Goal: Transaction & Acquisition: Purchase product/service

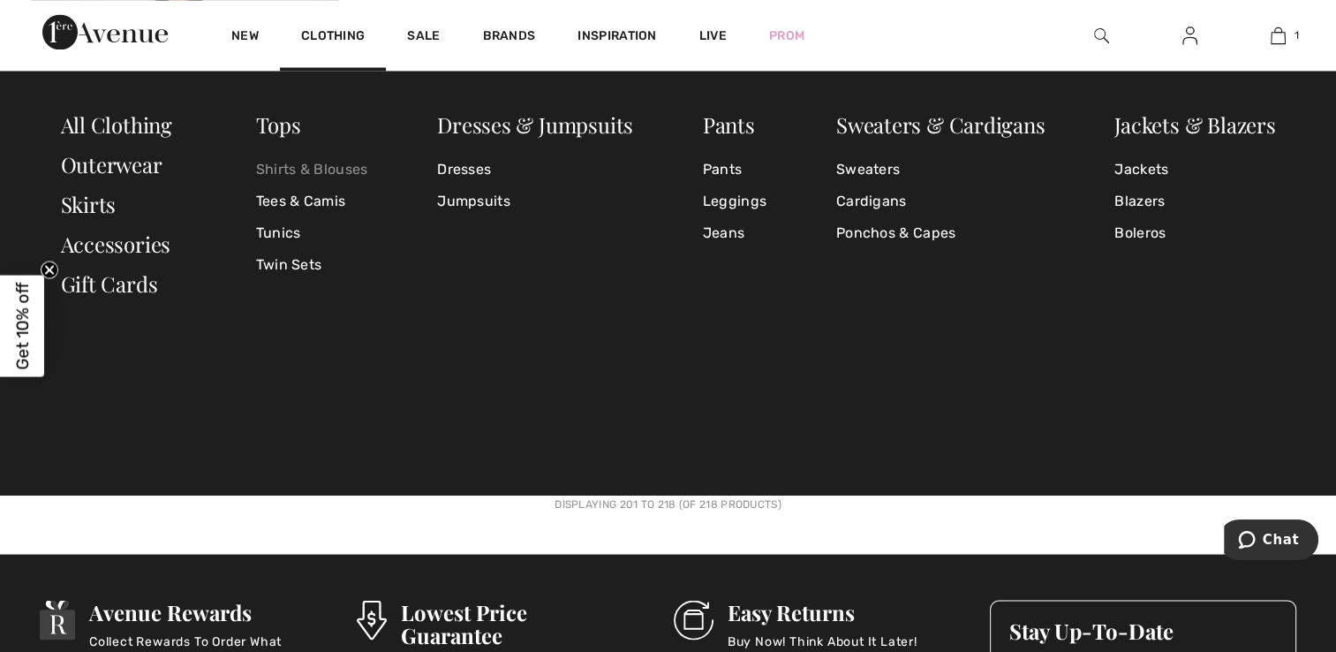
click at [298, 166] on link "Shirts & Blouses" at bounding box center [312, 169] width 112 height 32
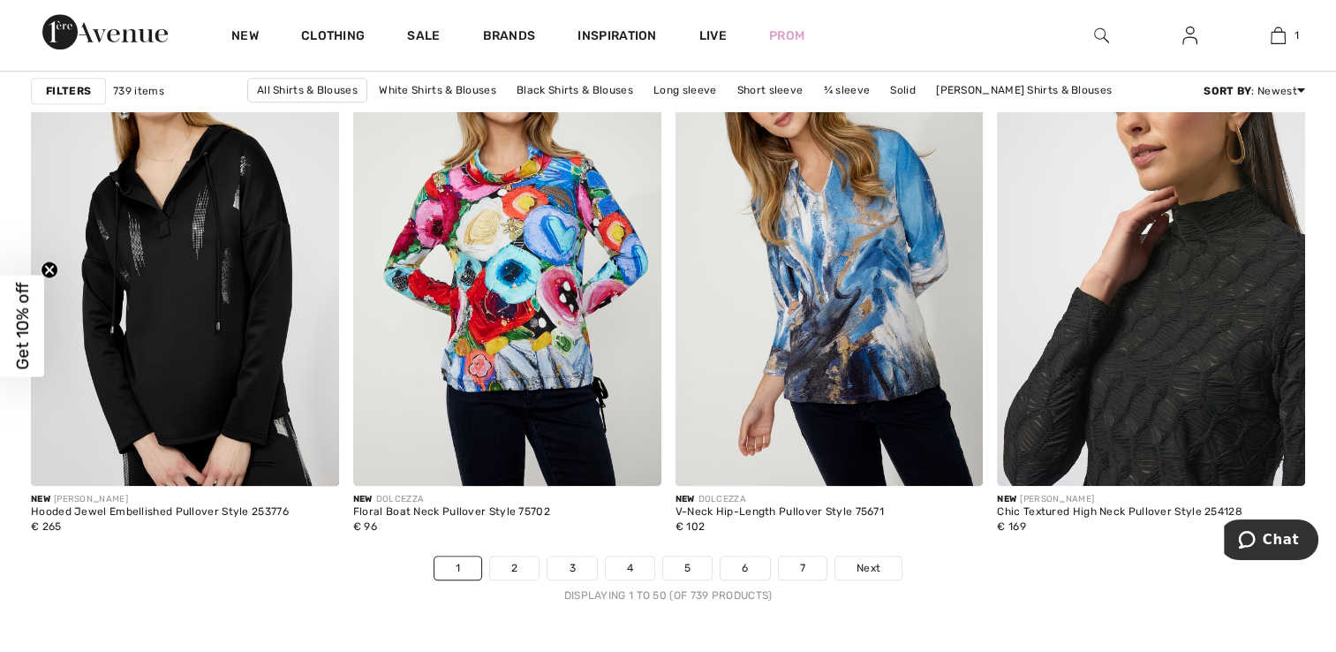
scroll to position [8122, 0]
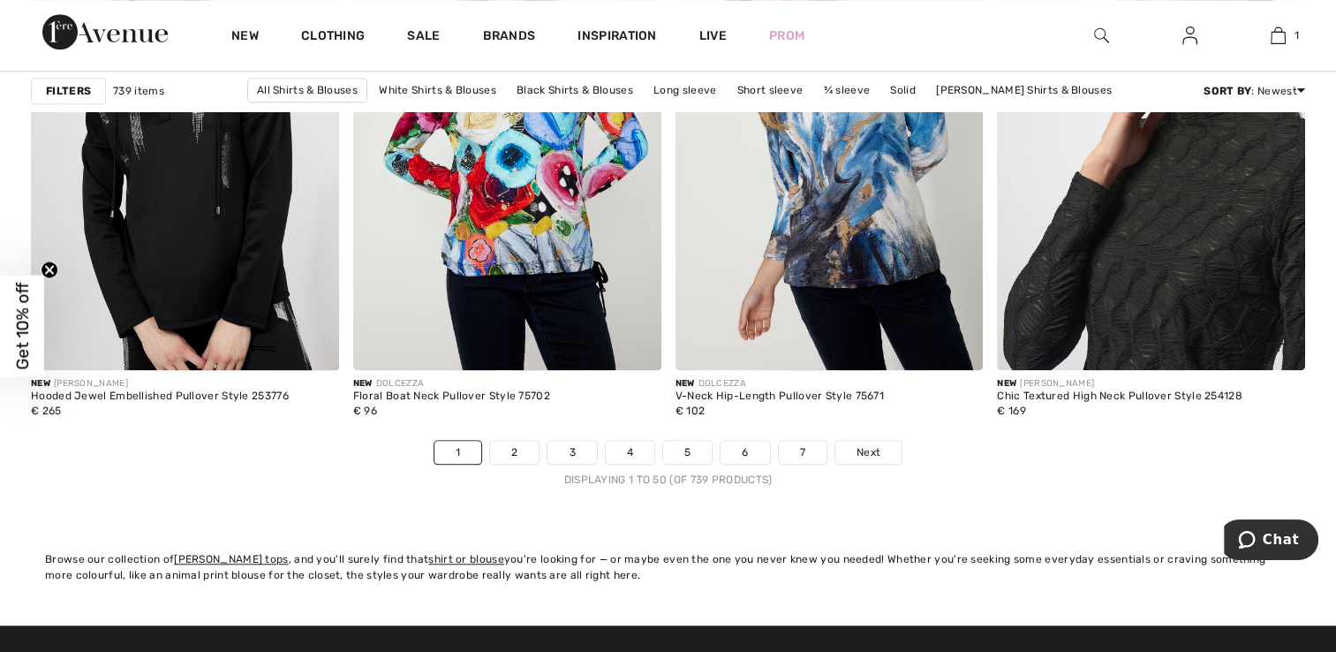
click at [1118, 222] on img at bounding box center [1151, 139] width 308 height 462
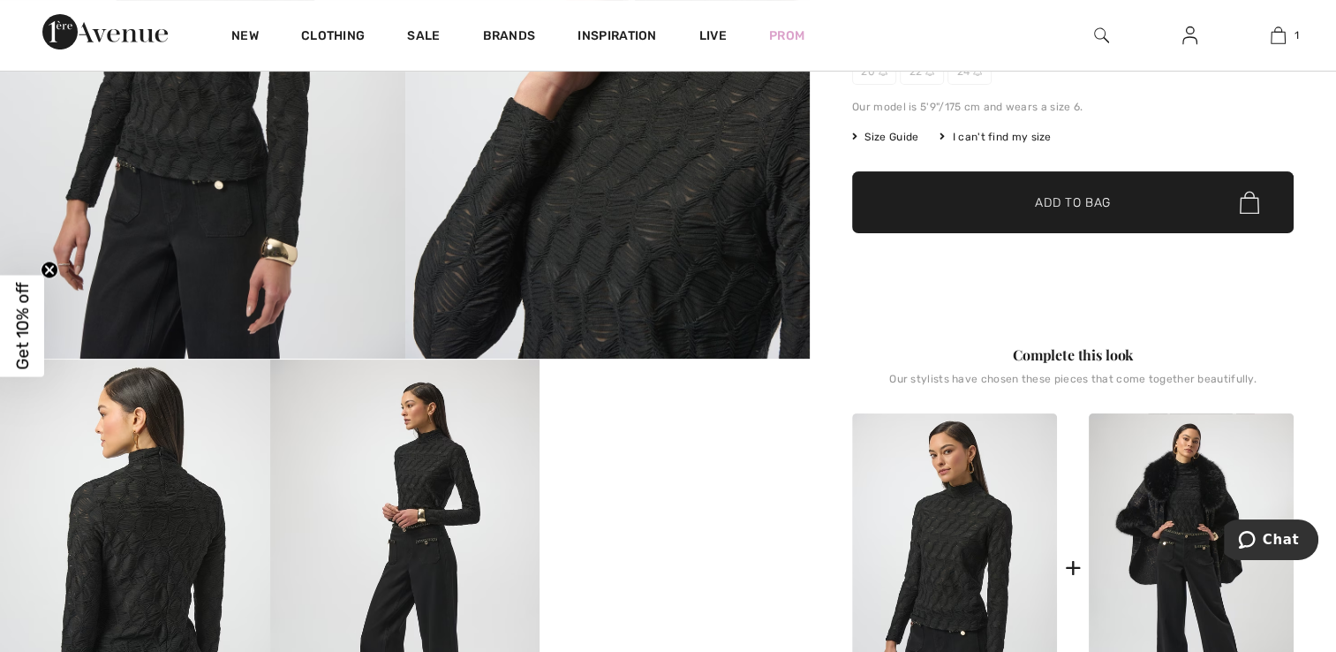
scroll to position [530, 0]
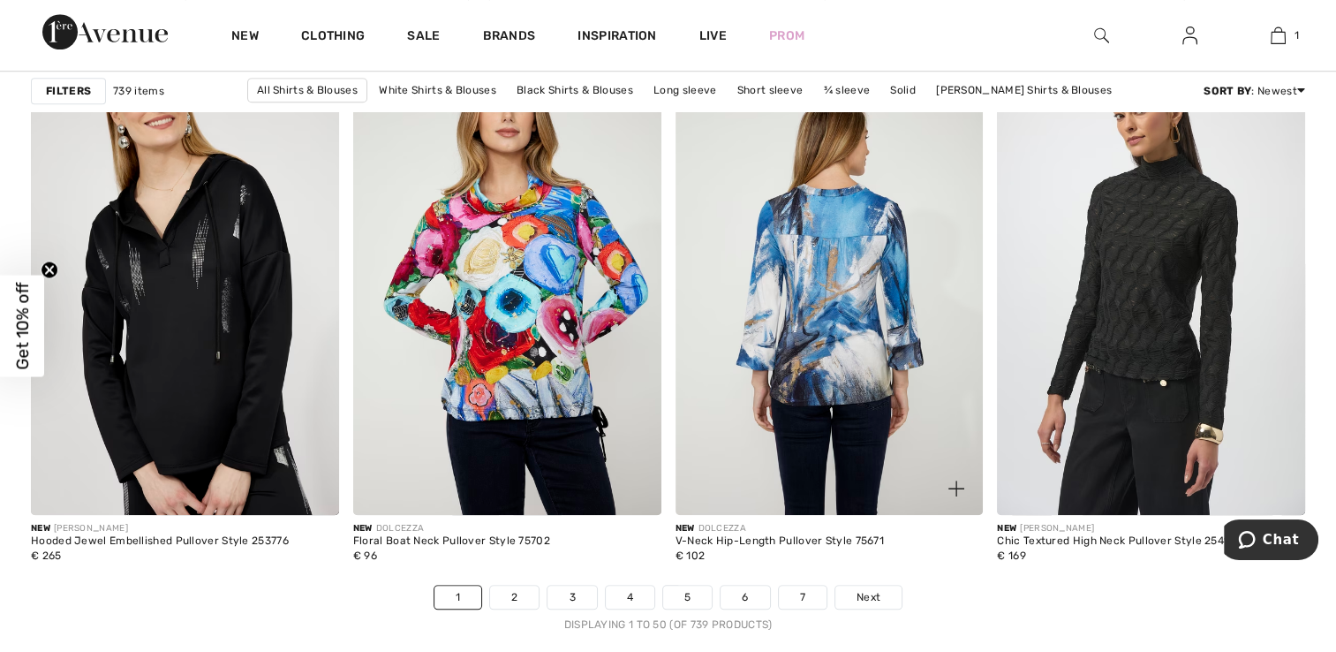
scroll to position [7945, 0]
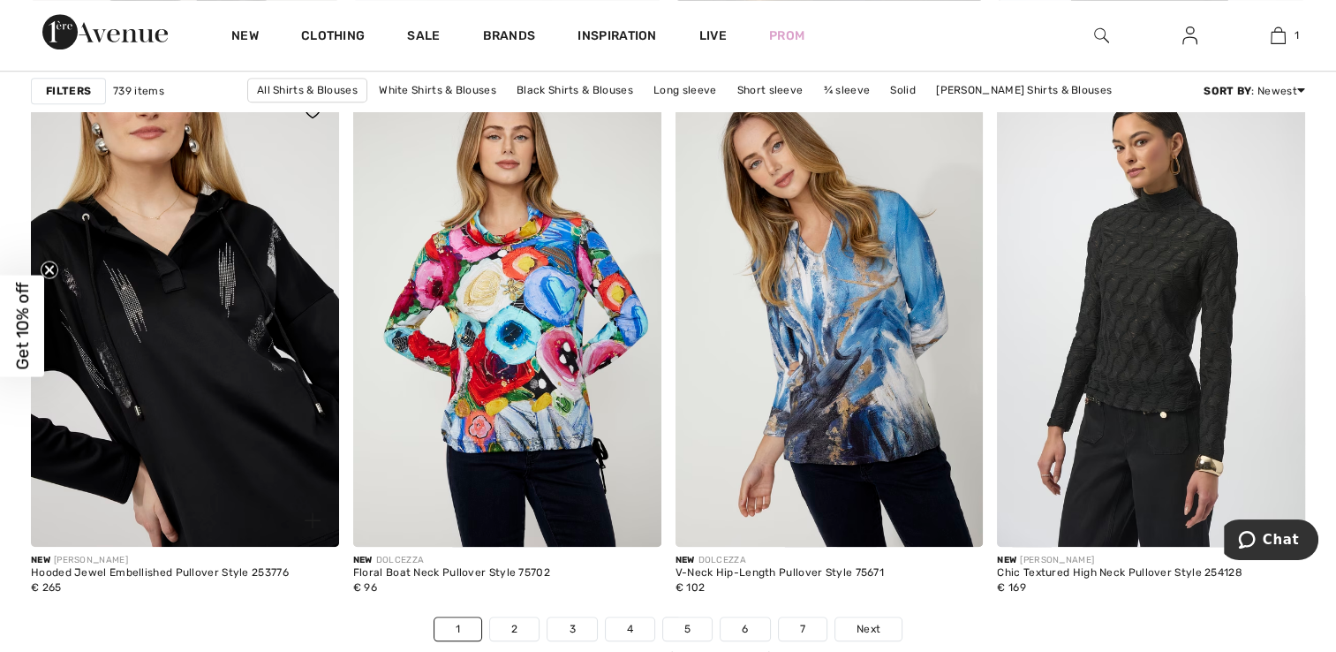
click at [235, 251] on img at bounding box center [185, 316] width 308 height 462
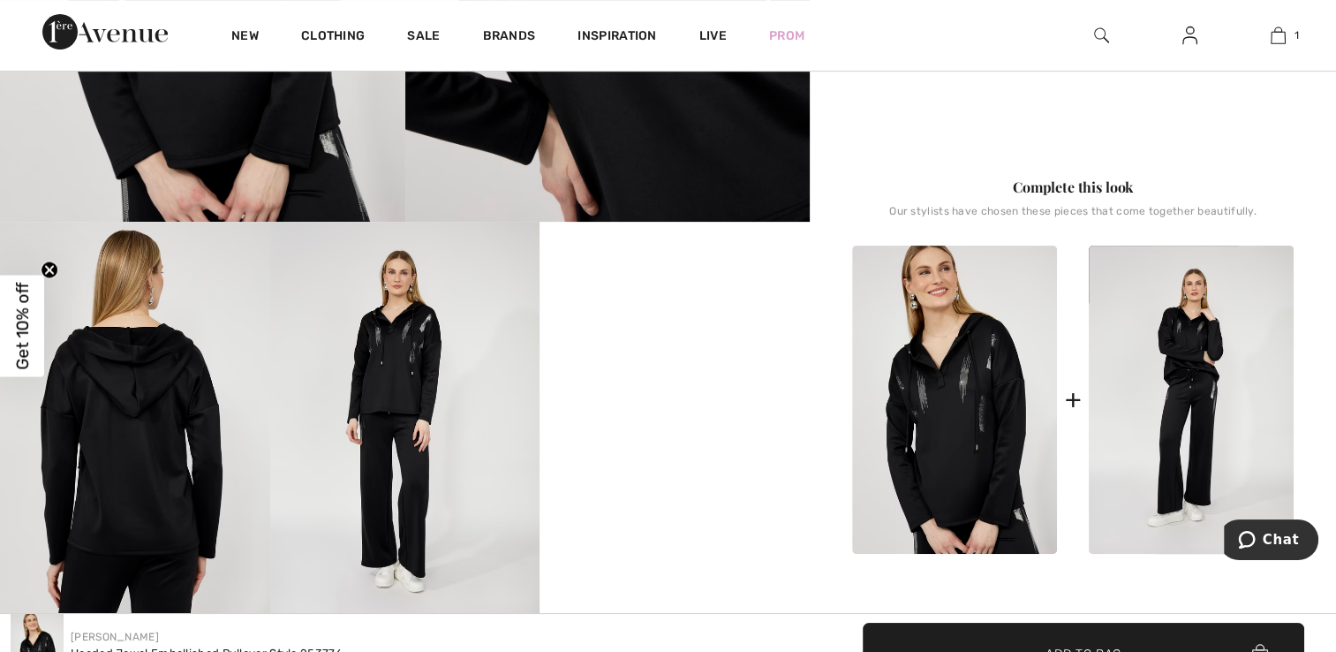
scroll to position [530, 0]
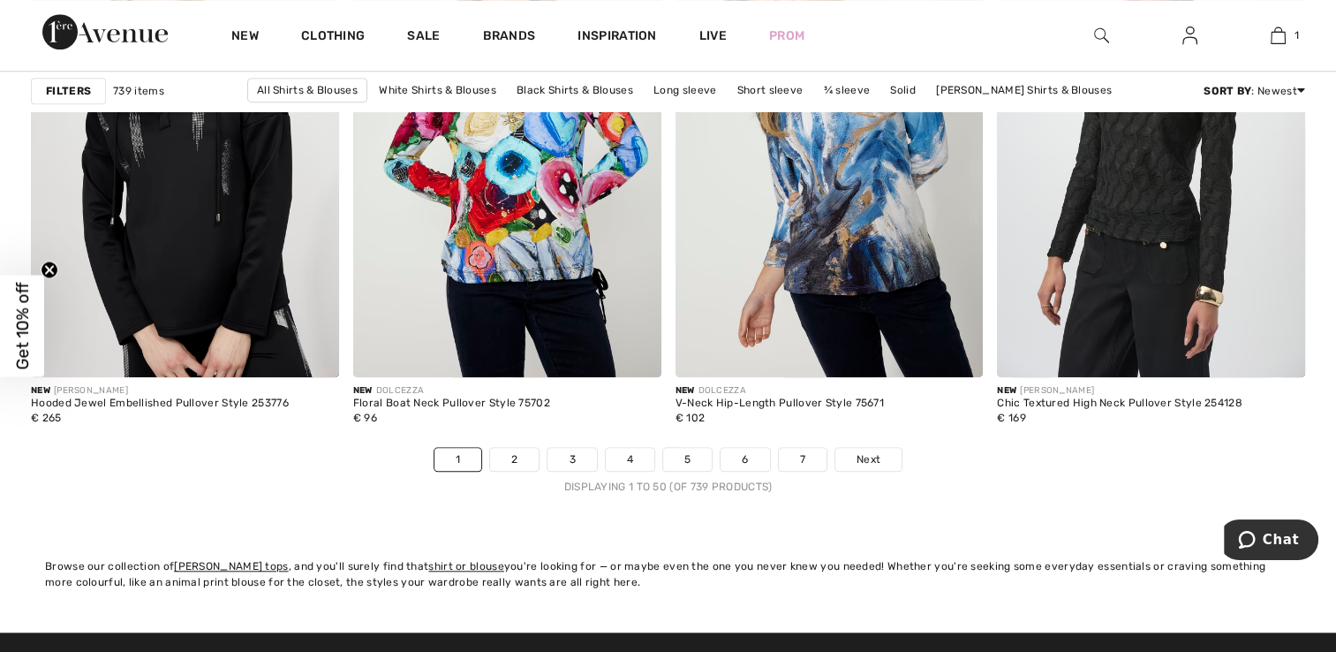
scroll to position [8122, 0]
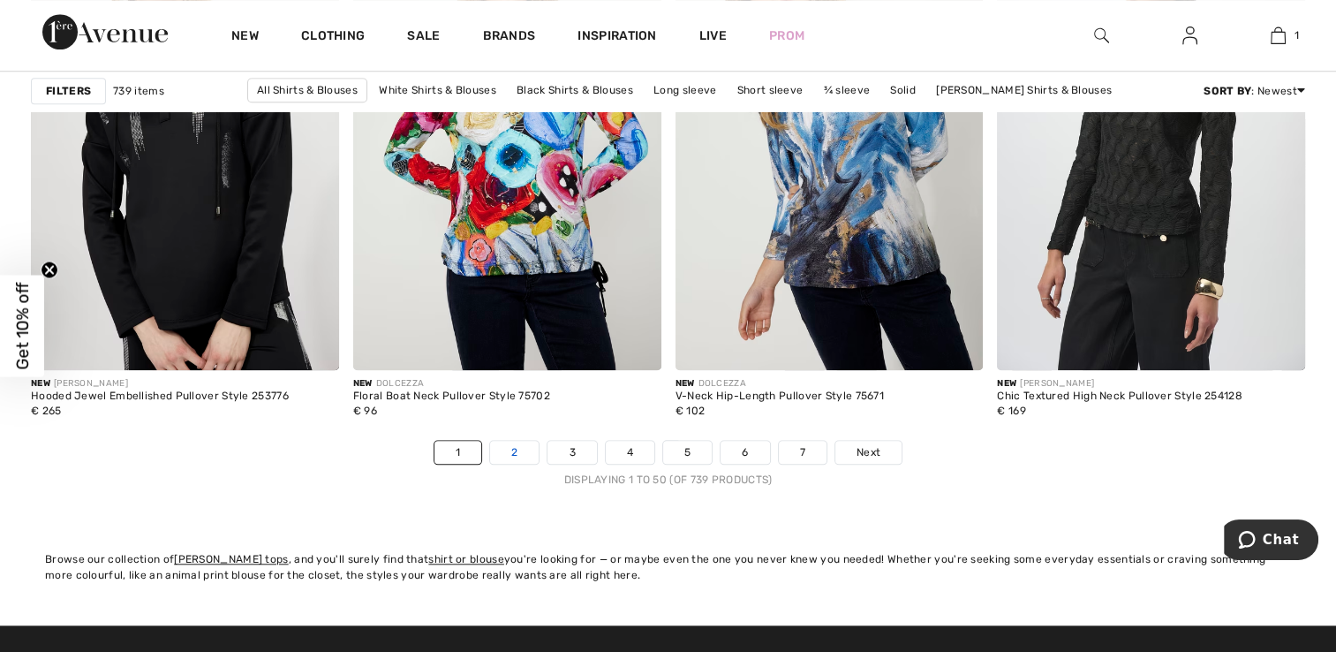
click at [516, 448] on link "2" at bounding box center [514, 452] width 49 height 23
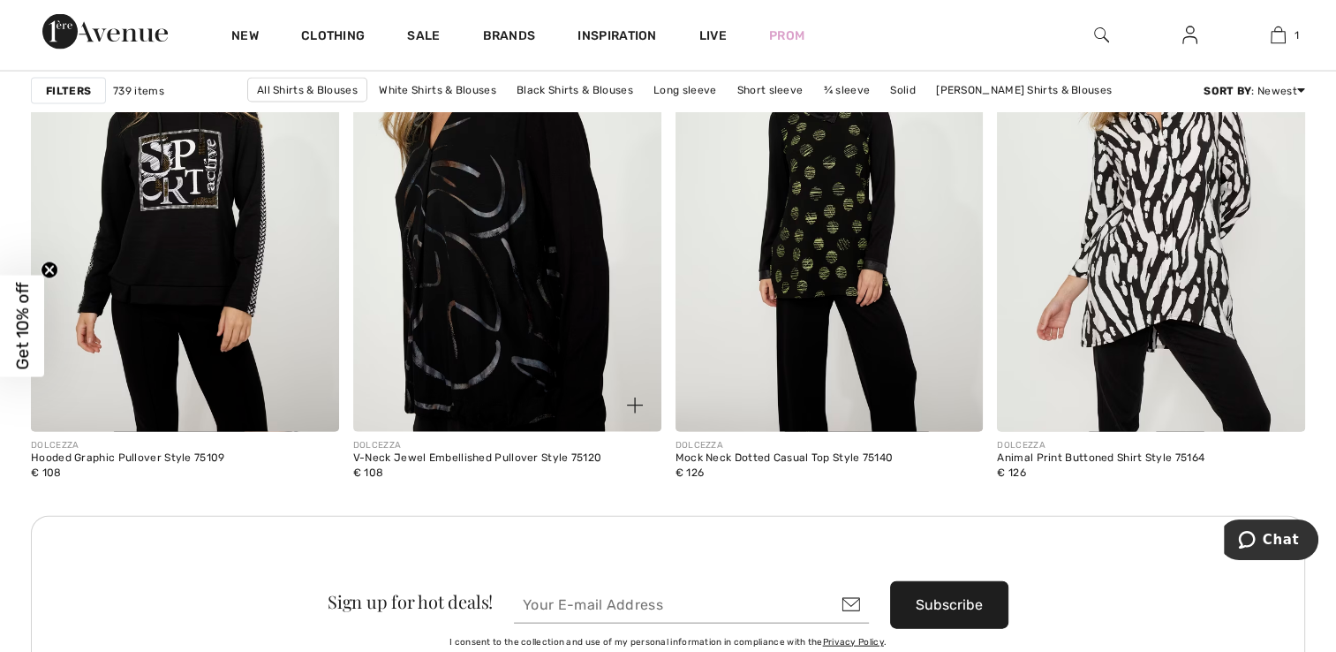
scroll to position [3796, 0]
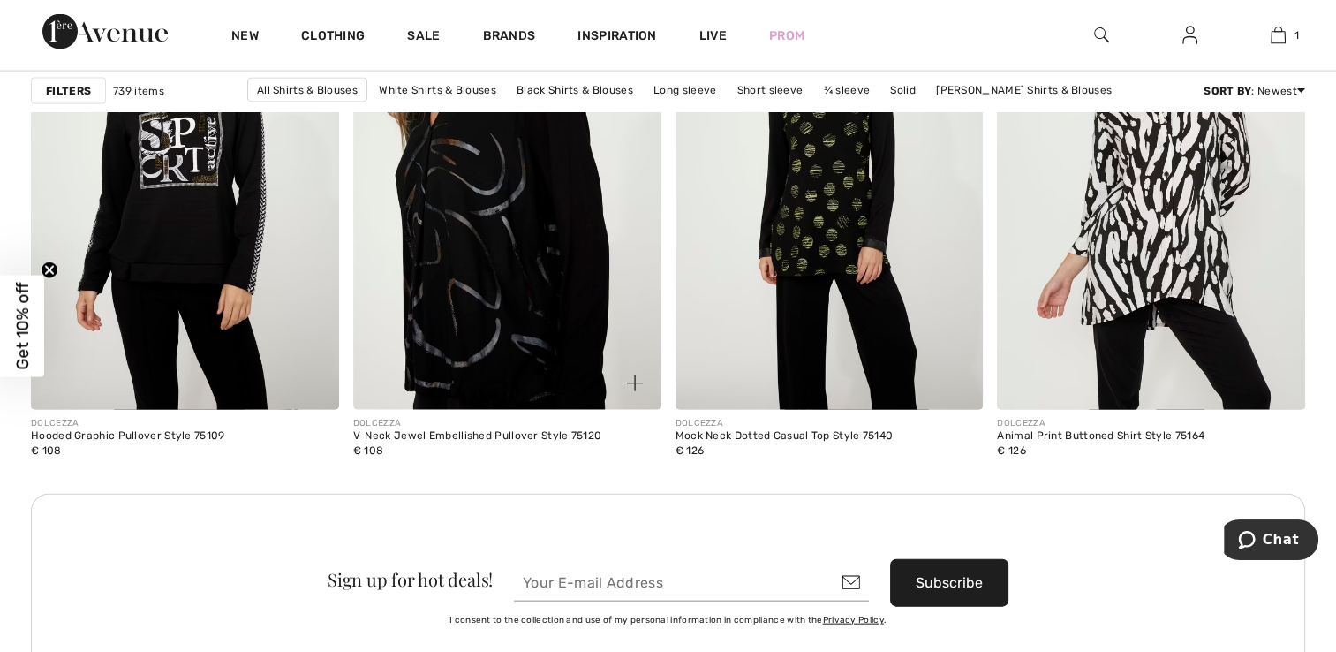
click at [566, 206] on img at bounding box center [507, 179] width 308 height 462
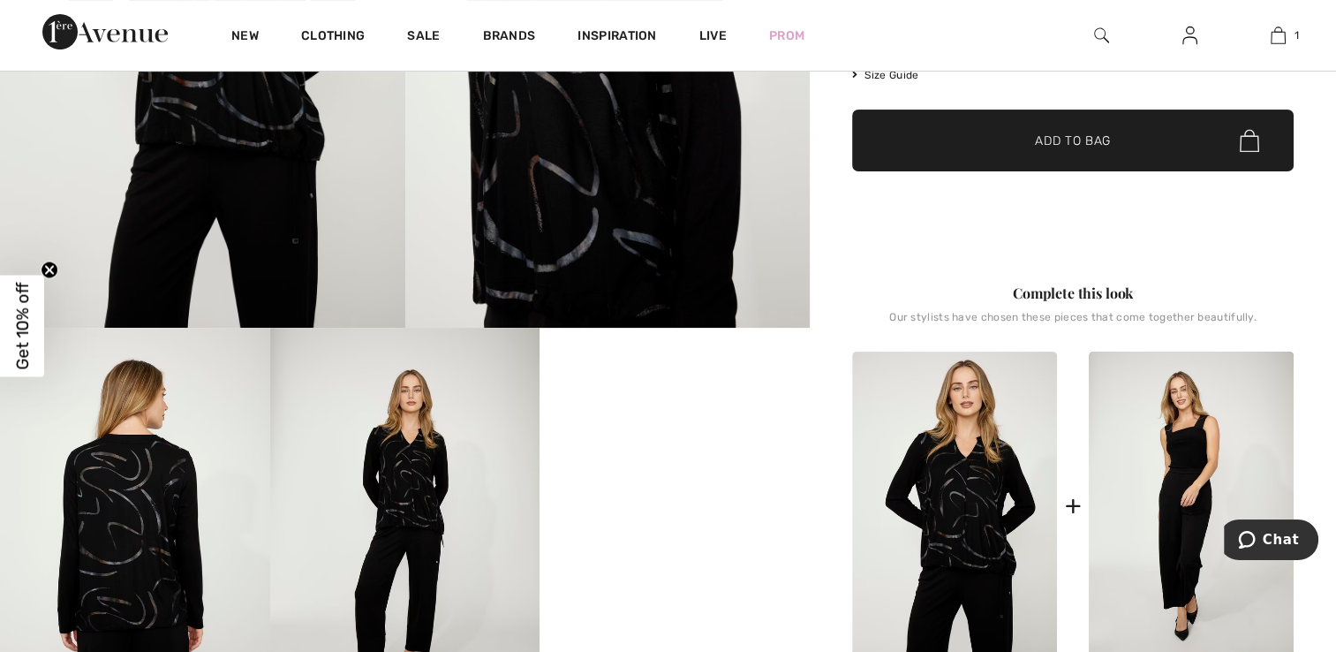
scroll to position [441, 0]
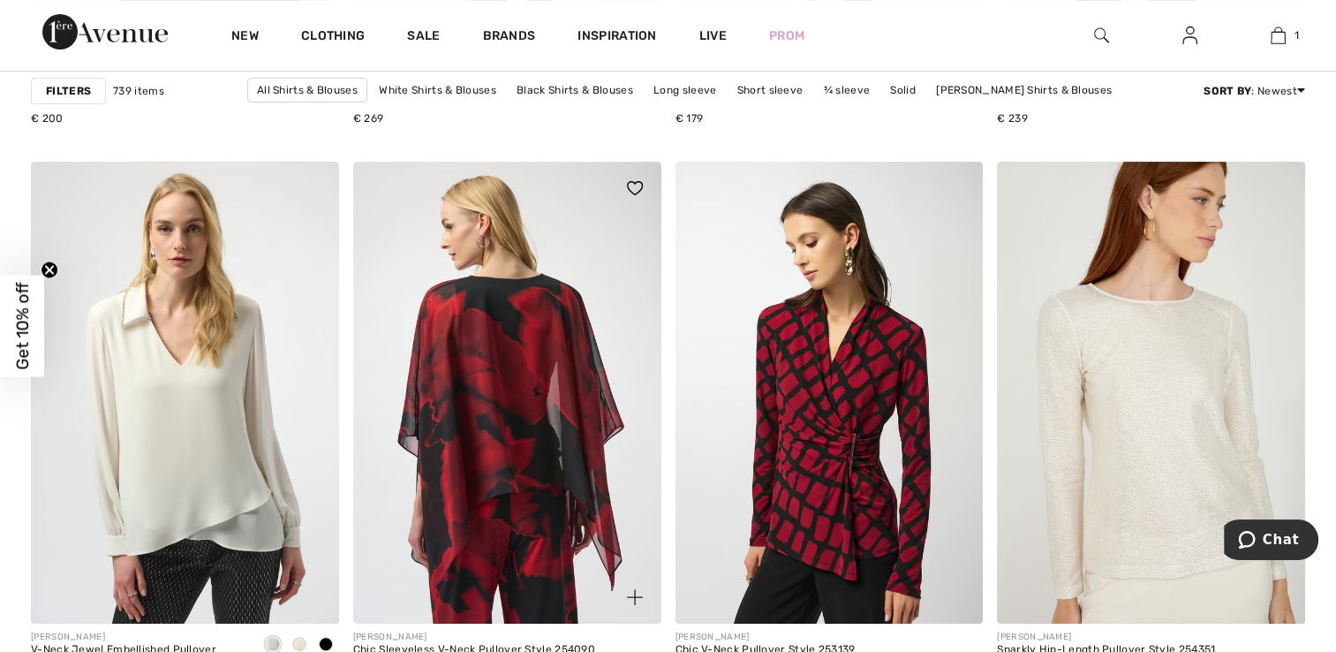
scroll to position [7504, 0]
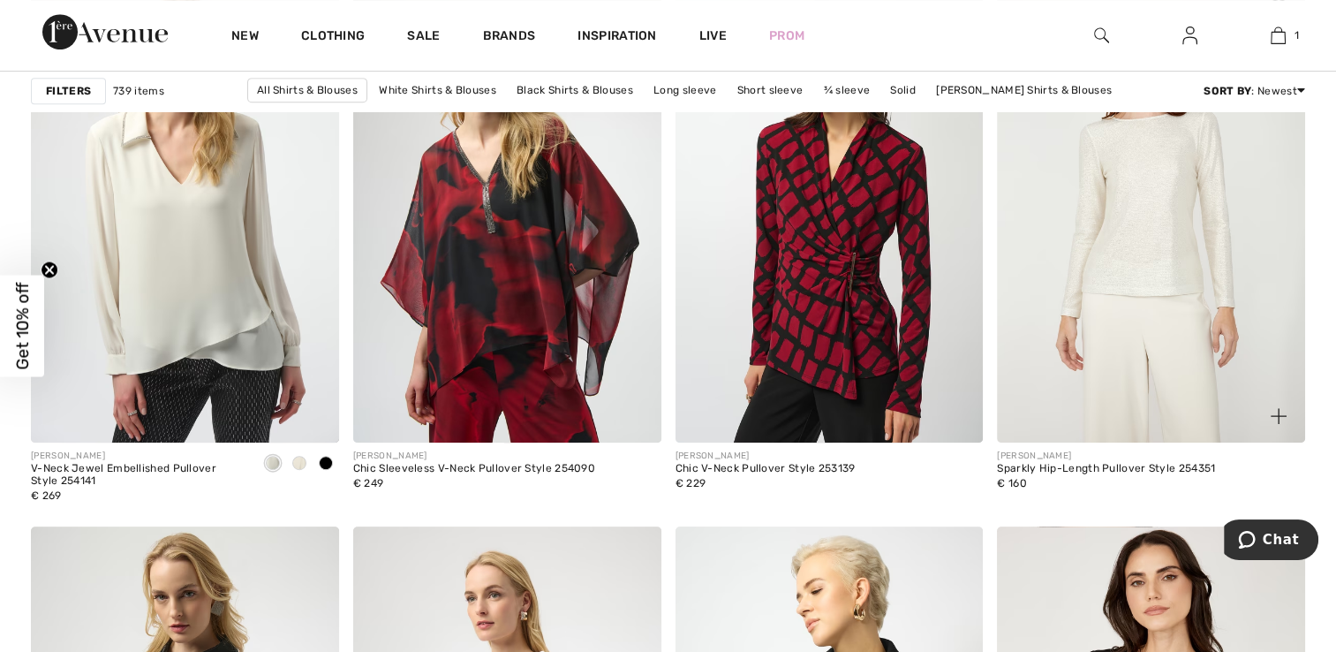
click at [1122, 288] on img at bounding box center [1151, 212] width 308 height 462
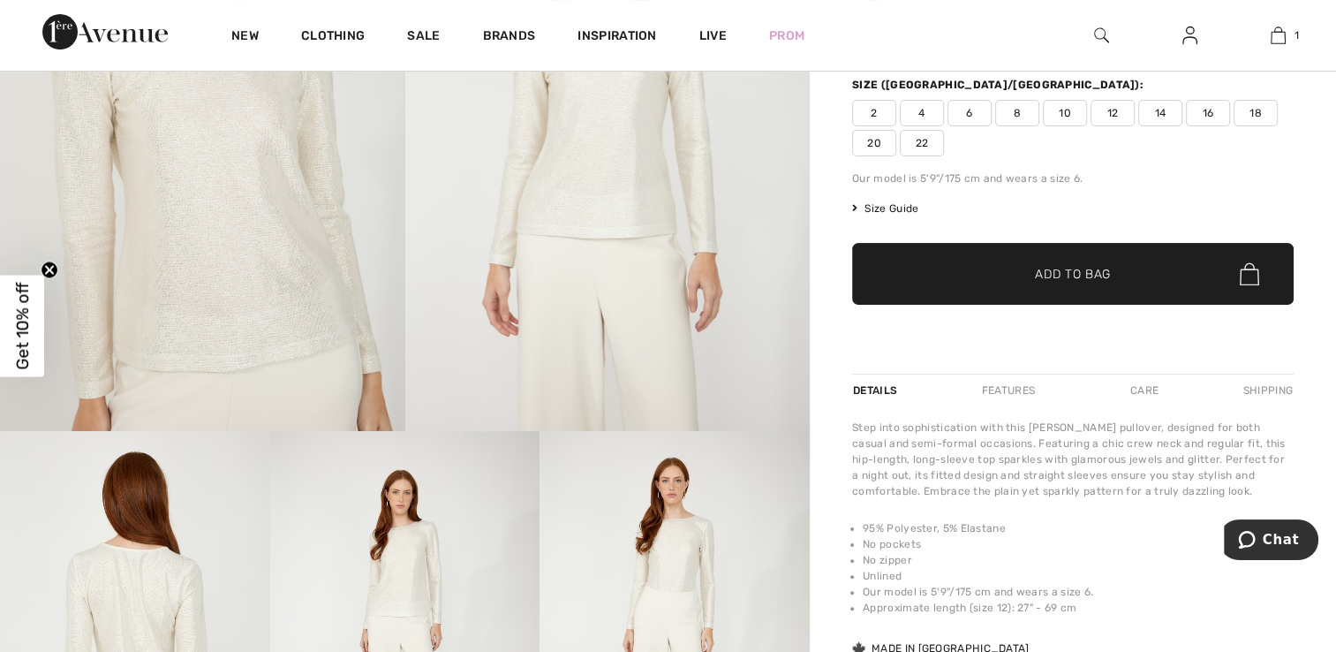
scroll to position [353, 0]
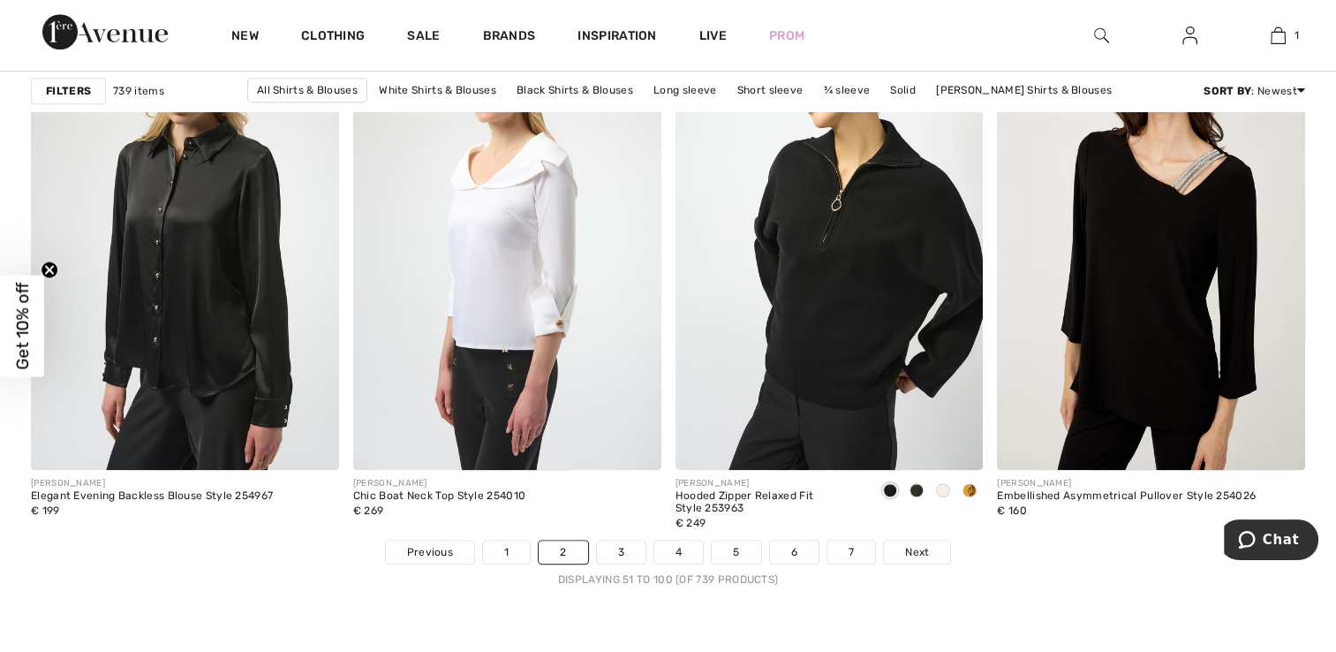
scroll to position [8034, 0]
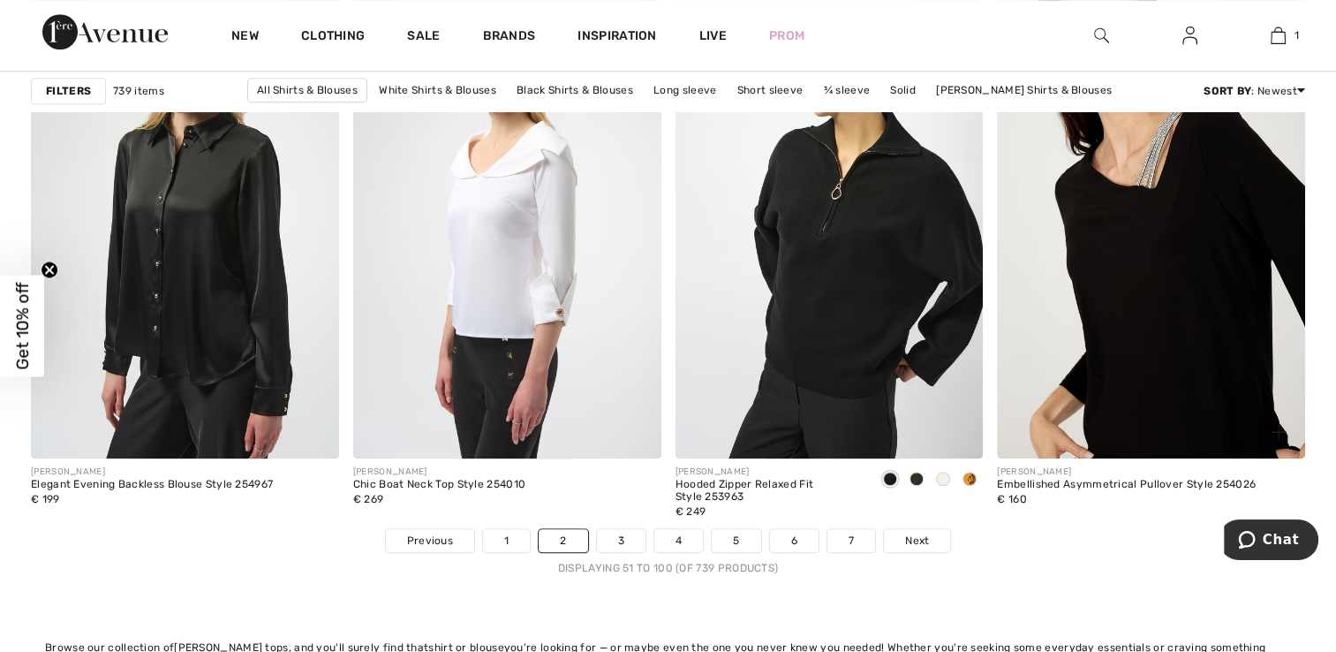
click at [1201, 284] on img at bounding box center [1151, 227] width 308 height 462
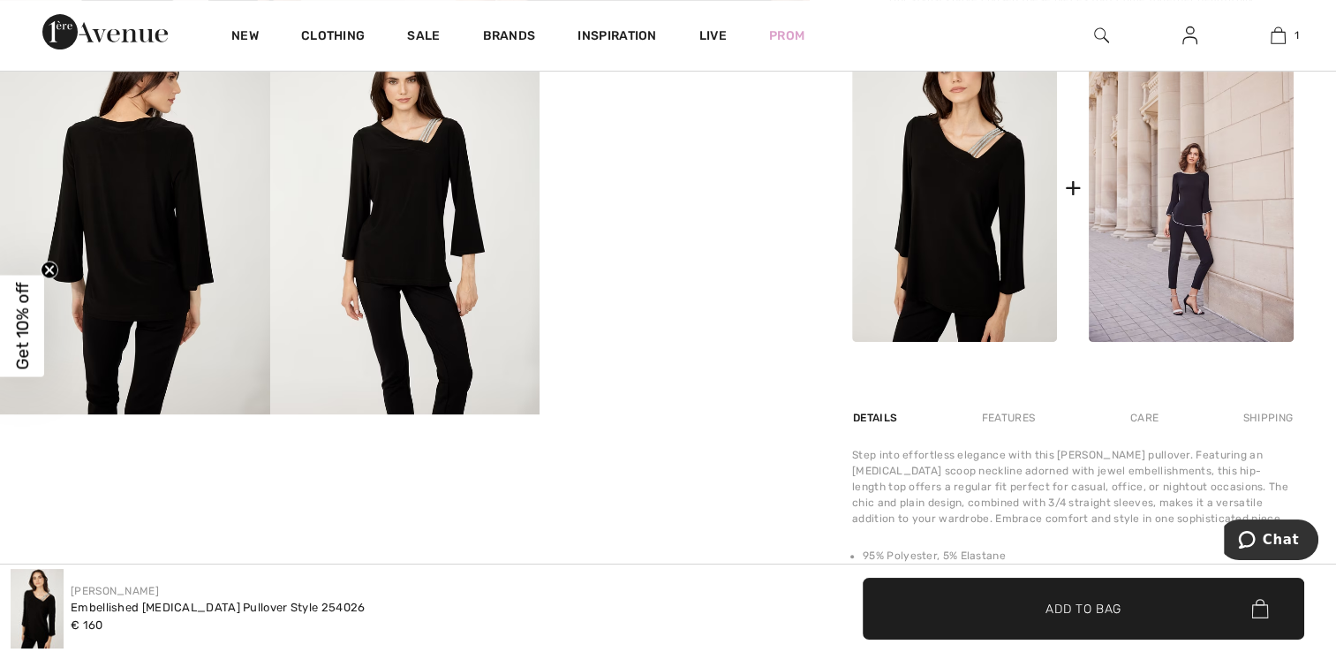
scroll to position [706, 0]
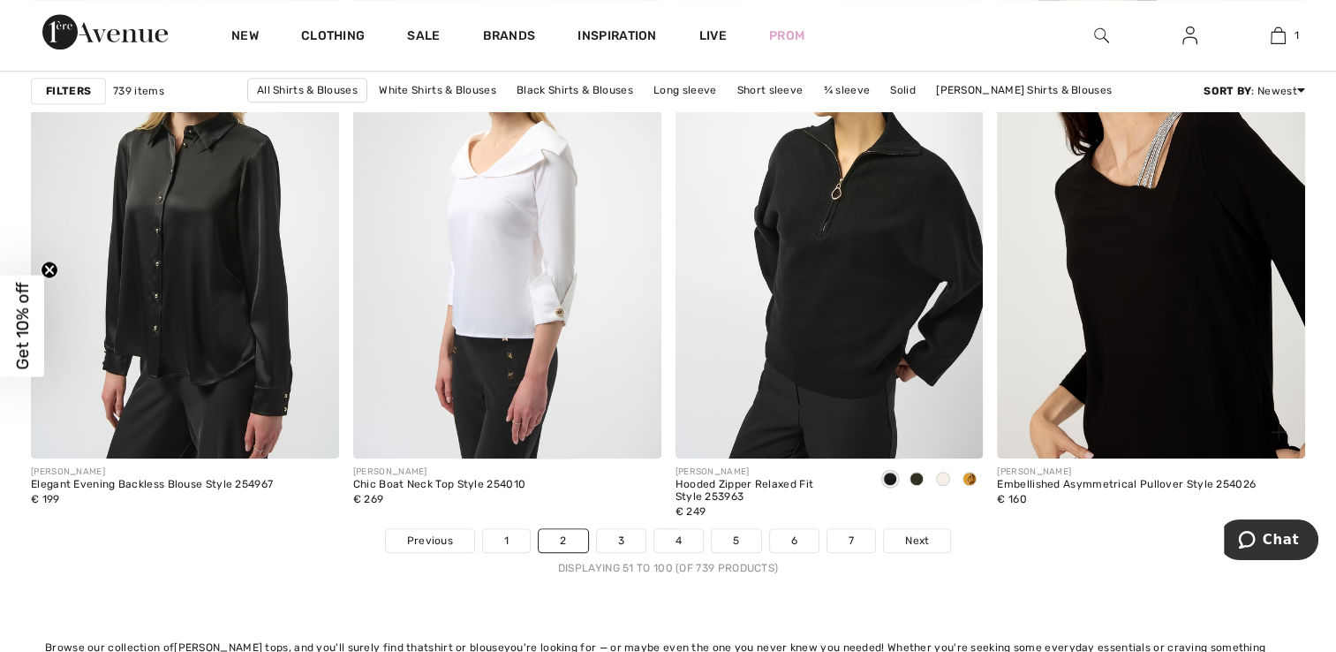
click at [1191, 306] on img at bounding box center [1151, 227] width 308 height 462
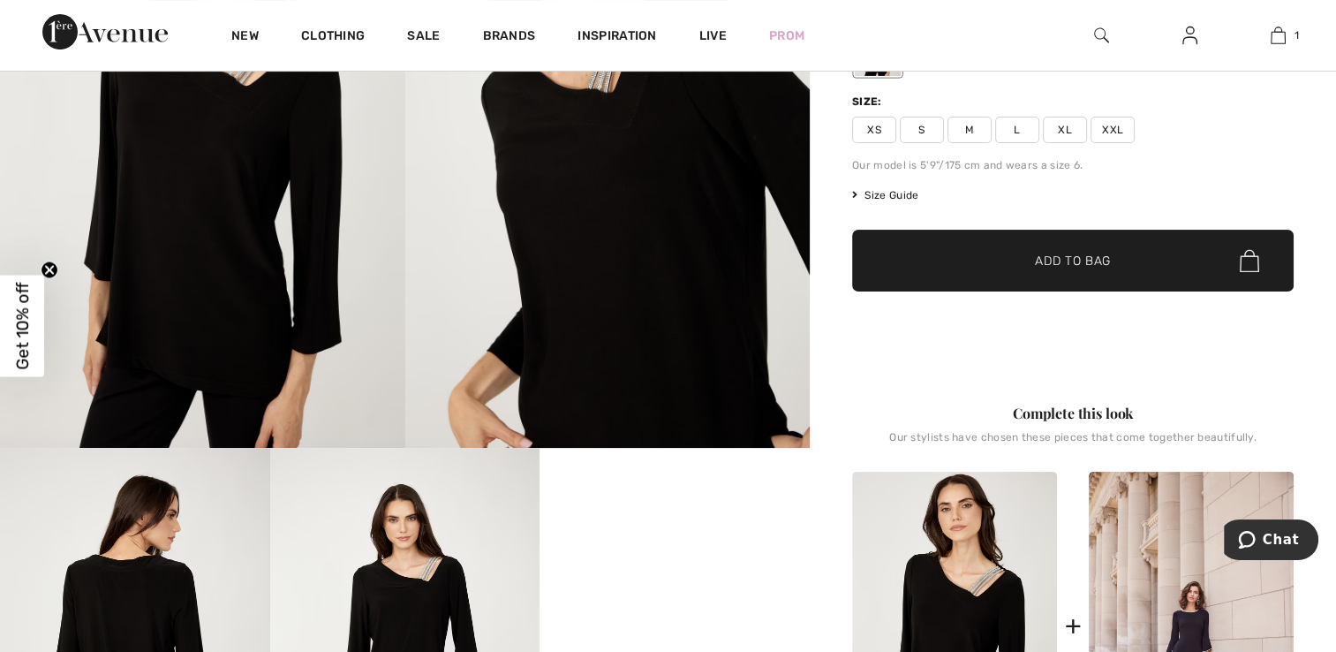
scroll to position [441, 0]
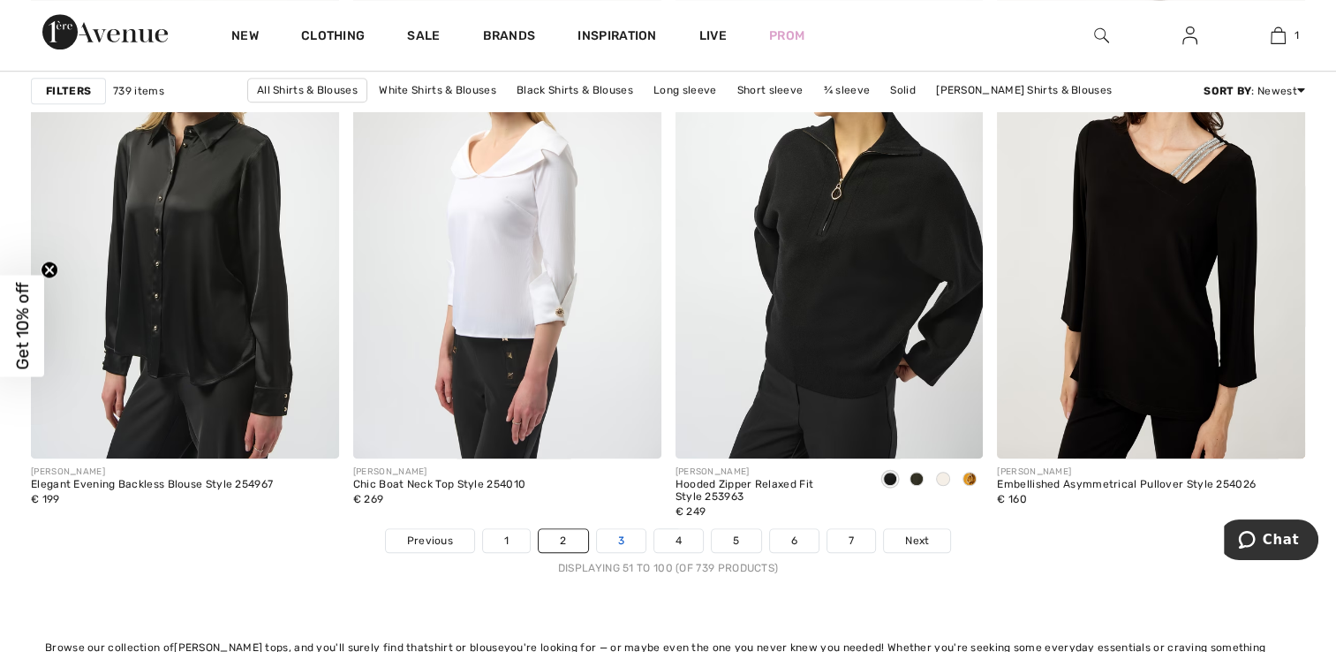
click at [624, 545] on link "3" at bounding box center [621, 540] width 49 height 23
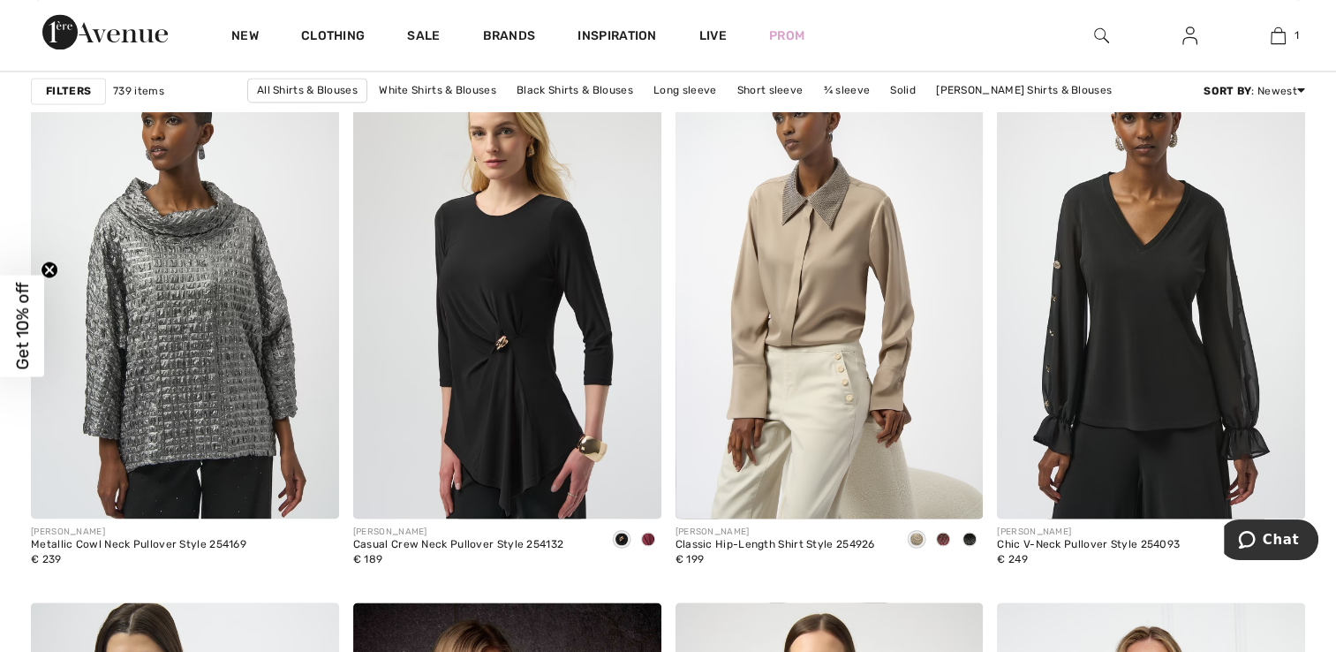
scroll to position [2648, 0]
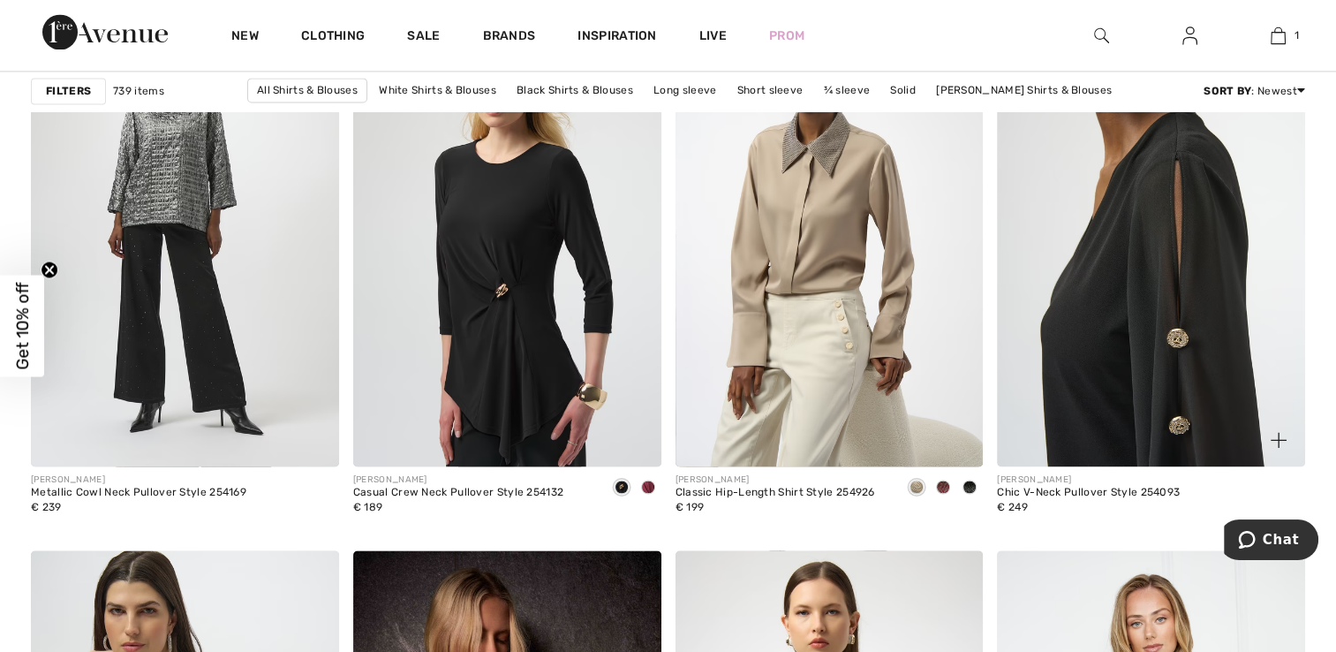
click at [1116, 249] on img at bounding box center [1151, 235] width 308 height 462
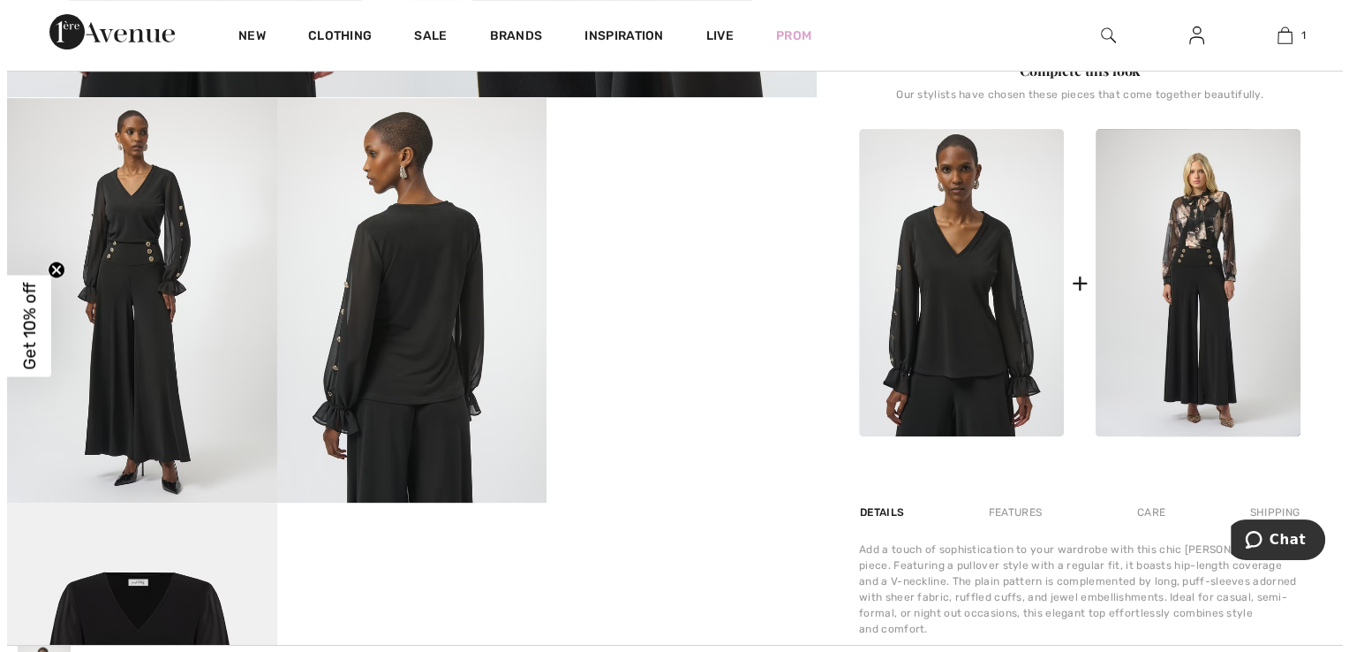
scroll to position [618, 0]
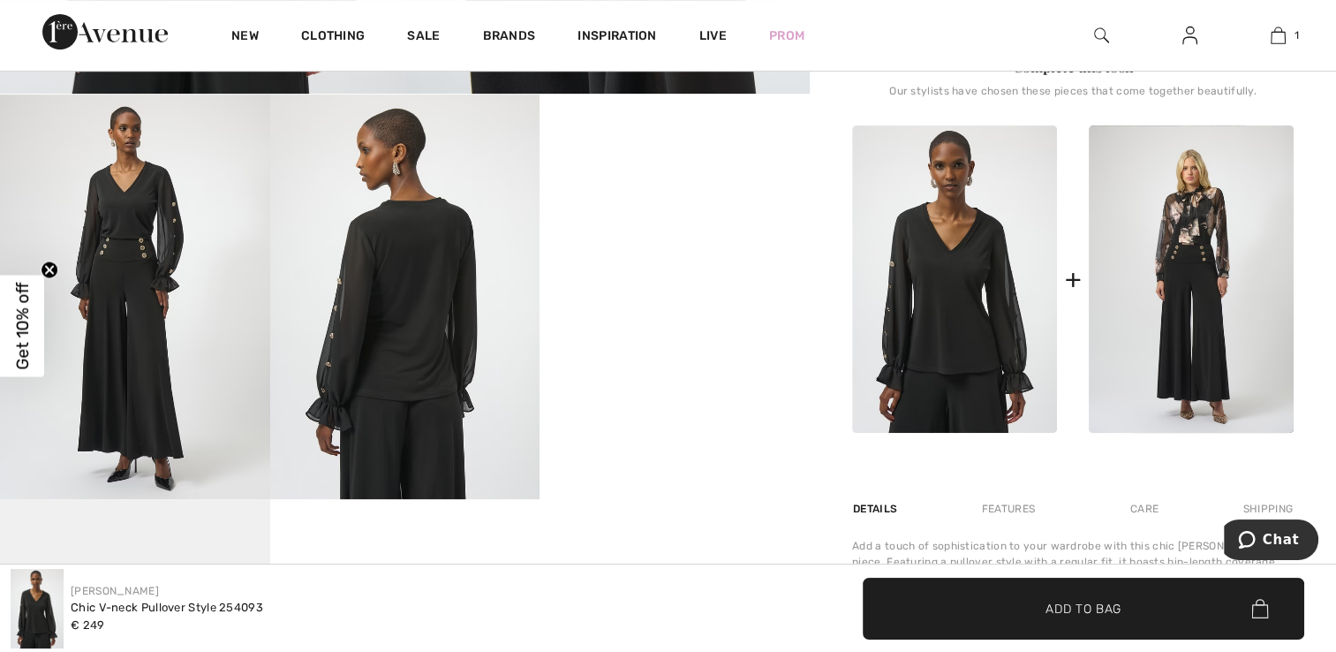
click at [127, 194] on img at bounding box center [135, 296] width 270 height 404
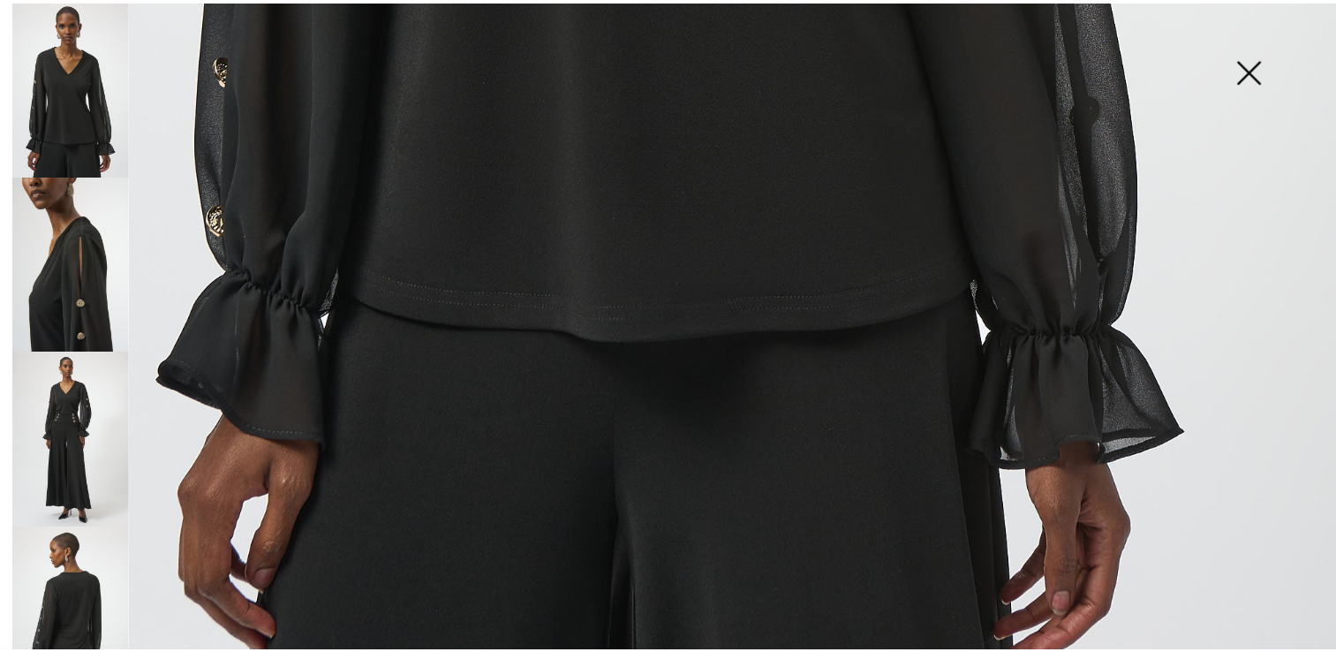
scroll to position [1349, 0]
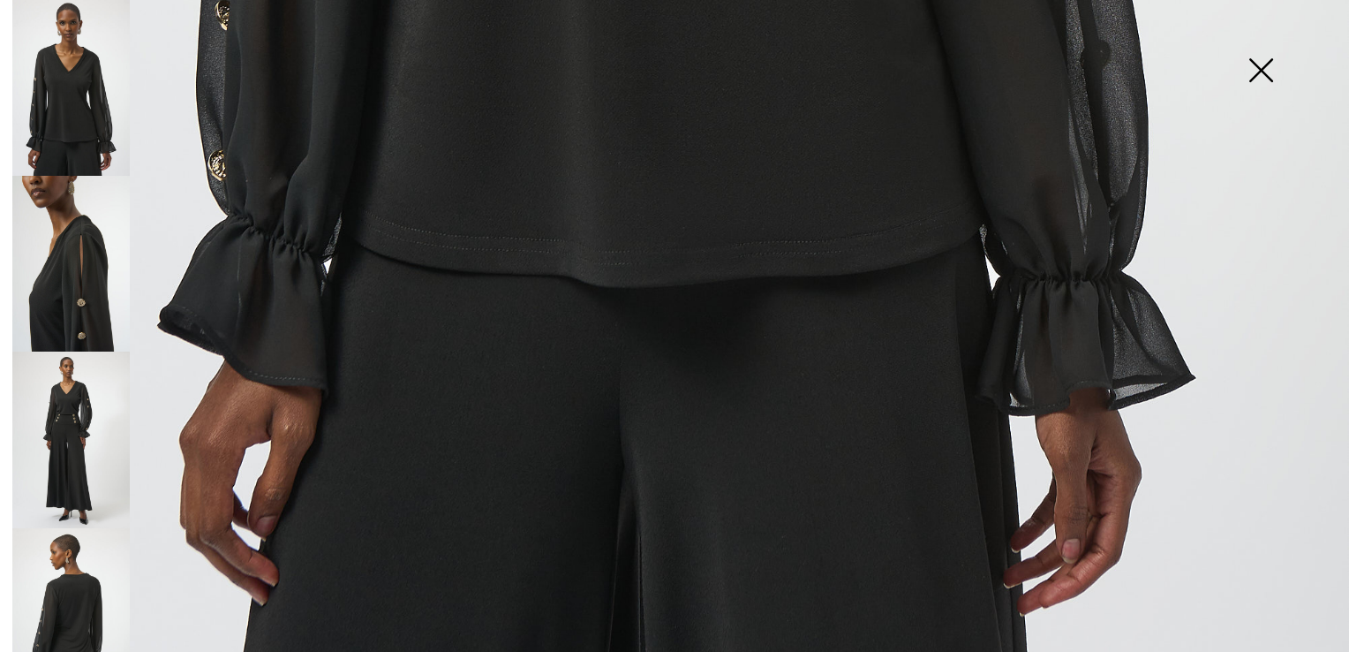
click at [1264, 64] on img at bounding box center [1261, 71] width 88 height 91
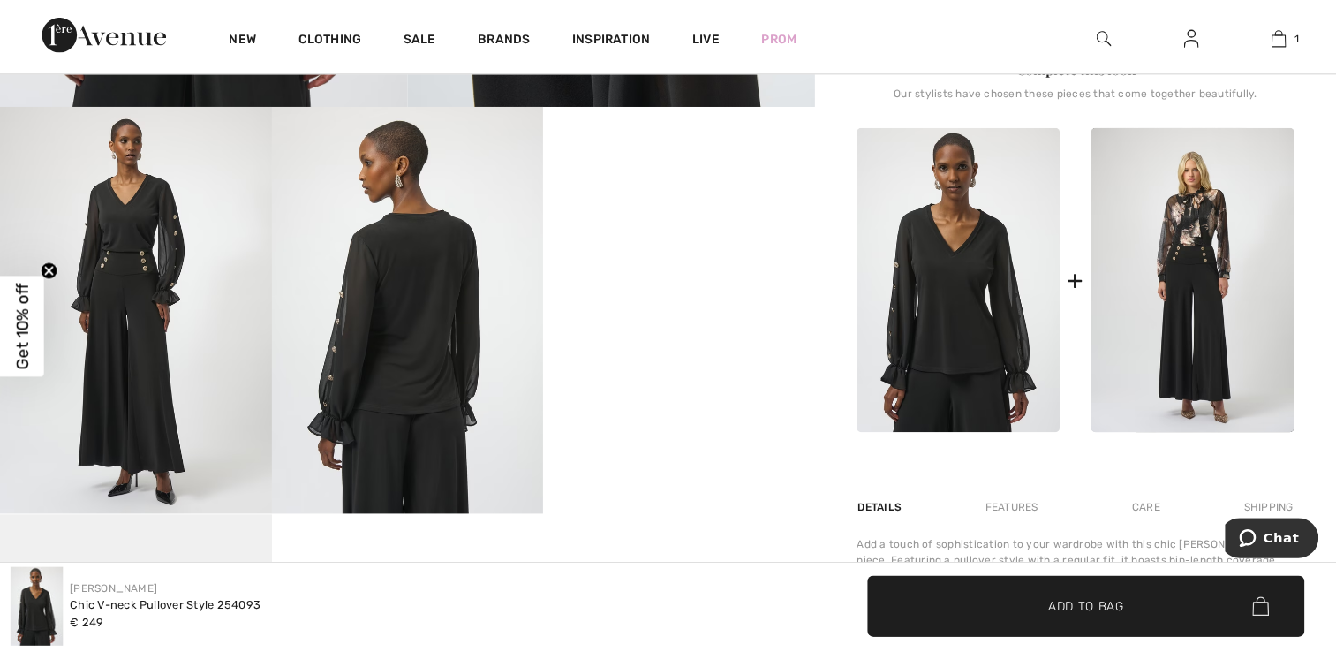
scroll to position [1329, 0]
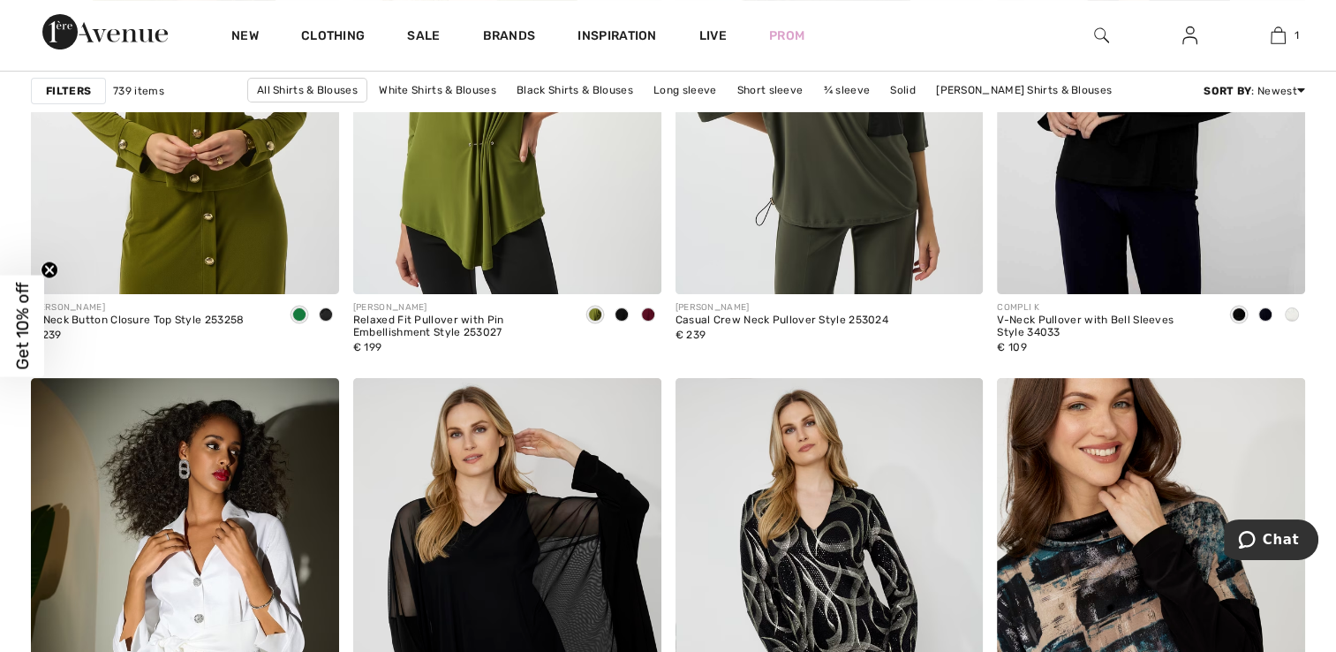
scroll to position [7327, 0]
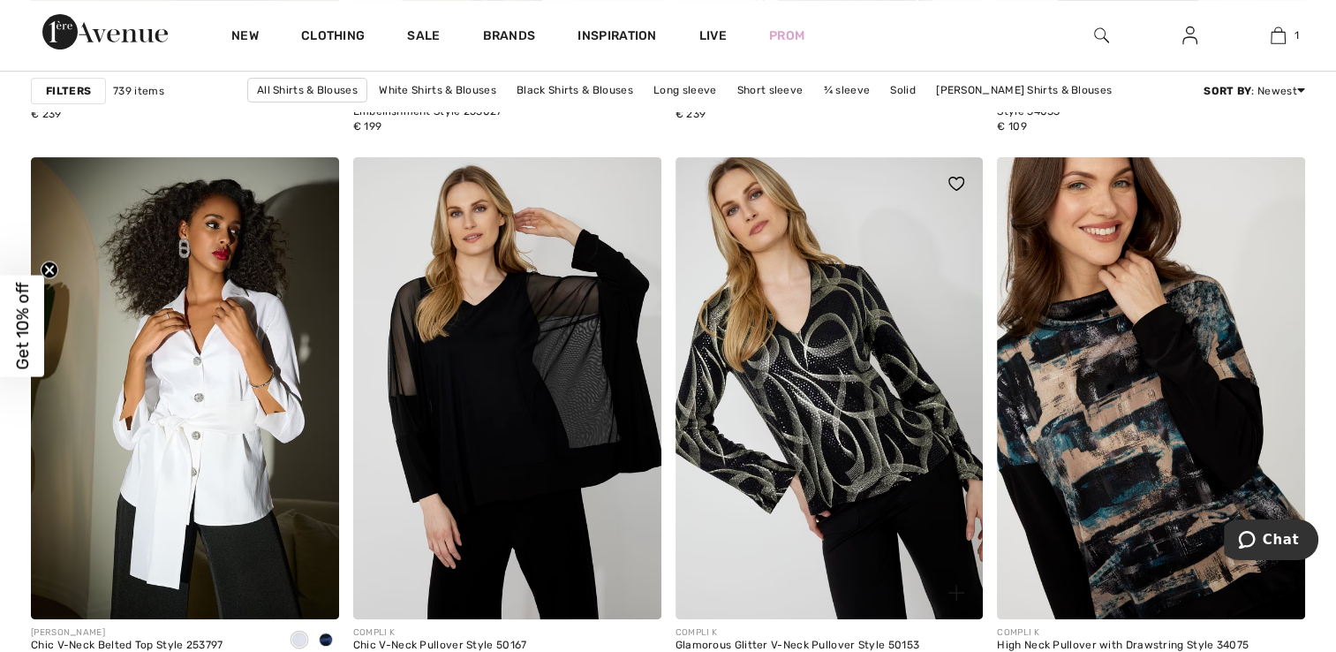
click at [769, 379] on img at bounding box center [829, 388] width 308 height 462
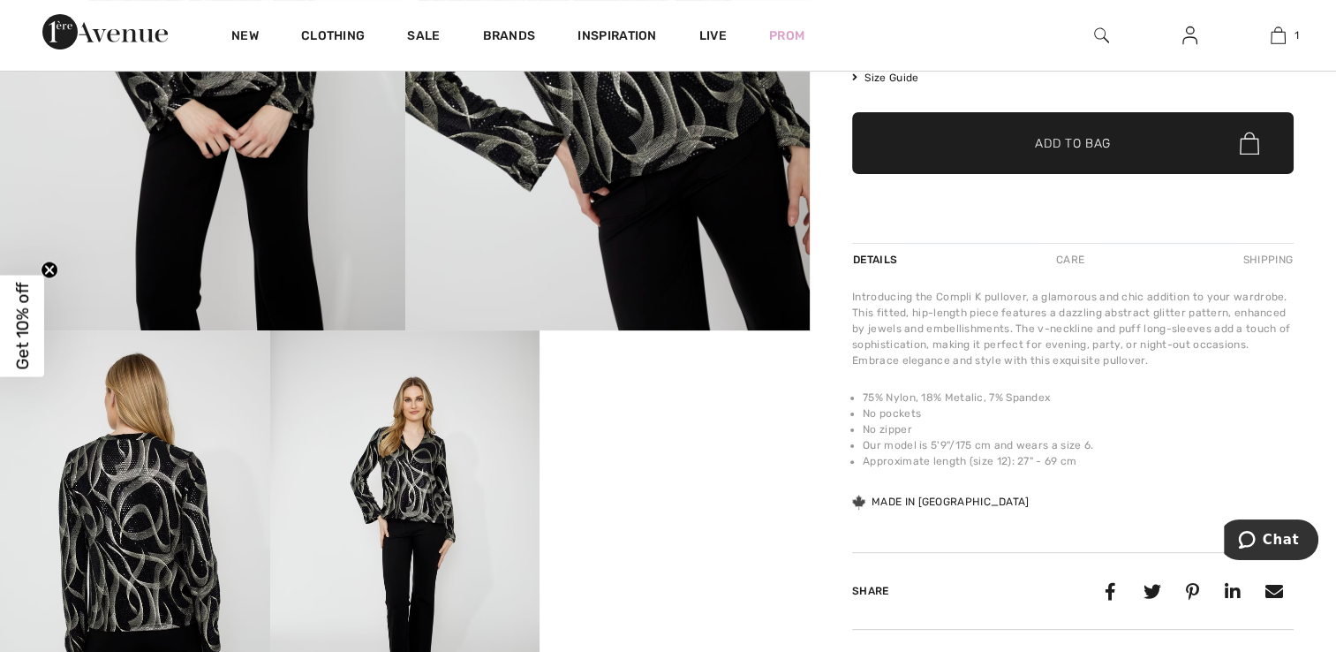
scroll to position [530, 0]
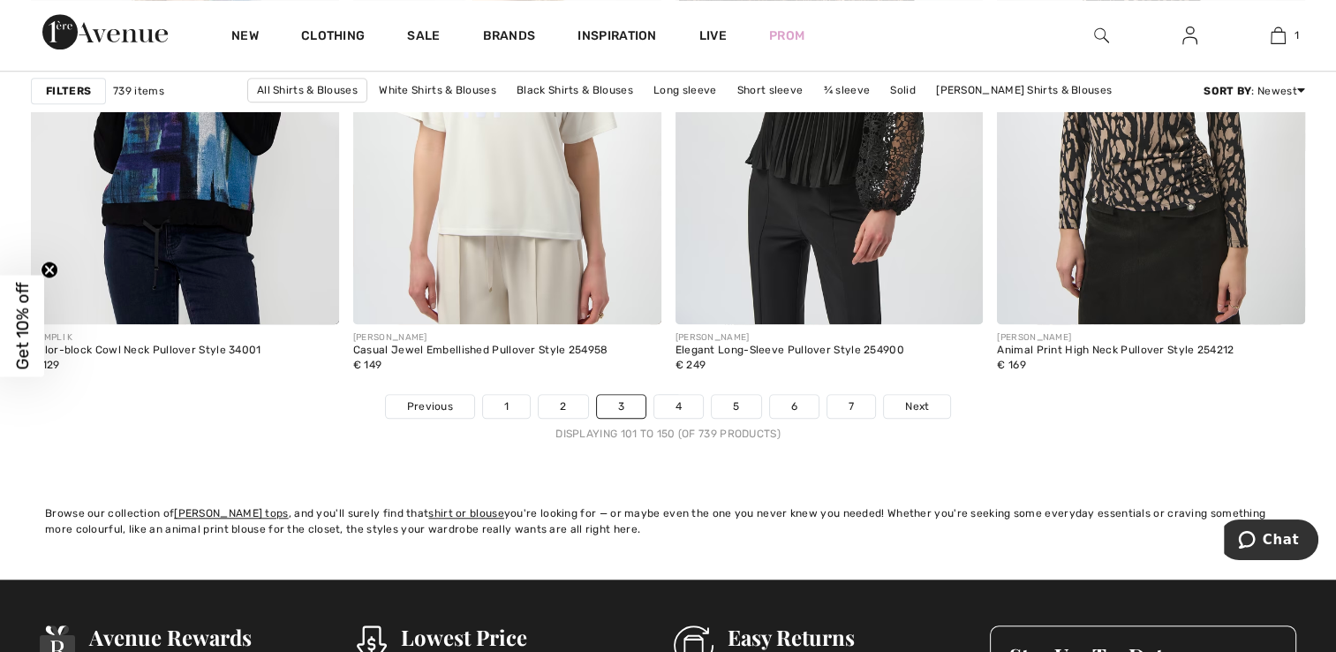
scroll to position [8210, 0]
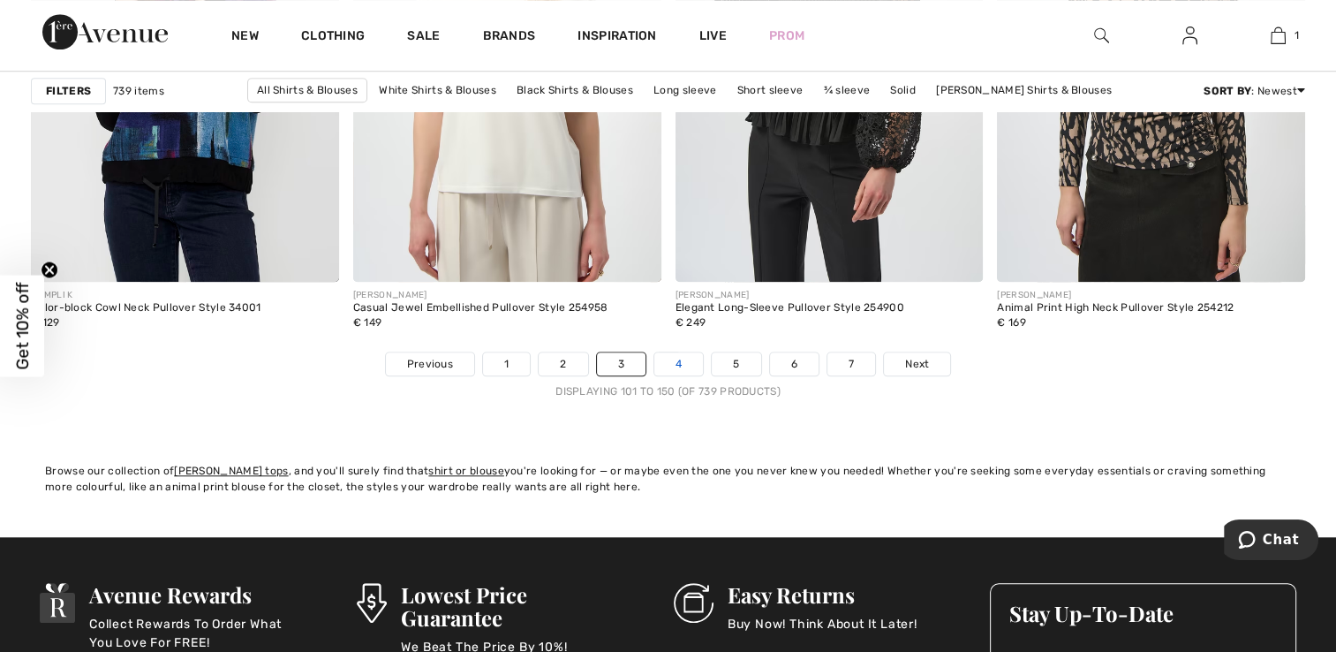
click at [678, 354] on link "4" at bounding box center [678, 363] width 49 height 23
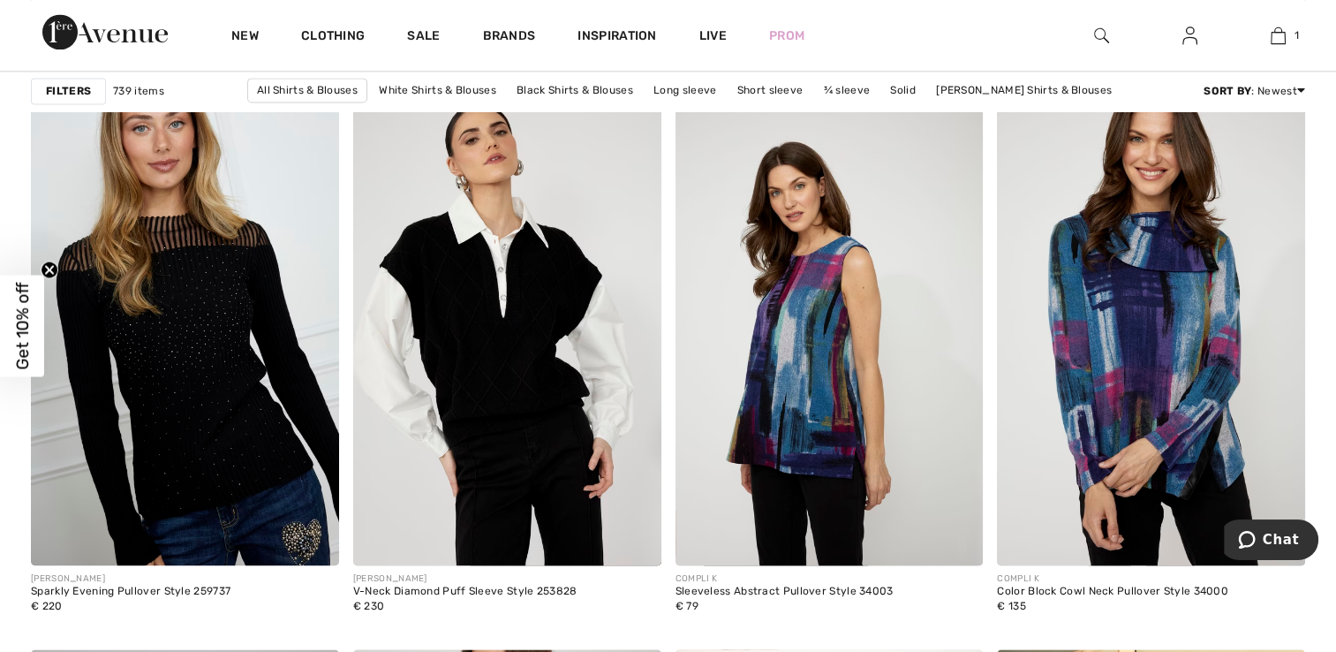
scroll to position [2560, 0]
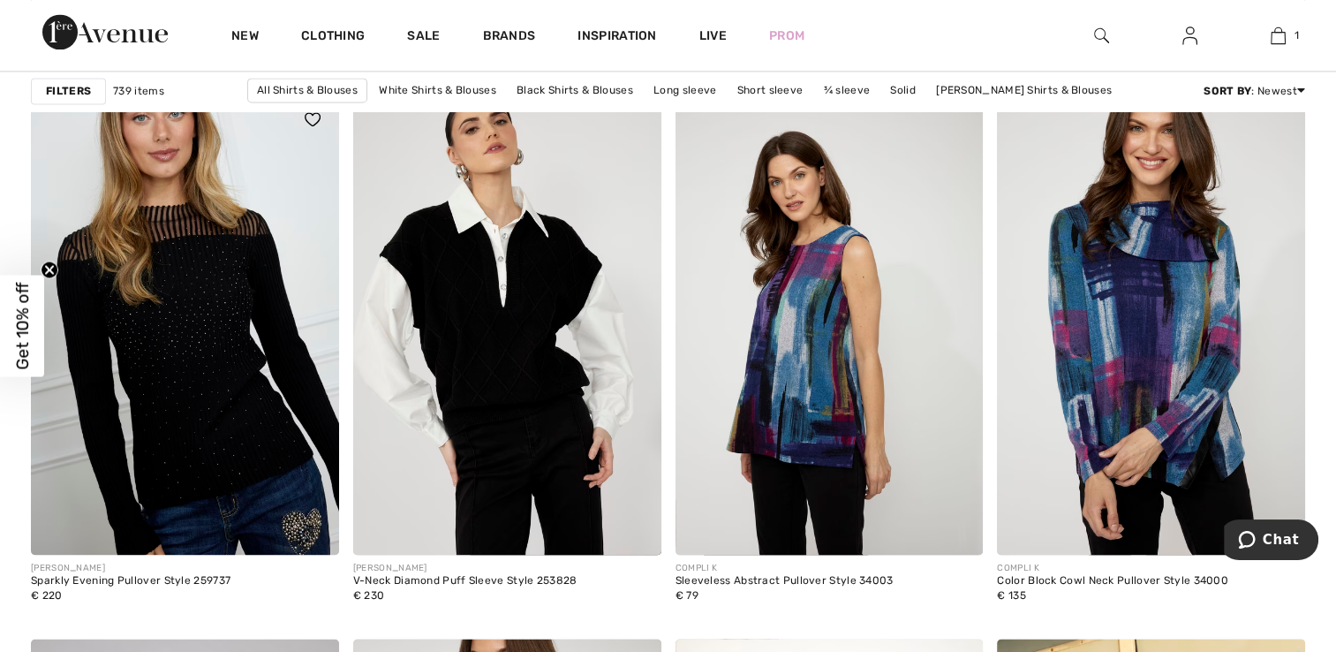
click at [219, 356] on img at bounding box center [185, 324] width 308 height 462
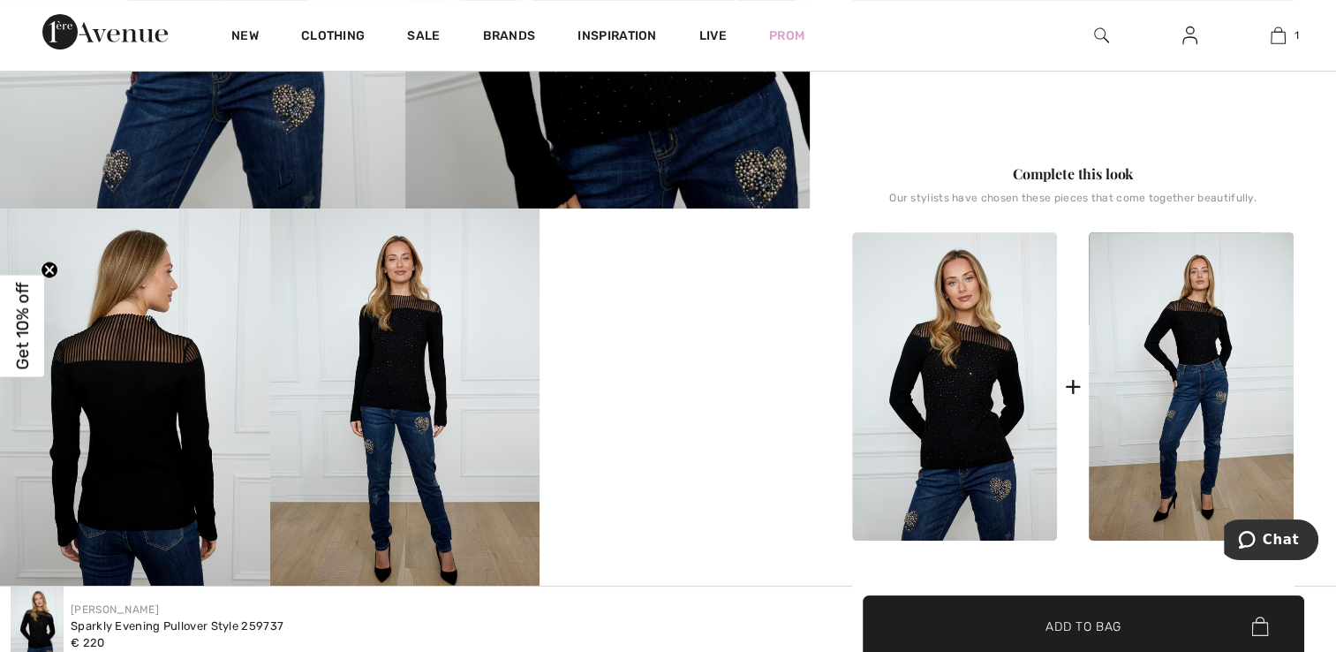
scroll to position [530, 0]
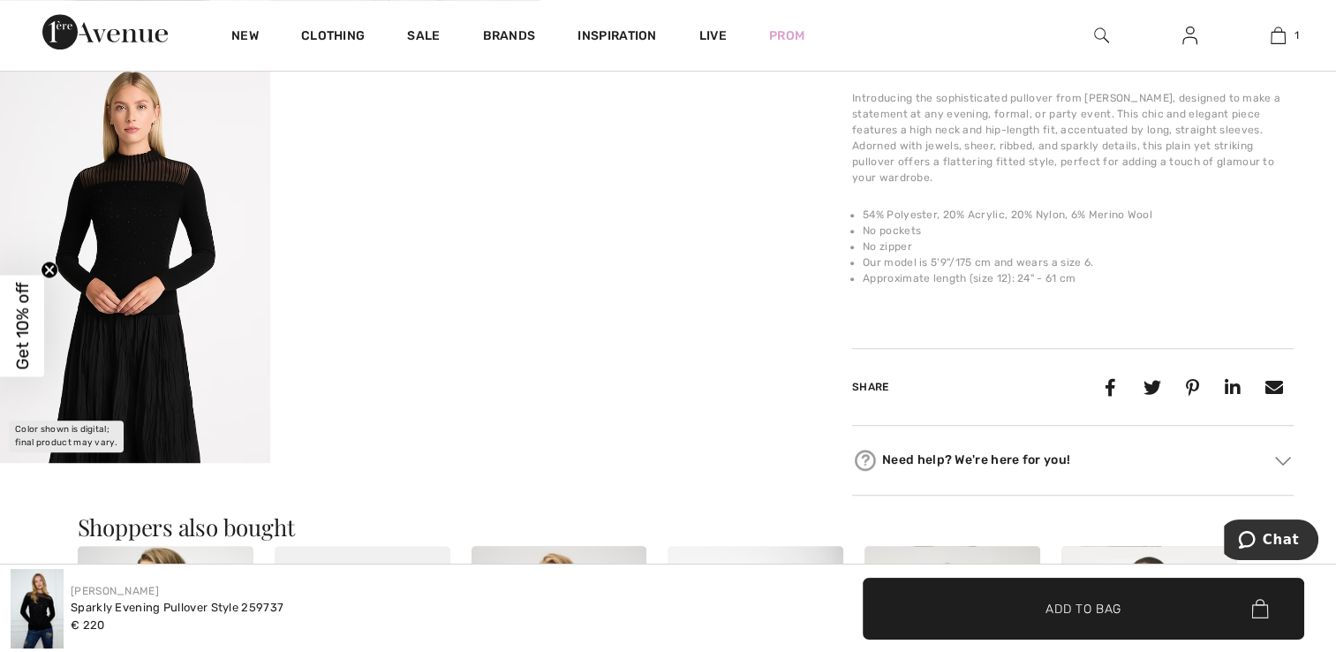
click at [165, 336] on img at bounding box center [135, 259] width 270 height 404
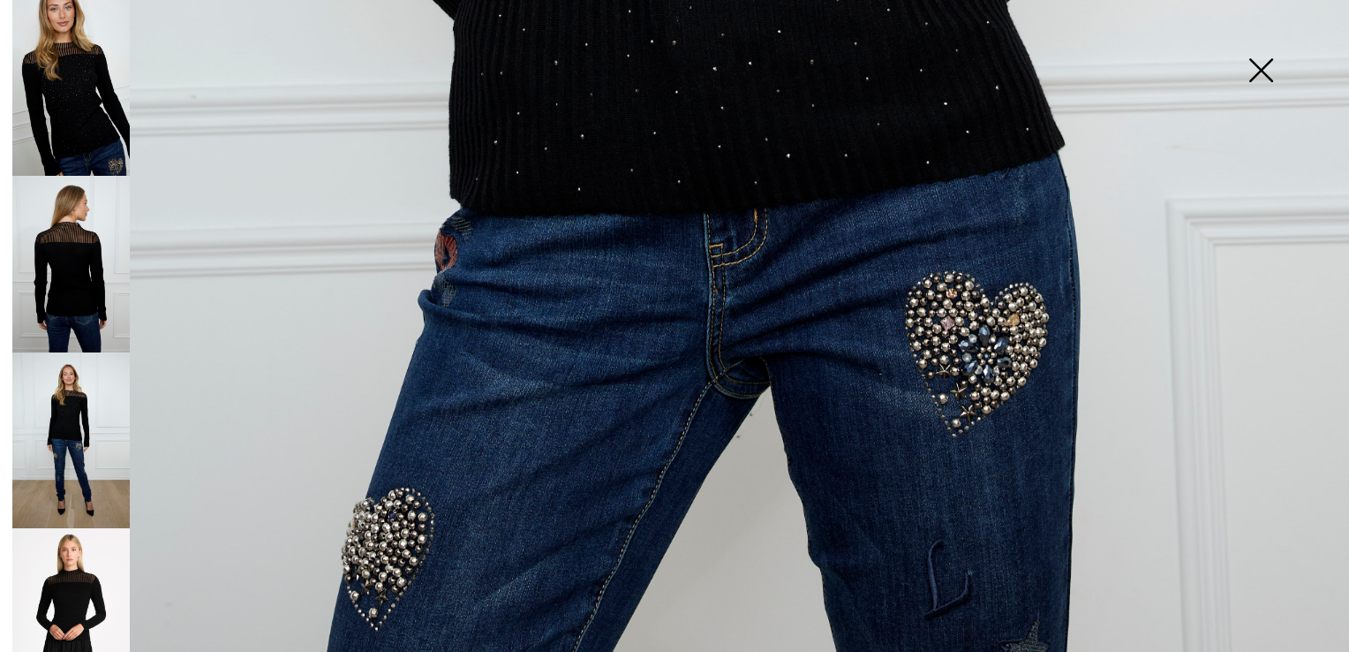
scroll to position [1352, 0]
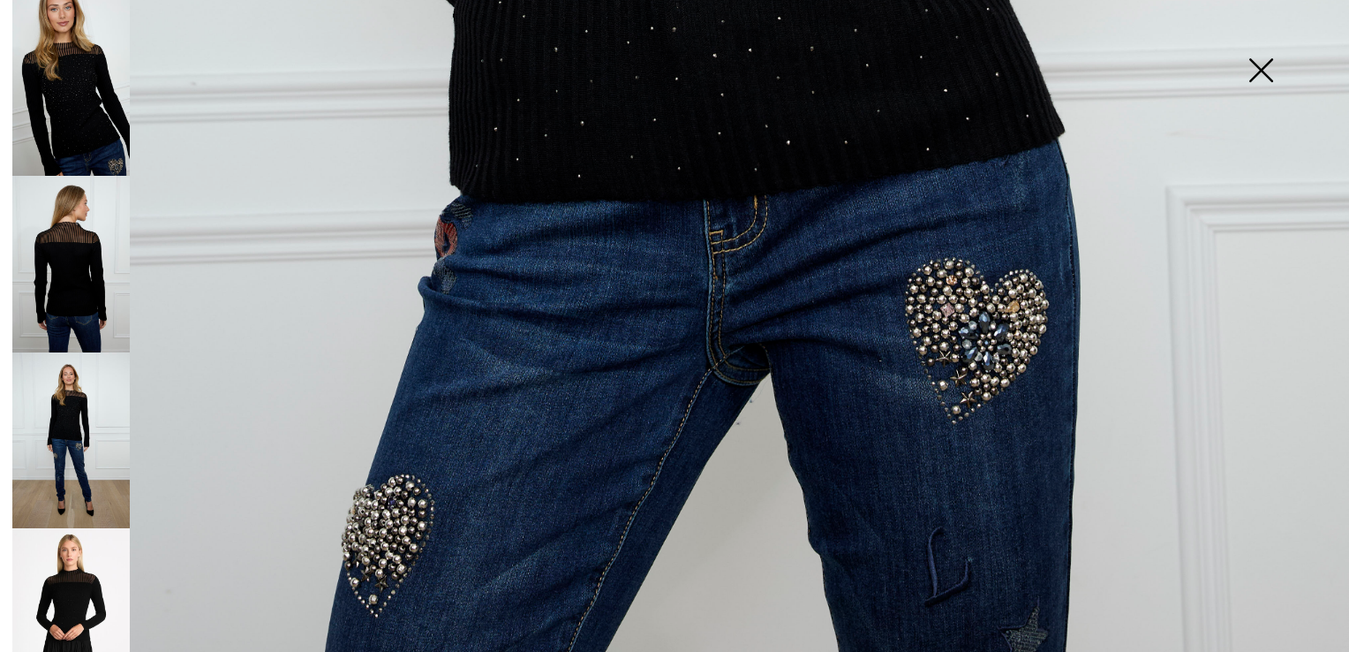
click at [88, 554] on img at bounding box center [70, 616] width 117 height 177
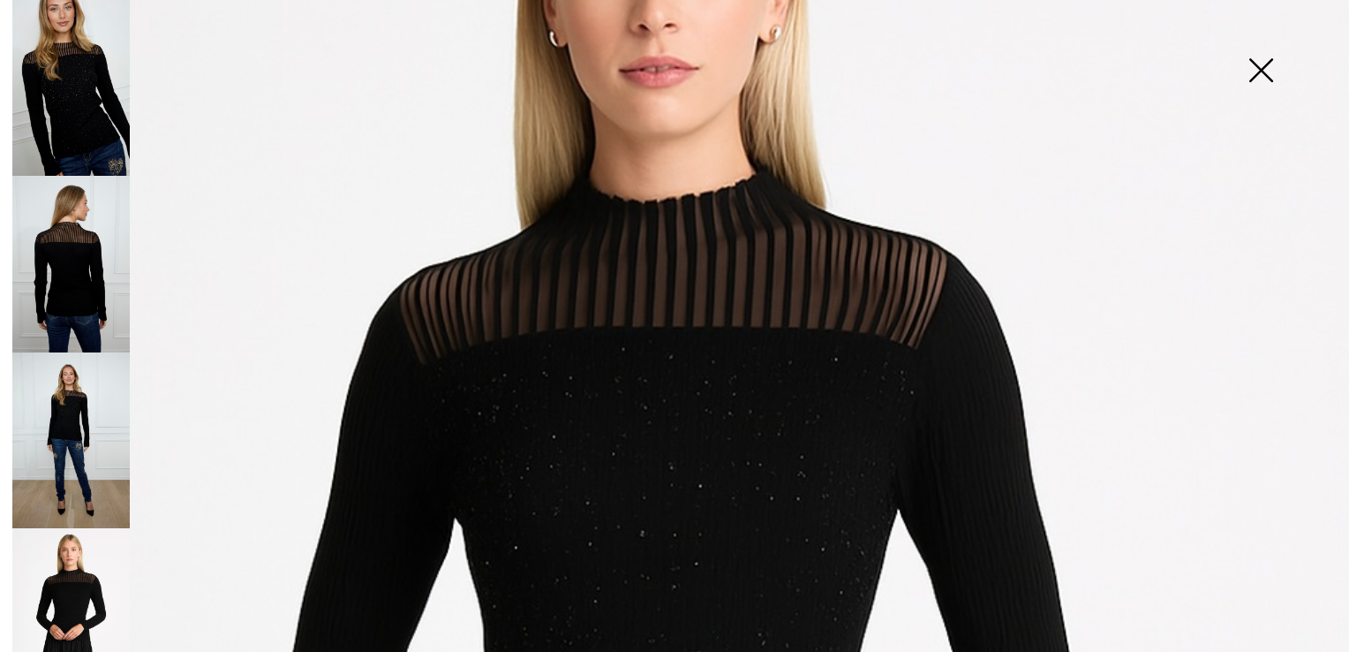
scroll to position [204, 0]
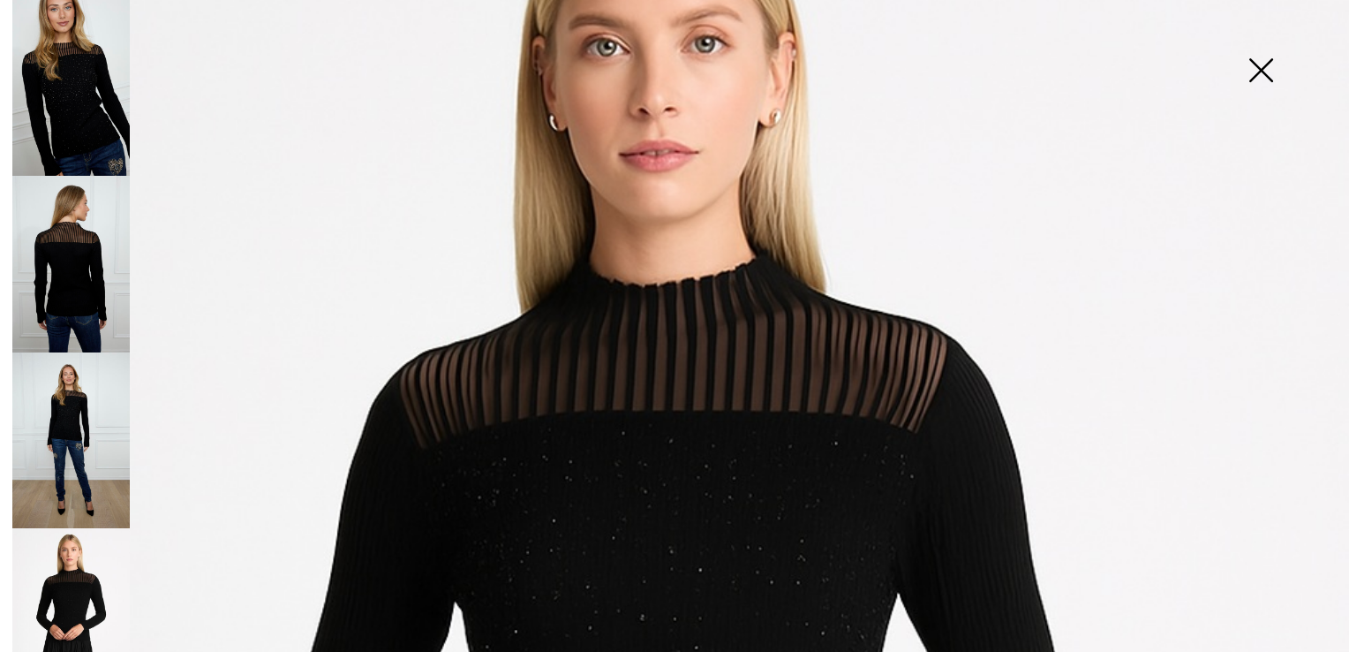
click at [1266, 54] on img at bounding box center [1261, 71] width 88 height 91
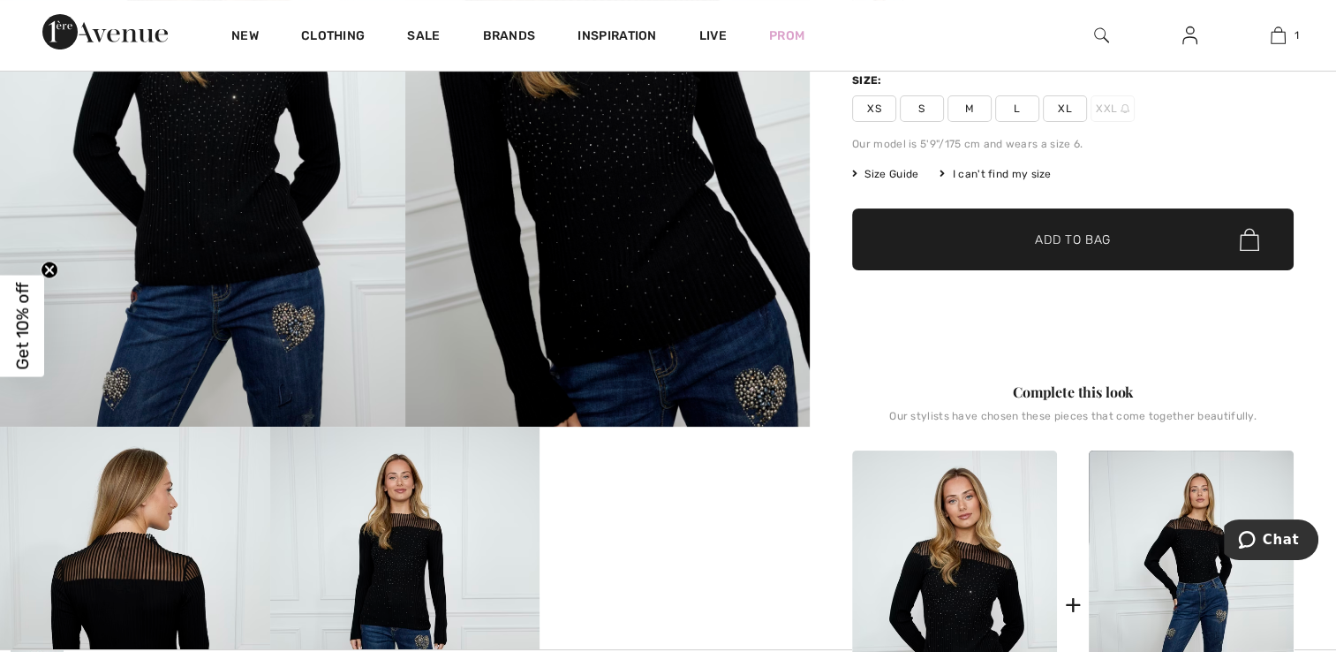
scroll to position [177, 0]
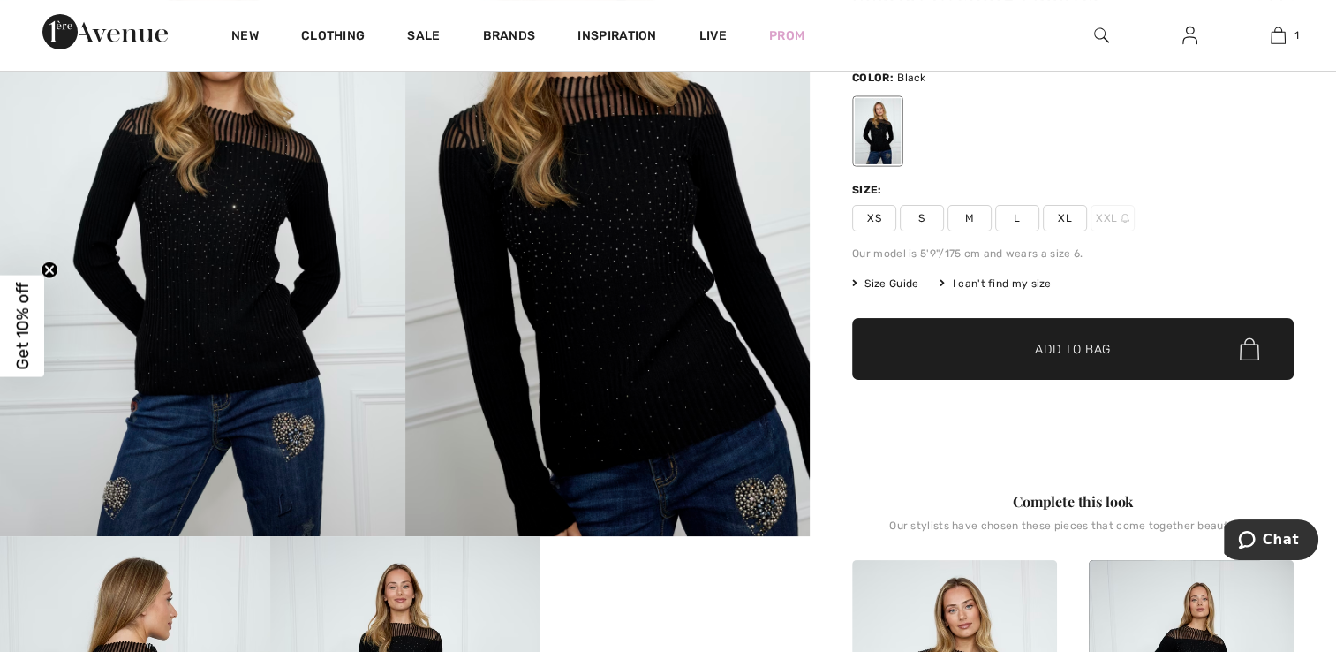
click at [1077, 215] on span "XL" at bounding box center [1065, 218] width 44 height 26
click at [893, 278] on span "Size Guide" at bounding box center [885, 283] width 66 height 16
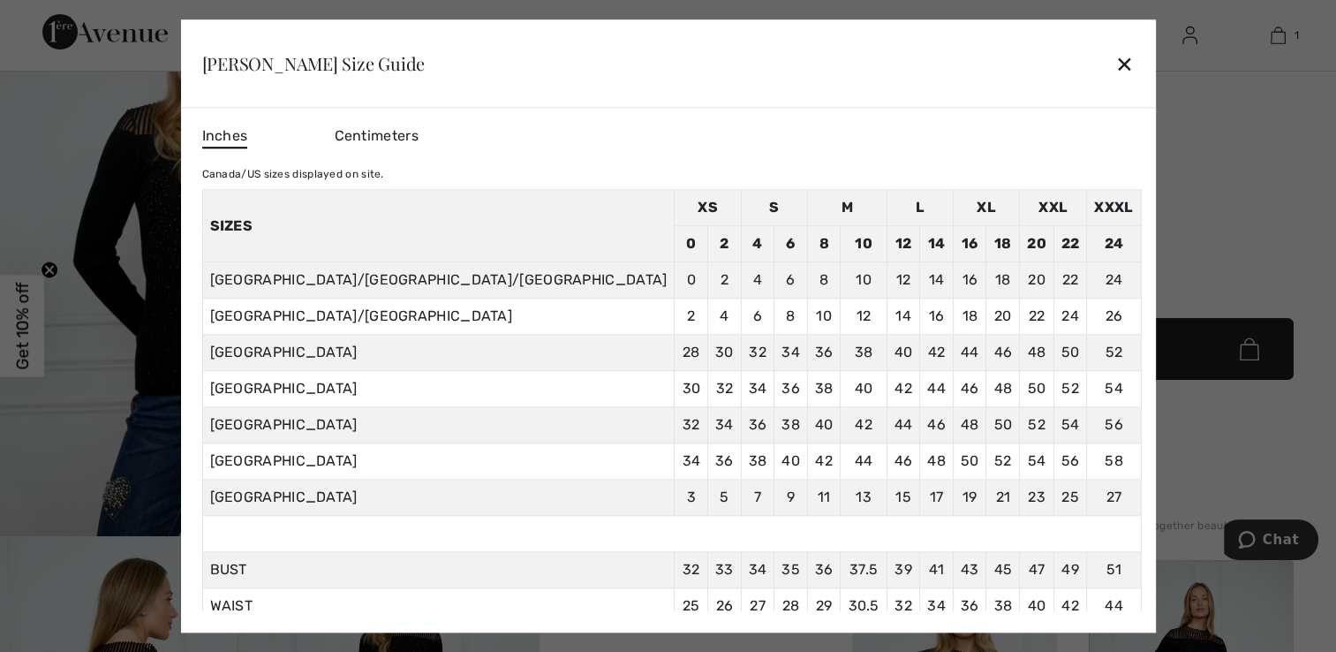
click at [1115, 72] on div "✕" at bounding box center [1124, 63] width 19 height 37
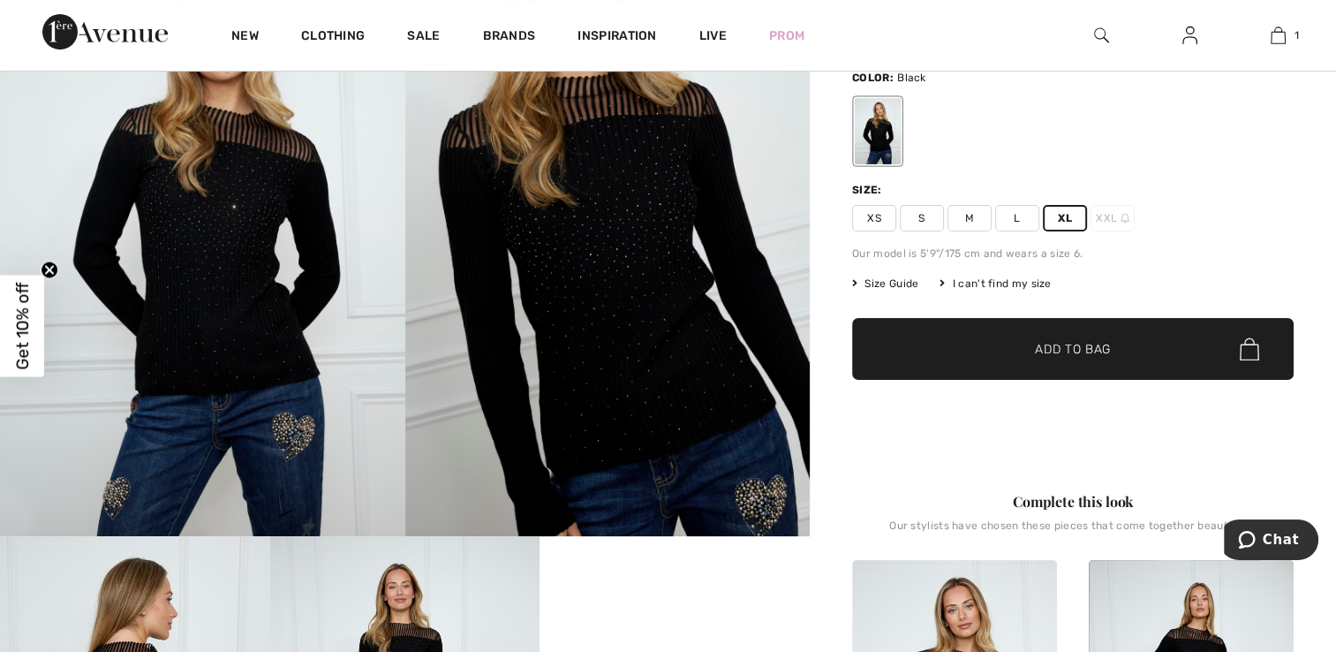
click at [1012, 213] on span "L" at bounding box center [1017, 218] width 44 height 26
click at [1014, 334] on span "✔ Added to Bag Add to Bag" at bounding box center [1072, 349] width 441 height 62
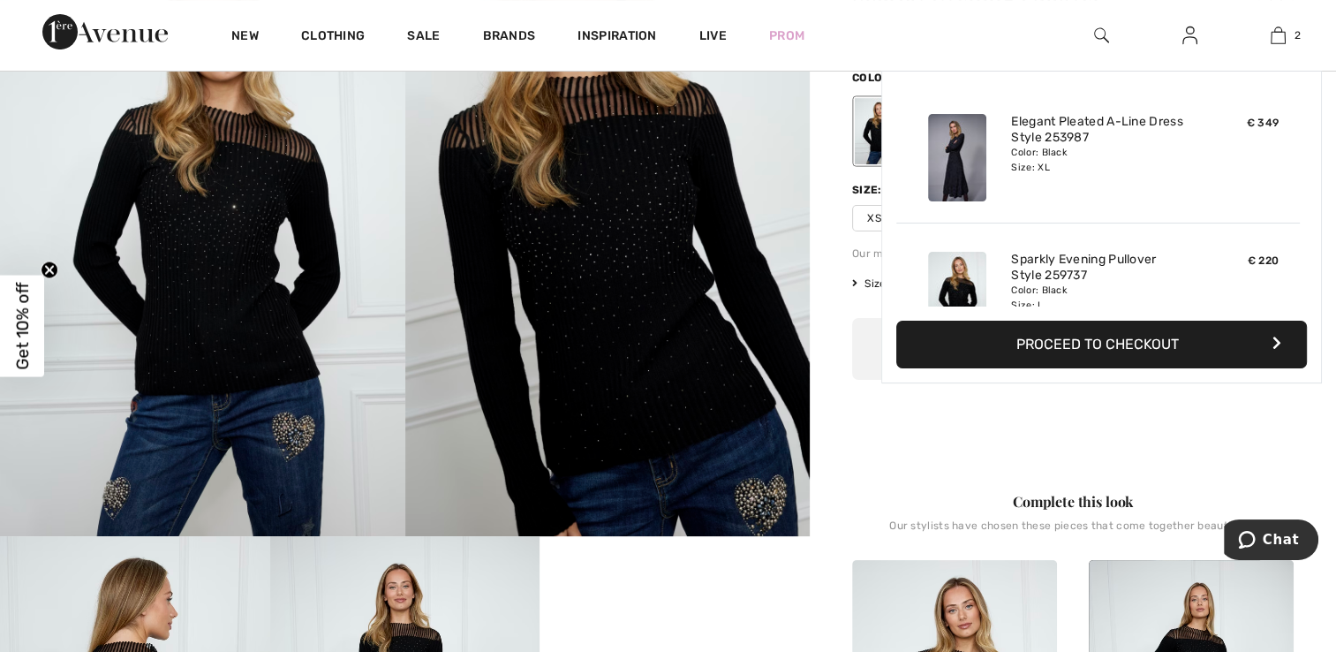
scroll to position [54, 0]
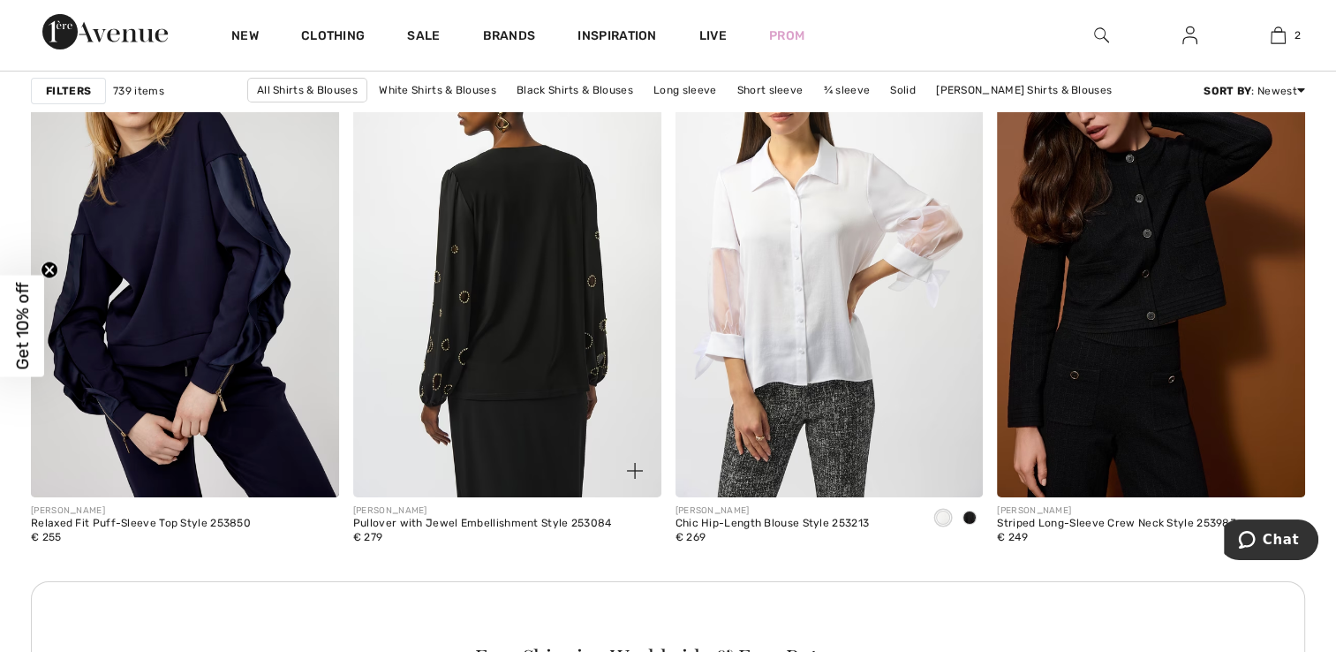
scroll to position [6180, 0]
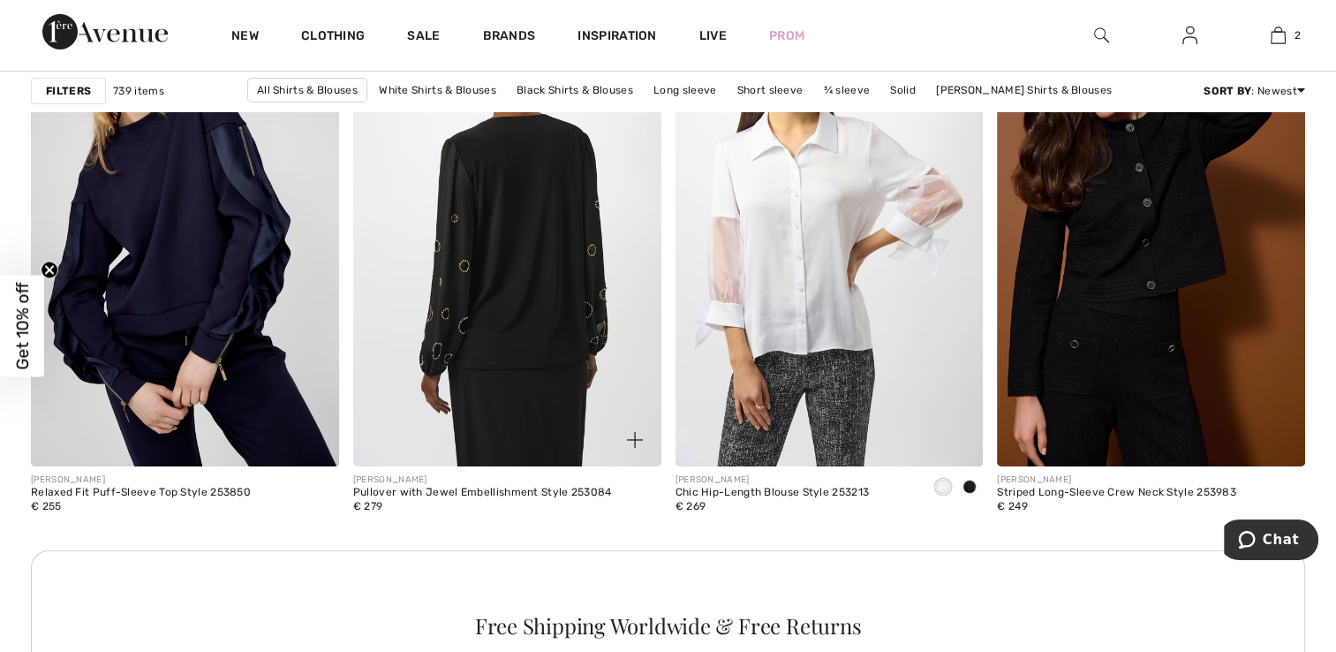
click at [505, 251] on img at bounding box center [507, 235] width 308 height 462
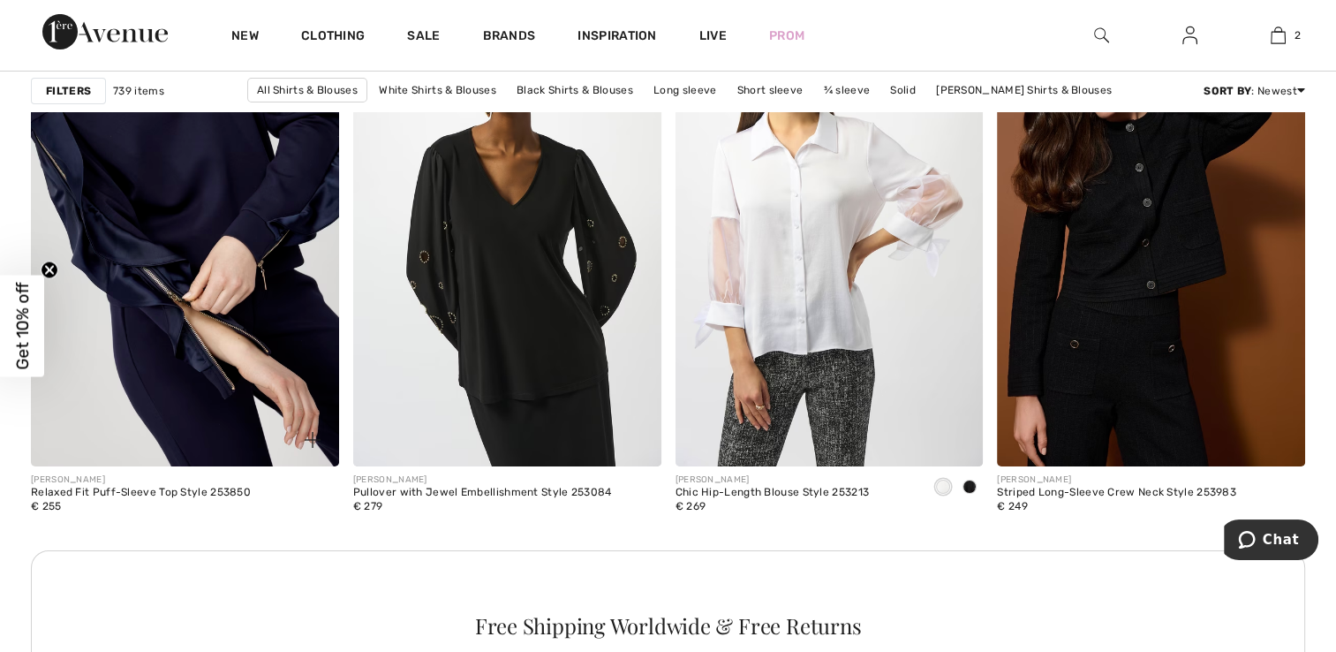
click at [166, 249] on img at bounding box center [185, 235] width 308 height 462
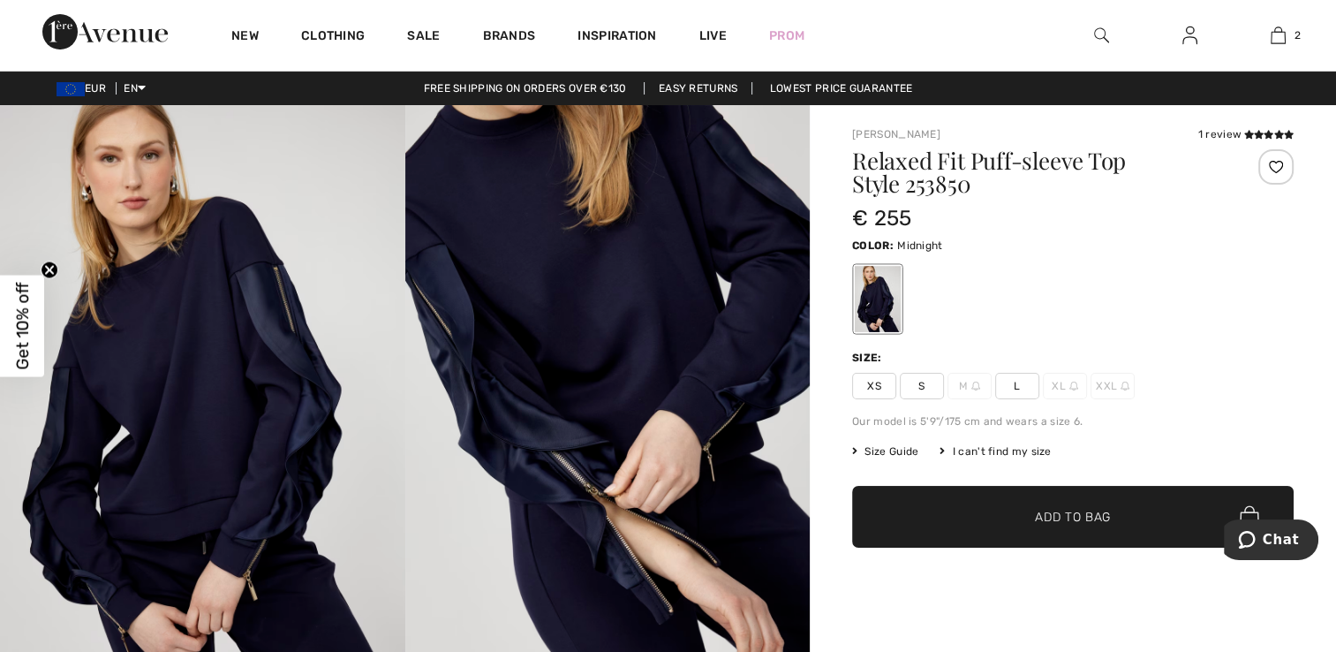
scroll to position [177, 0]
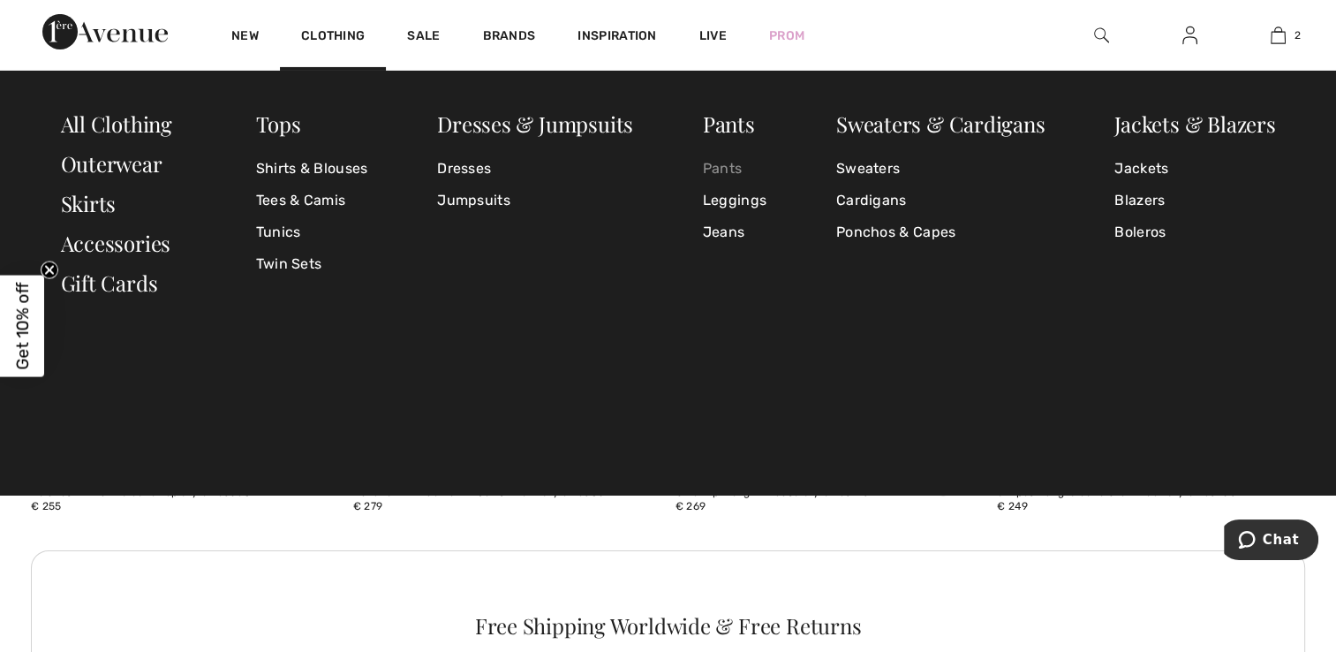
click at [735, 165] on link "Pants" at bounding box center [735, 169] width 64 height 32
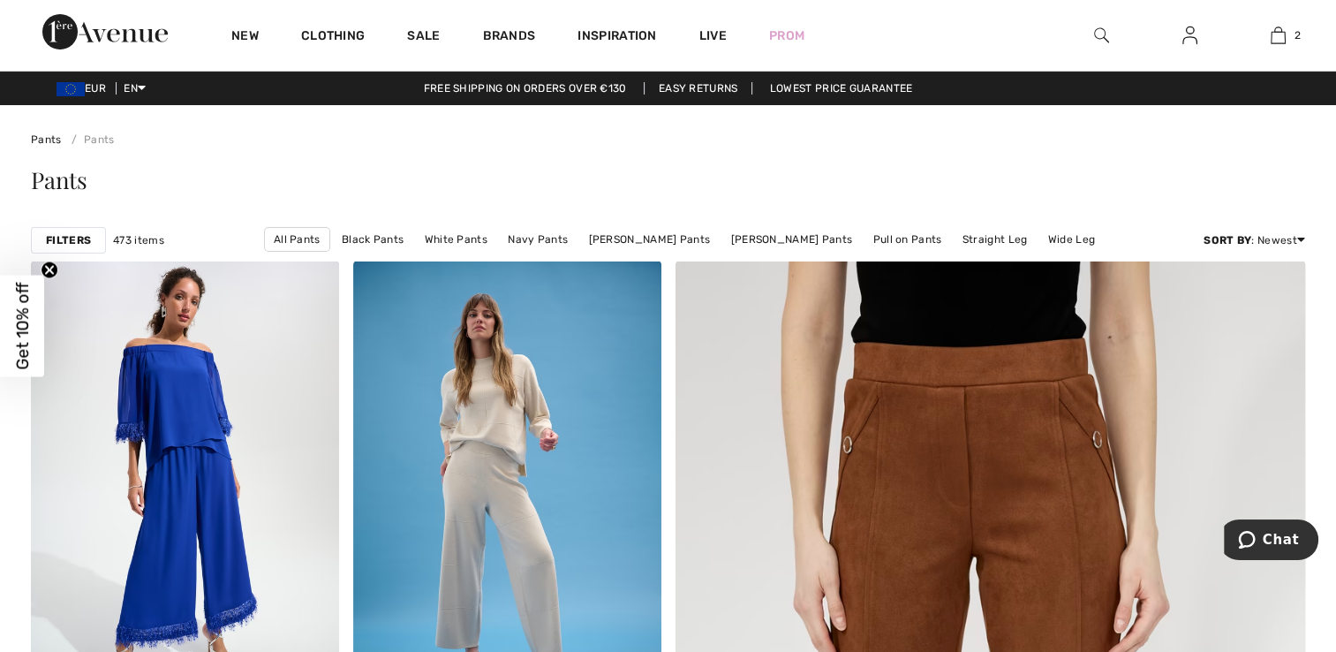
click at [78, 242] on strong "Filters" at bounding box center [68, 240] width 45 height 16
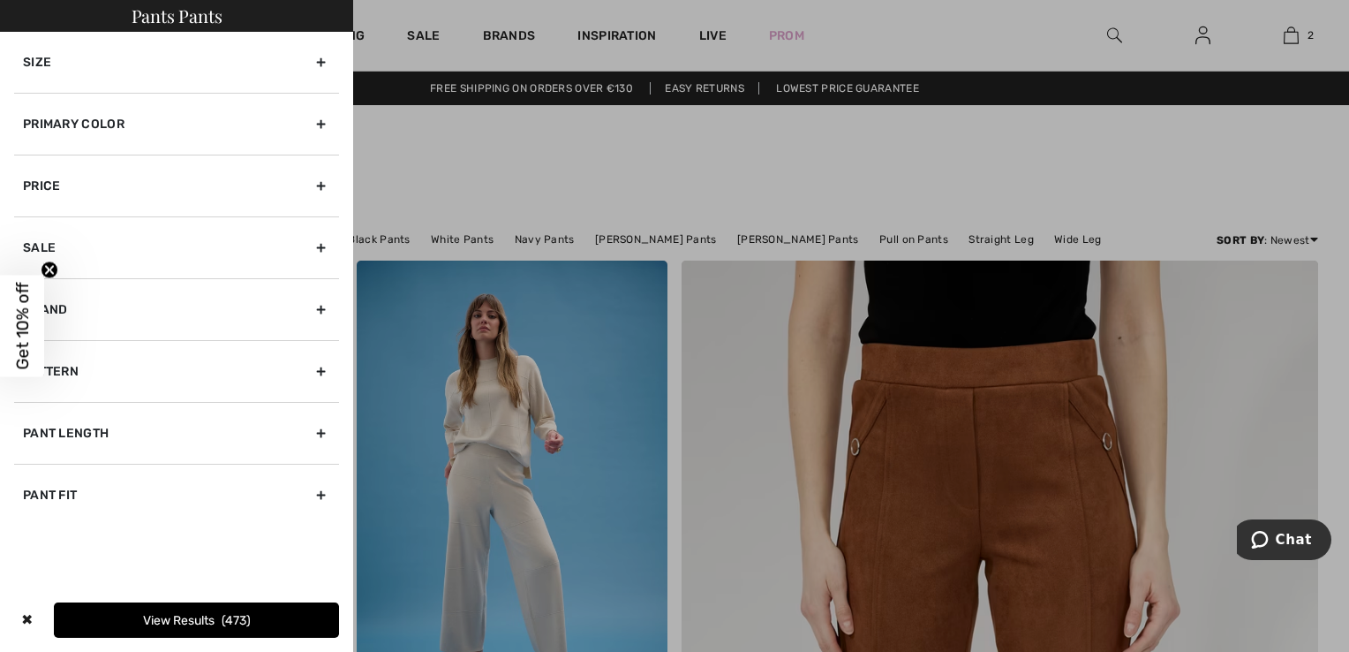
click at [318, 118] on div "Primary Color" at bounding box center [176, 124] width 325 height 62
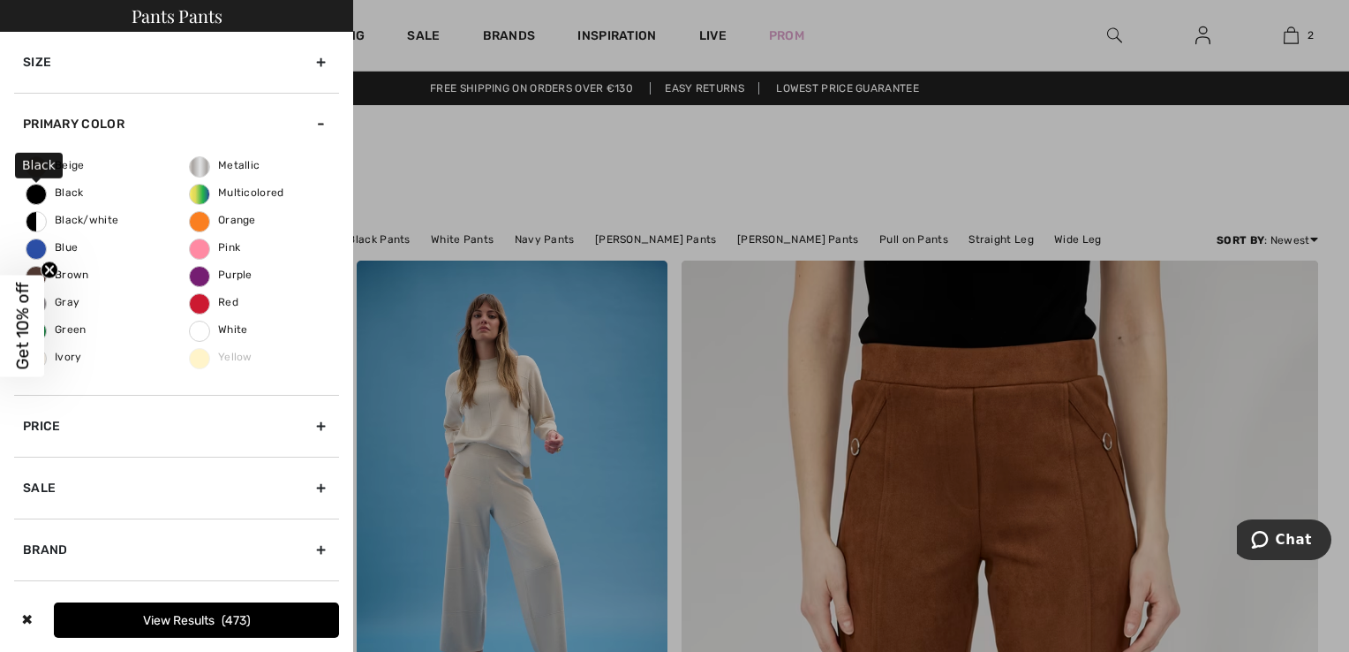
click at [50, 192] on span "Black" at bounding box center [54, 192] width 57 height 12
click at [0, 0] on input "Black" at bounding box center [0, 0] width 0 height 0
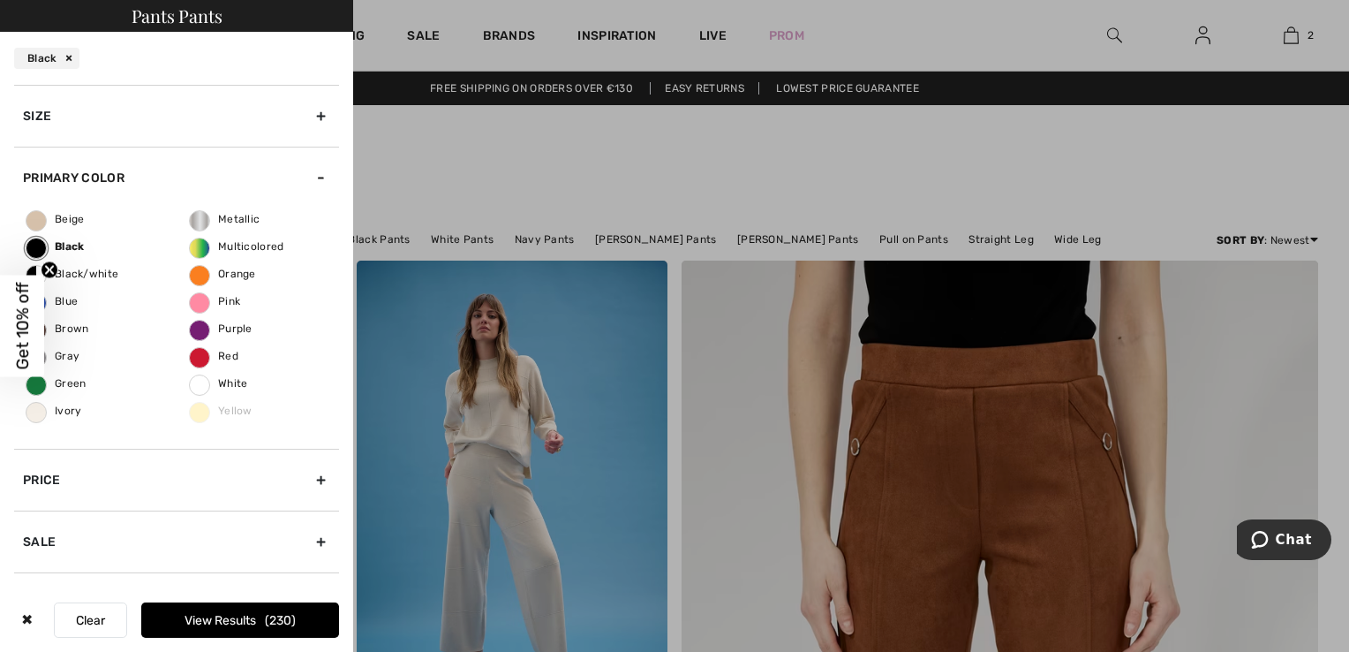
click at [191, 627] on button "View Results 230" at bounding box center [240, 619] width 198 height 35
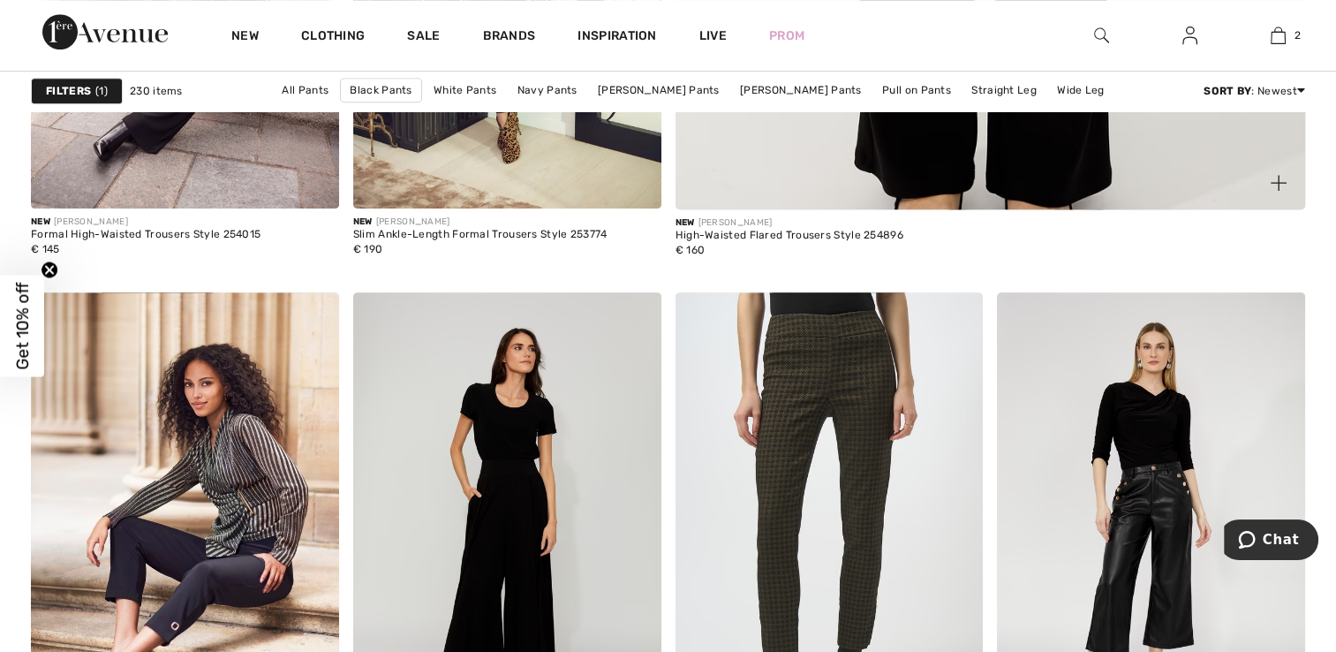
scroll to position [1236, 0]
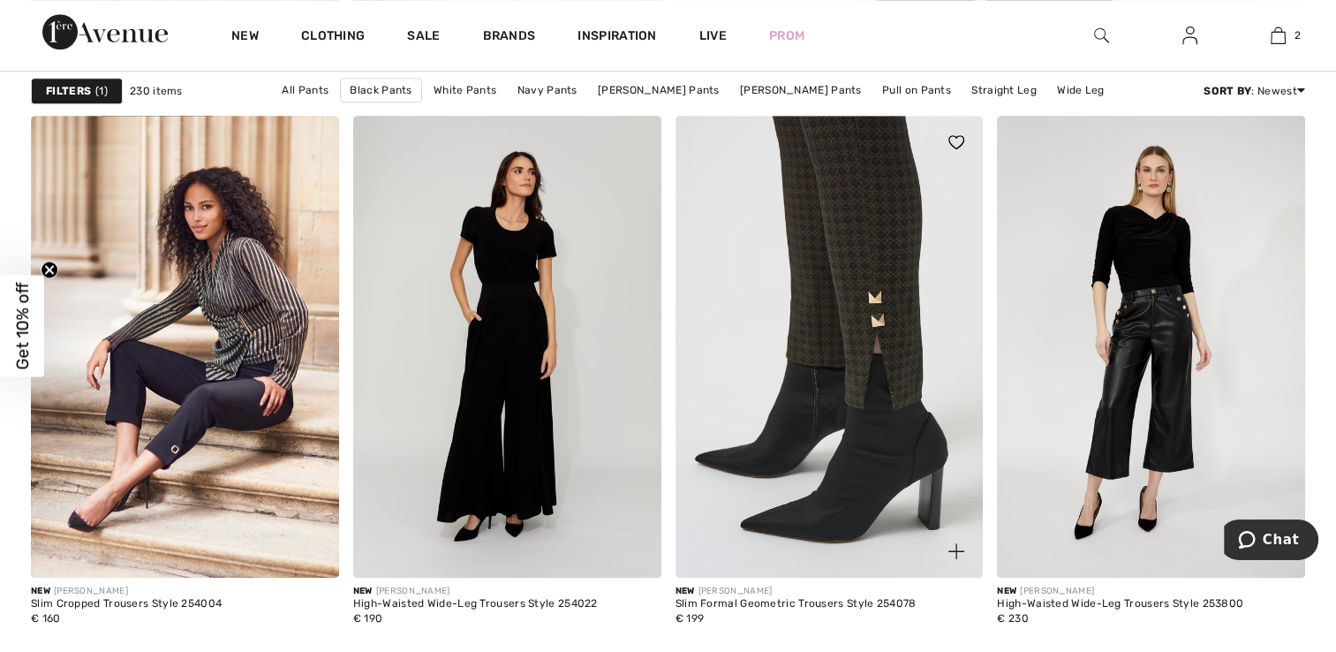
click at [875, 206] on img at bounding box center [829, 347] width 308 height 462
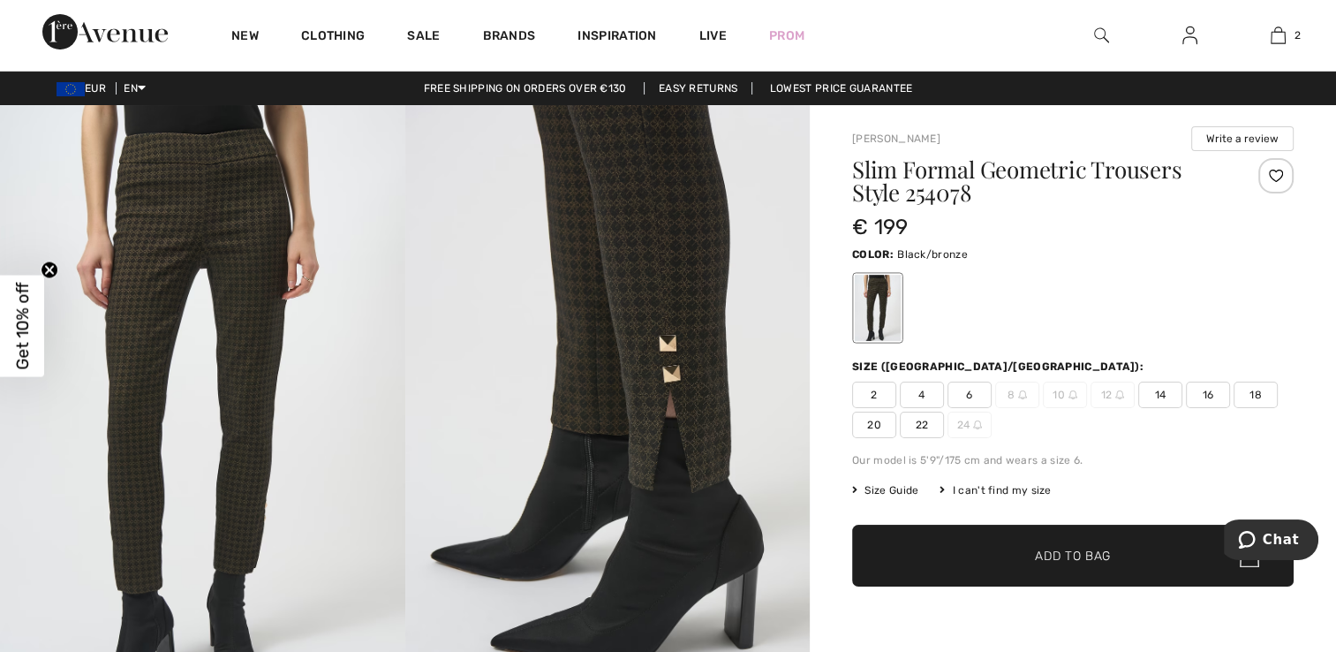
click at [880, 486] on span "Size Guide" at bounding box center [885, 490] width 66 height 16
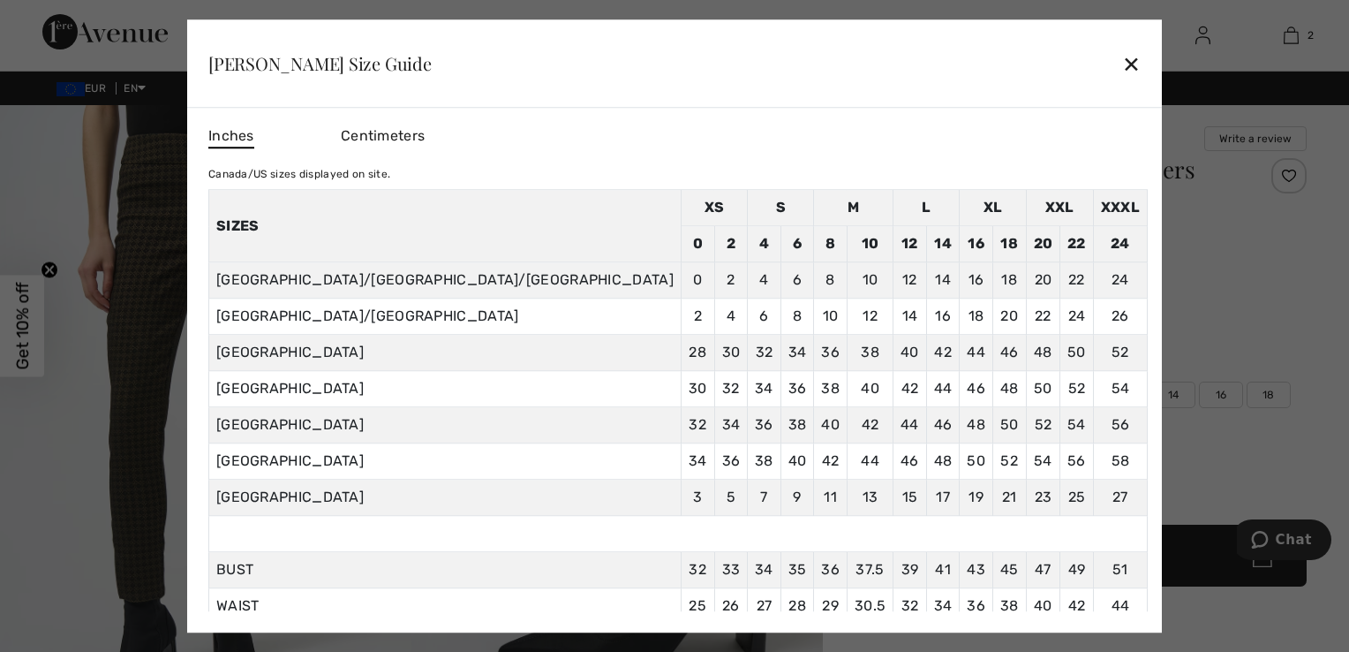
click at [1122, 62] on div "✕" at bounding box center [1131, 63] width 19 height 37
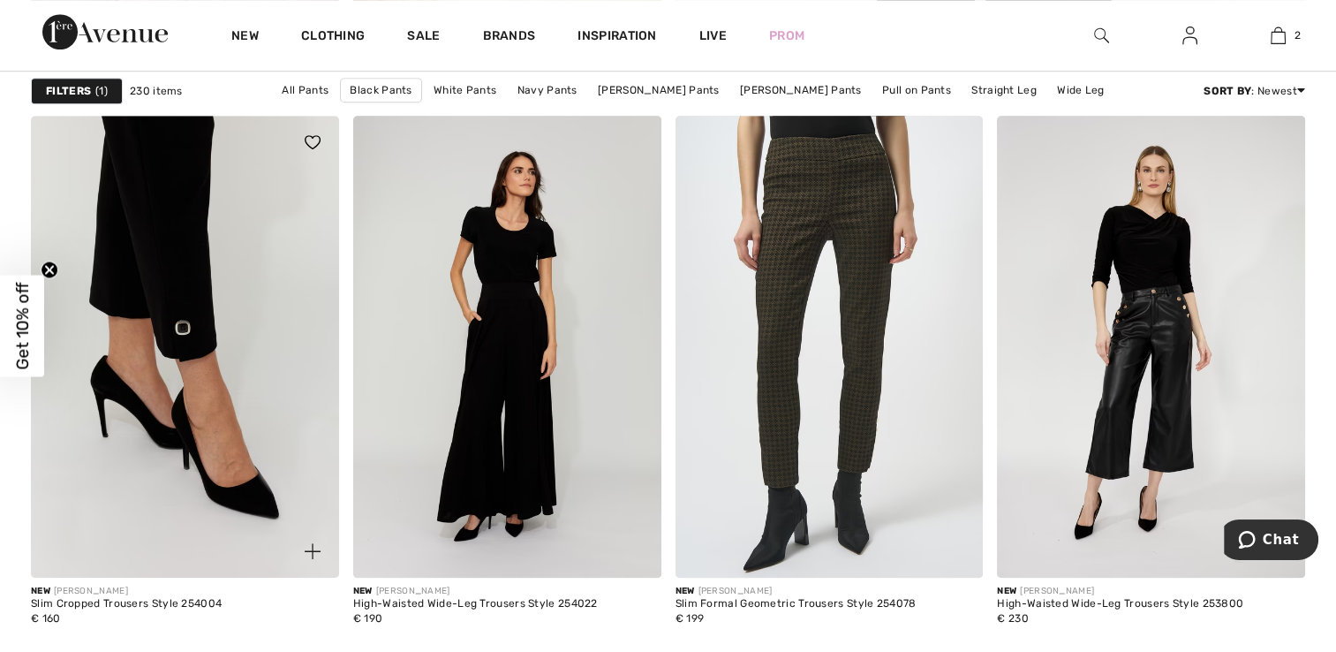
click at [186, 345] on img at bounding box center [185, 347] width 308 height 462
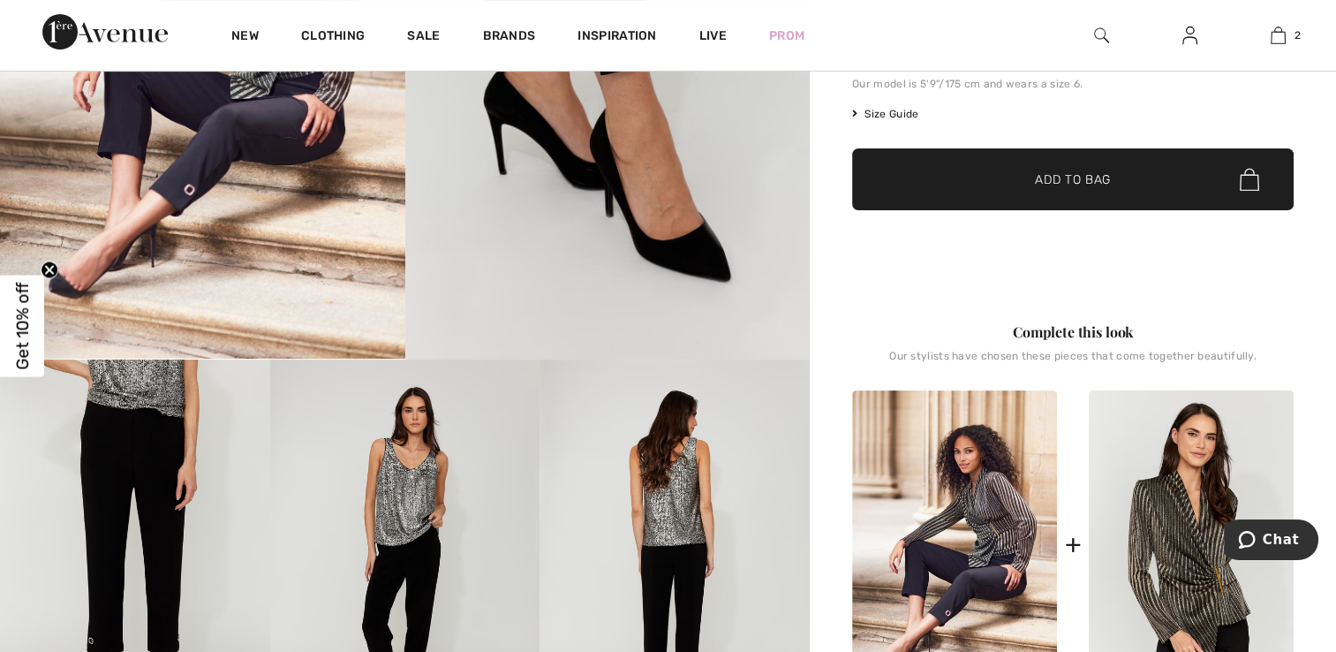
scroll to position [265, 0]
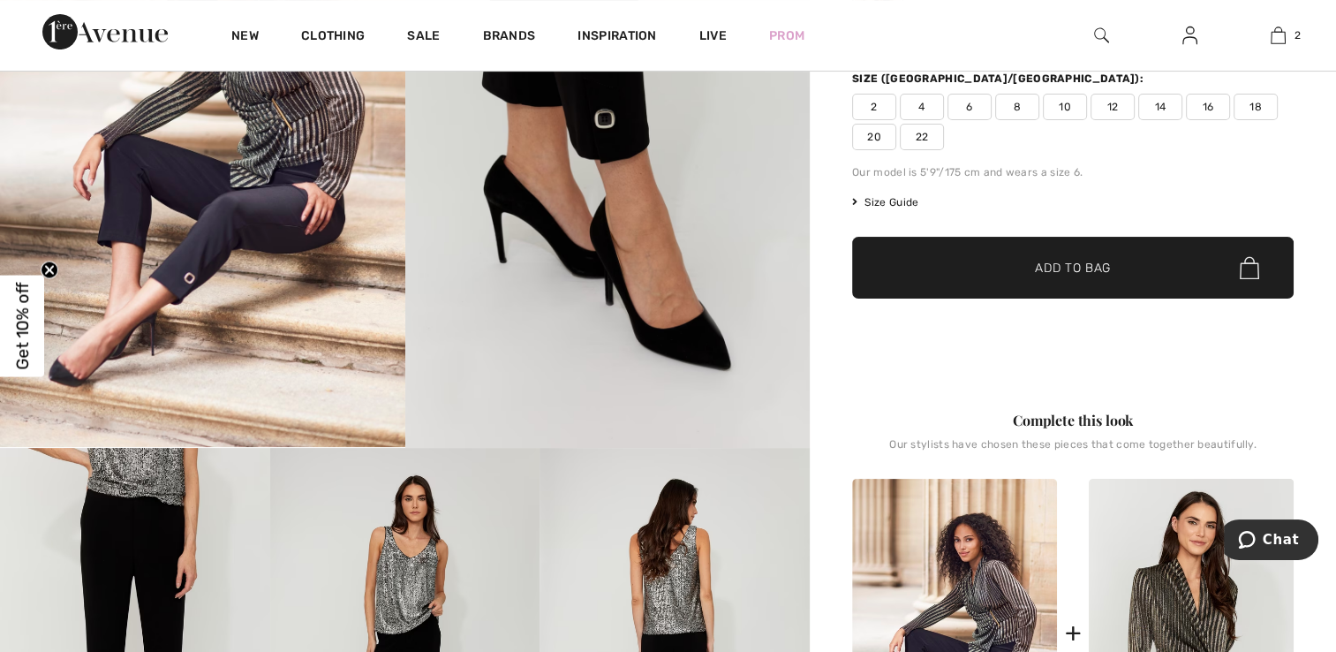
click at [890, 200] on span "Size Guide" at bounding box center [885, 202] width 66 height 16
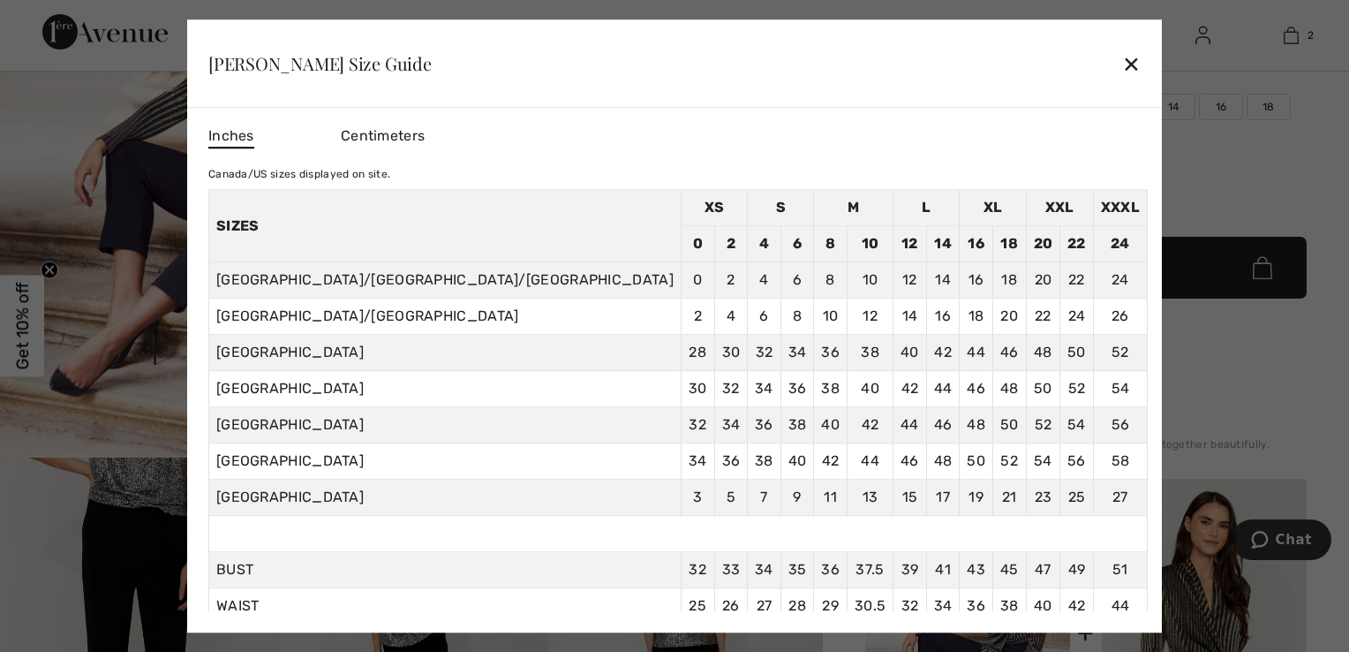
click at [968, 60] on div "Frank Lyman Size Guide ✕" at bounding box center [674, 63] width 975 height 88
click at [1122, 60] on div "✕" at bounding box center [1131, 63] width 19 height 37
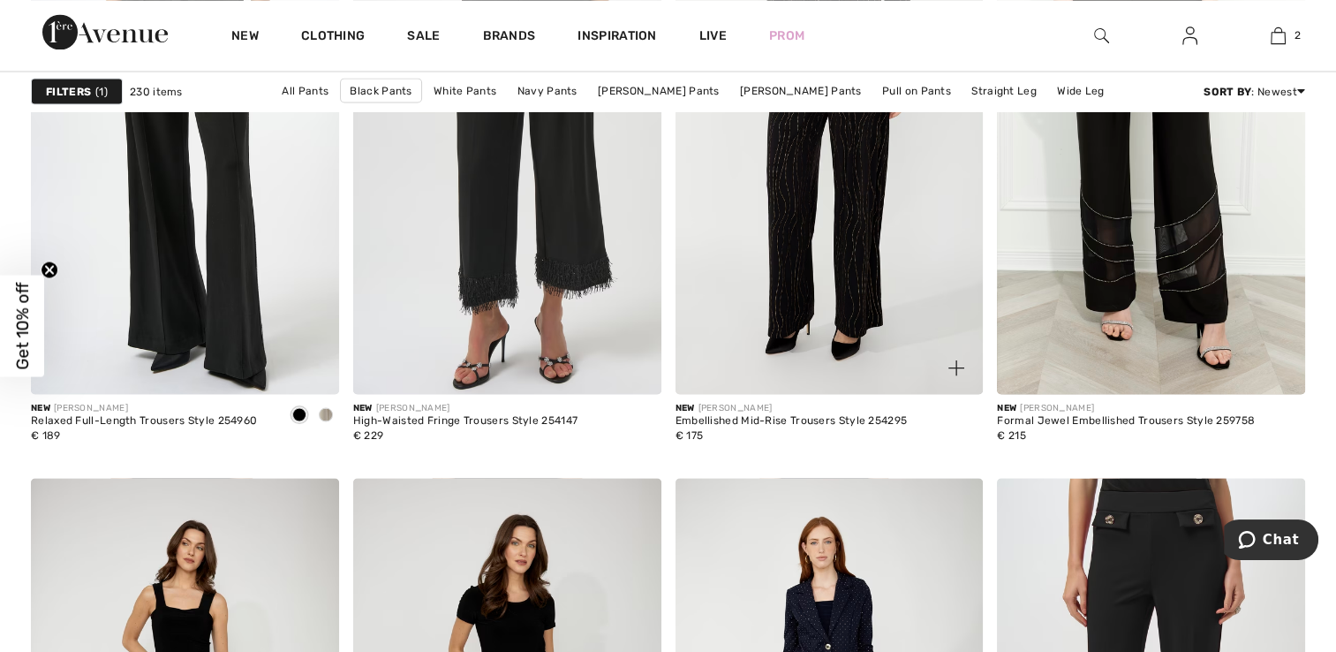
scroll to position [3531, 0]
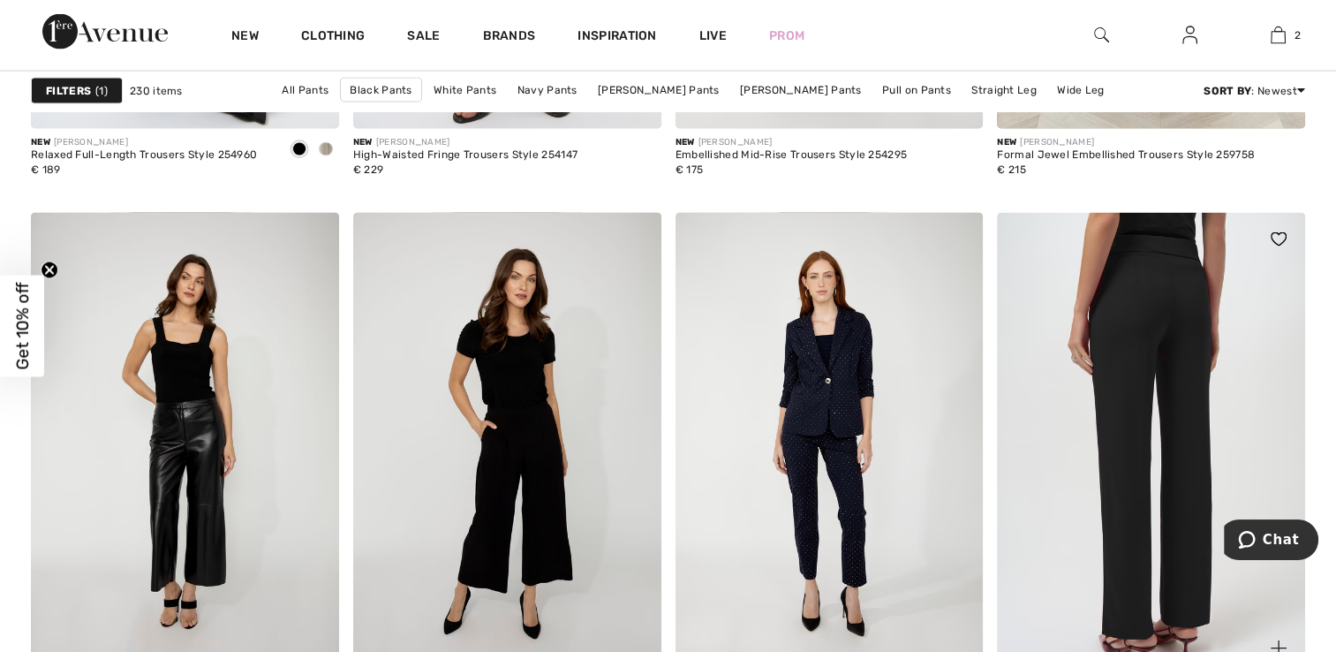
click at [1125, 340] on img at bounding box center [1151, 444] width 308 height 462
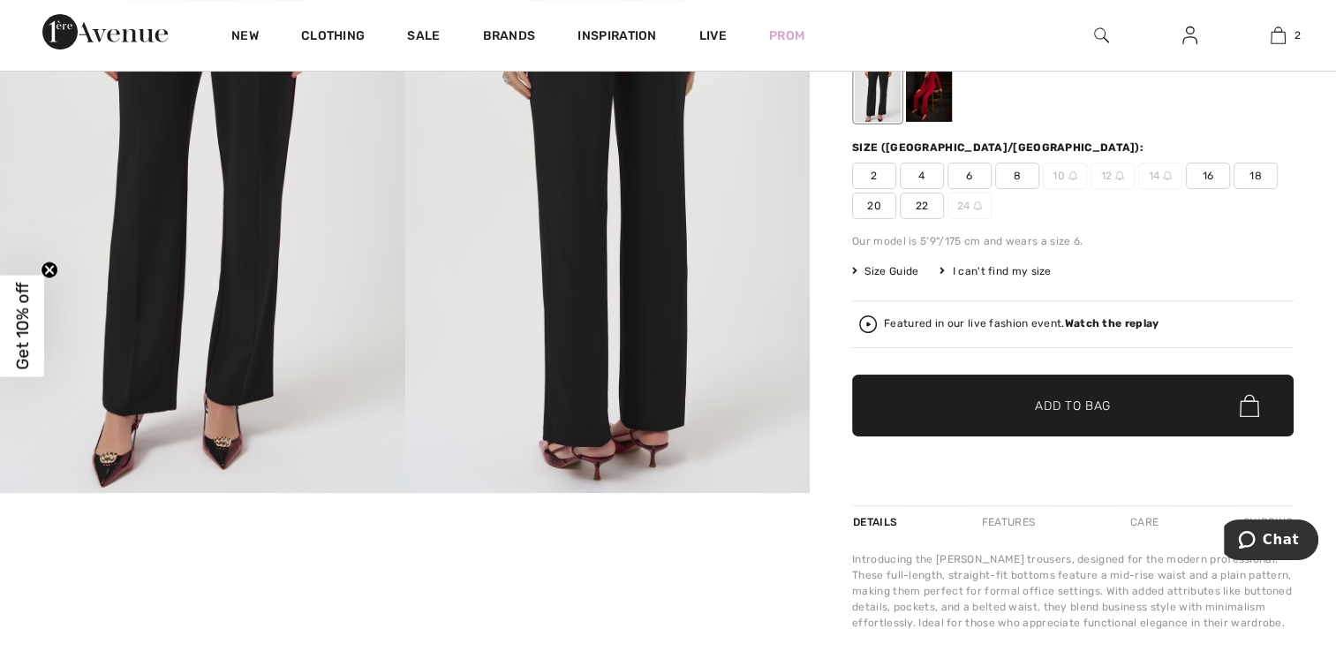
scroll to position [177, 0]
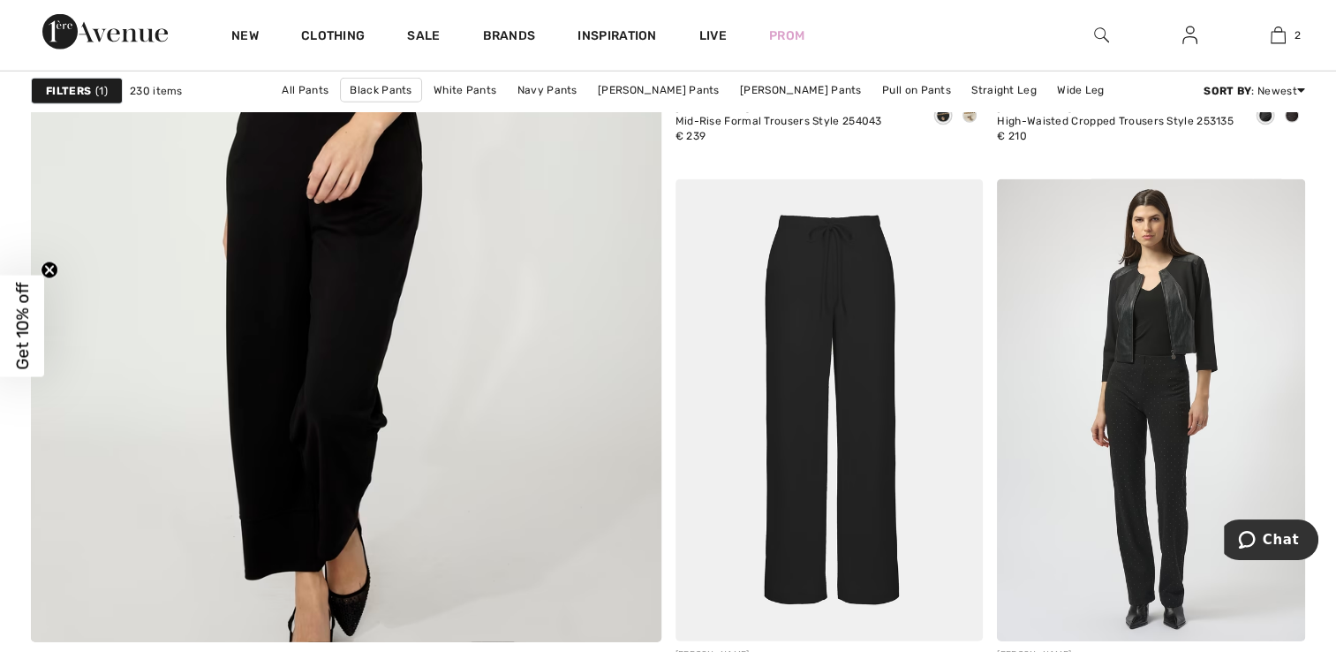
scroll to position [4944, 0]
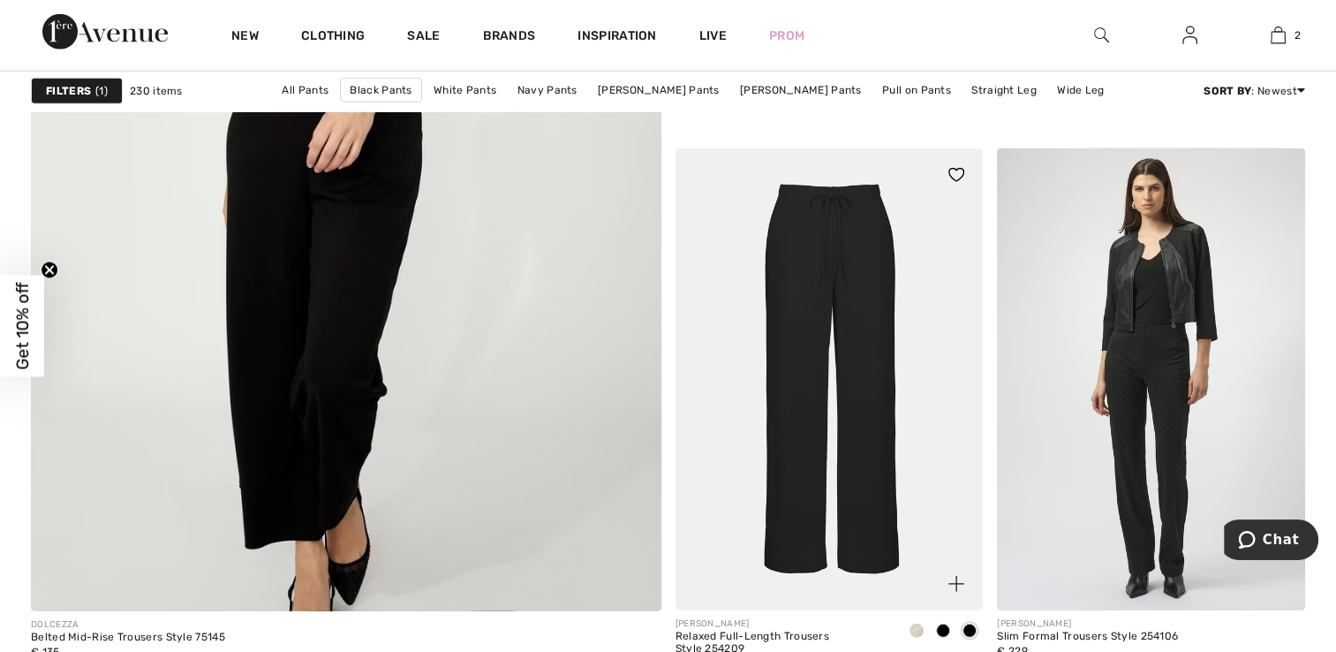
click at [816, 411] on img at bounding box center [829, 379] width 308 height 462
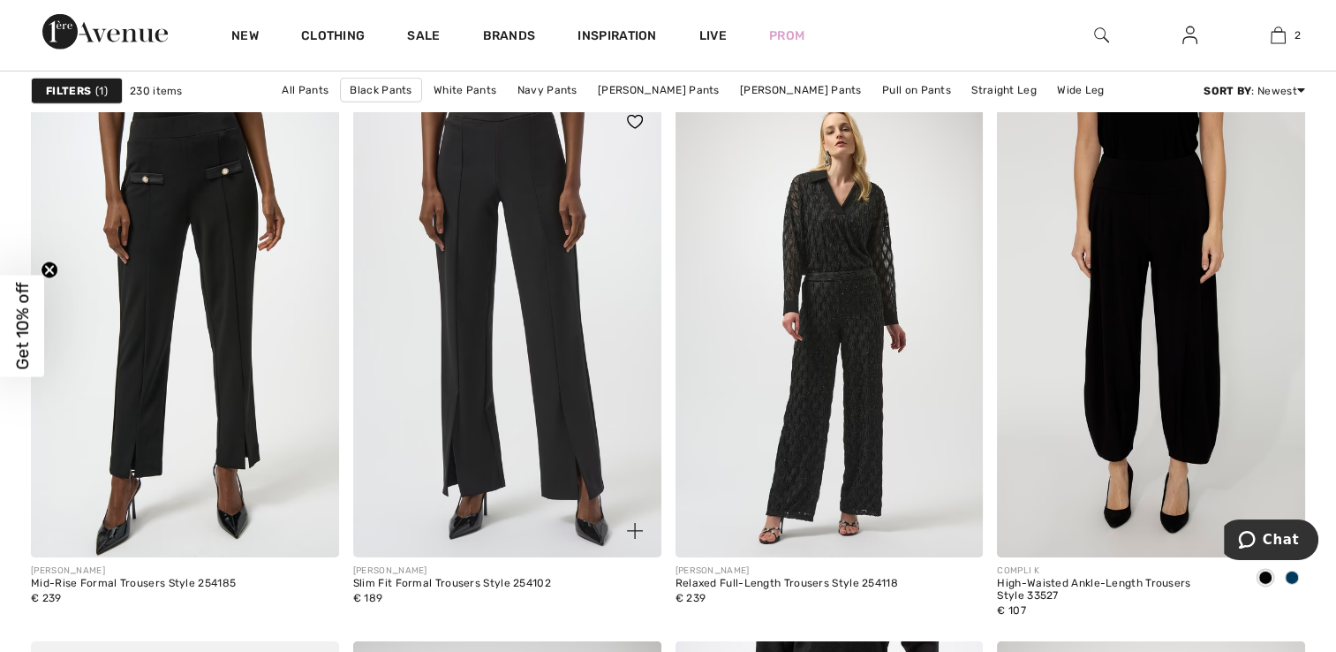
scroll to position [5562, 0]
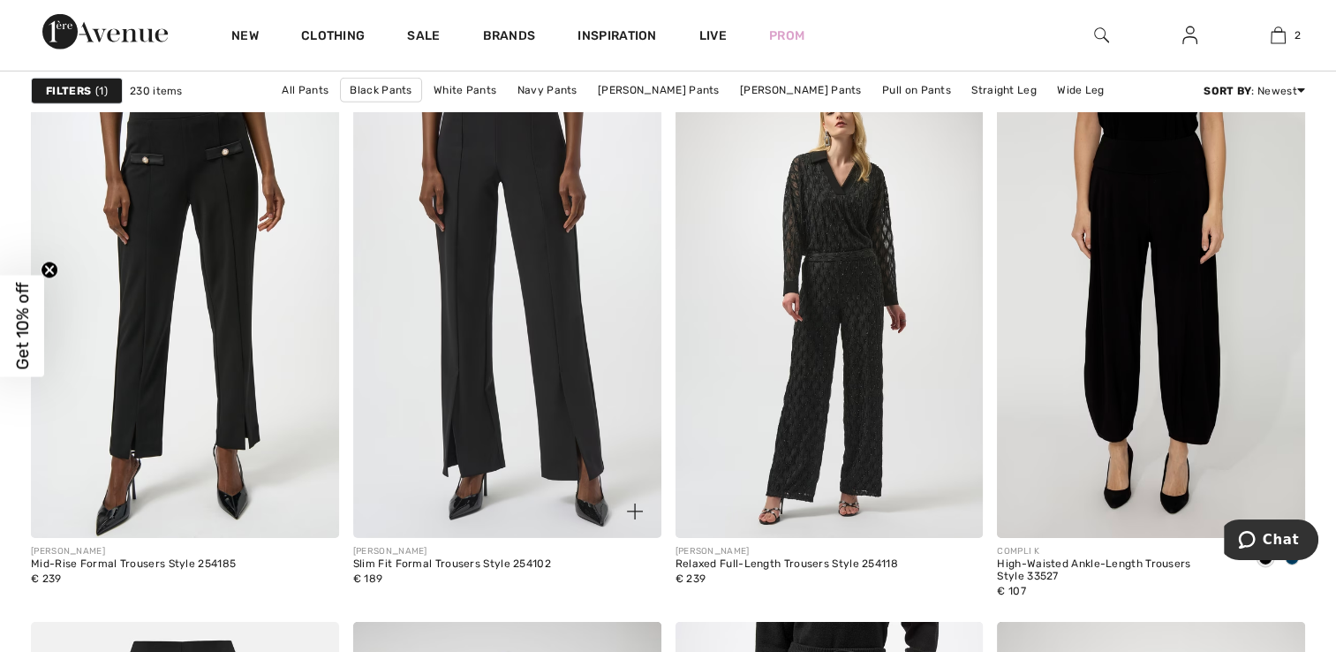
click at [493, 286] on img at bounding box center [507, 307] width 308 height 462
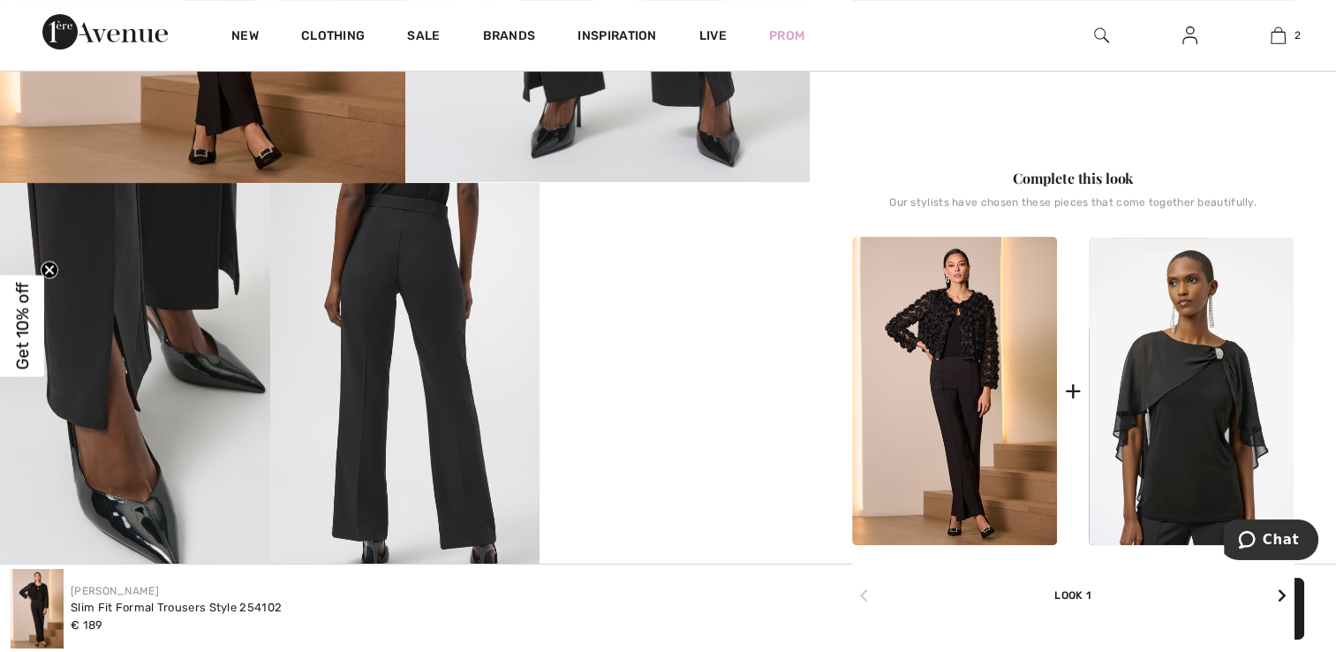
scroll to position [618, 0]
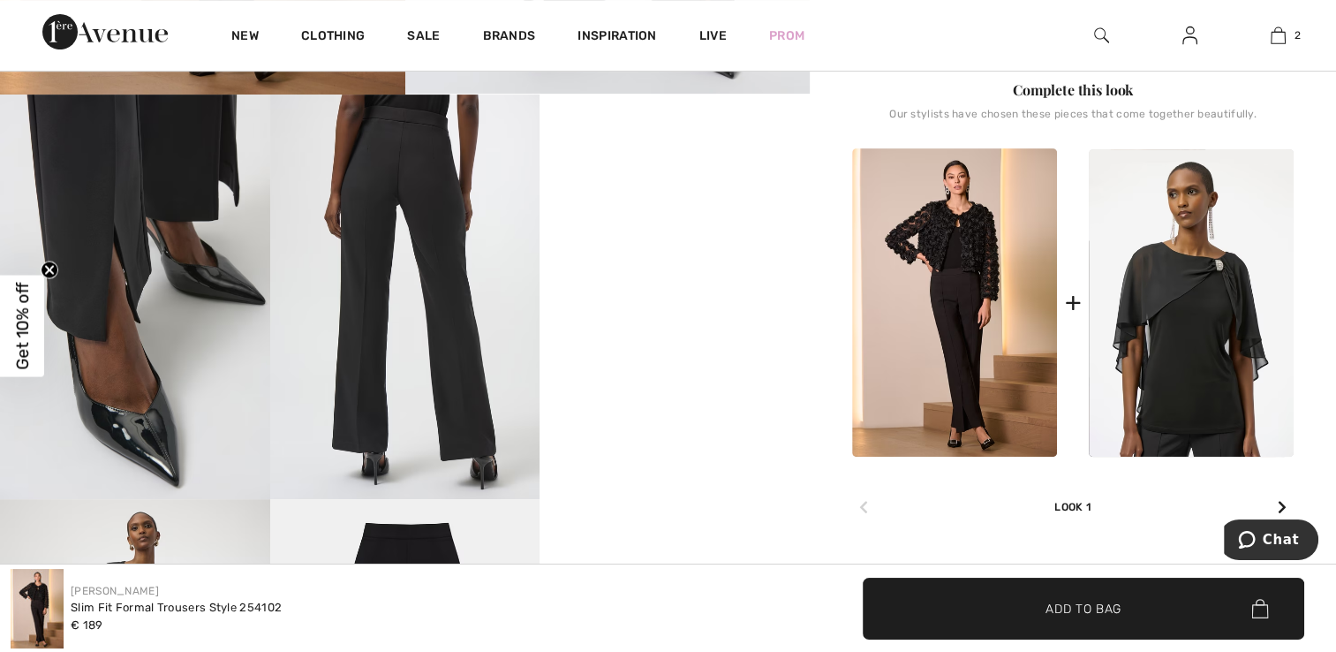
click at [976, 378] on img at bounding box center [954, 302] width 205 height 308
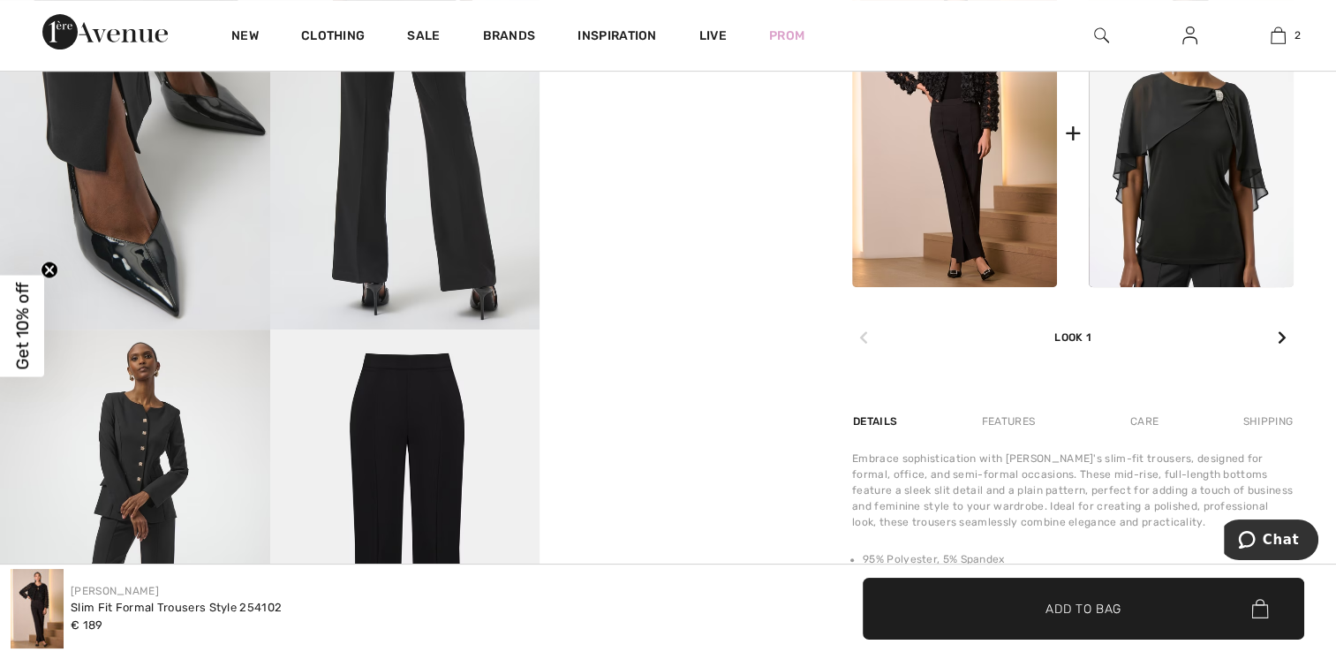
scroll to position [795, 0]
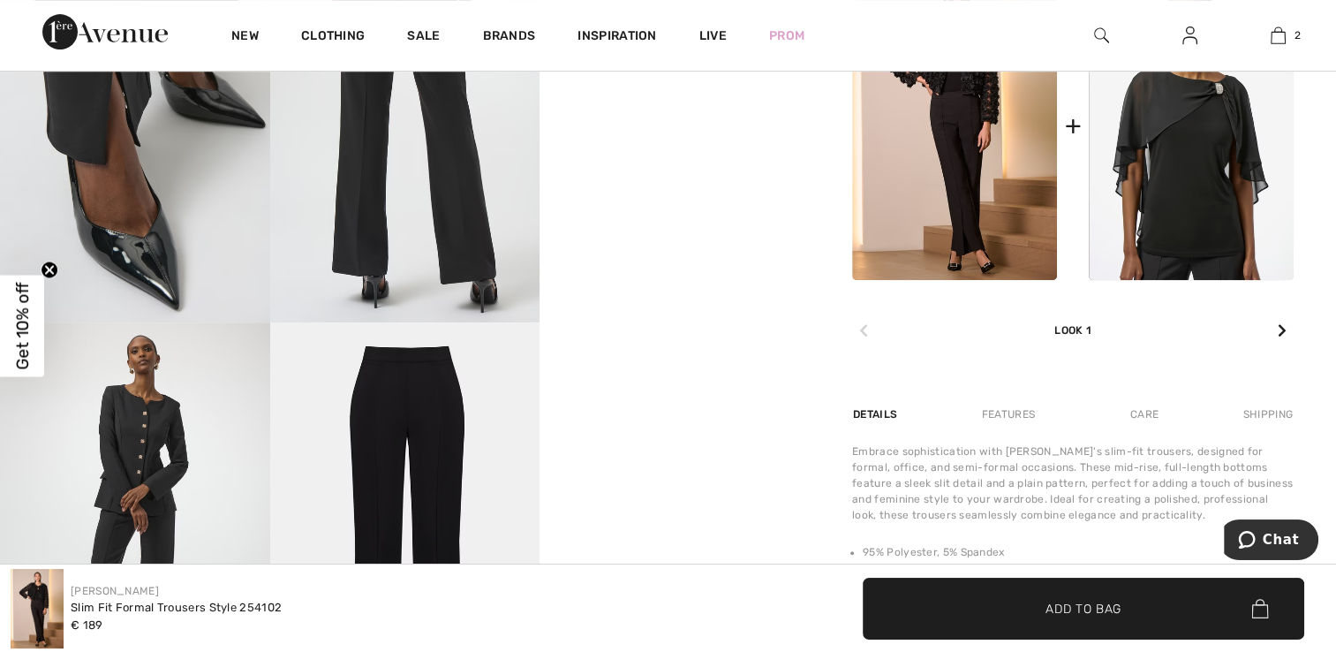
click at [1285, 328] on icon at bounding box center [1281, 330] width 9 height 14
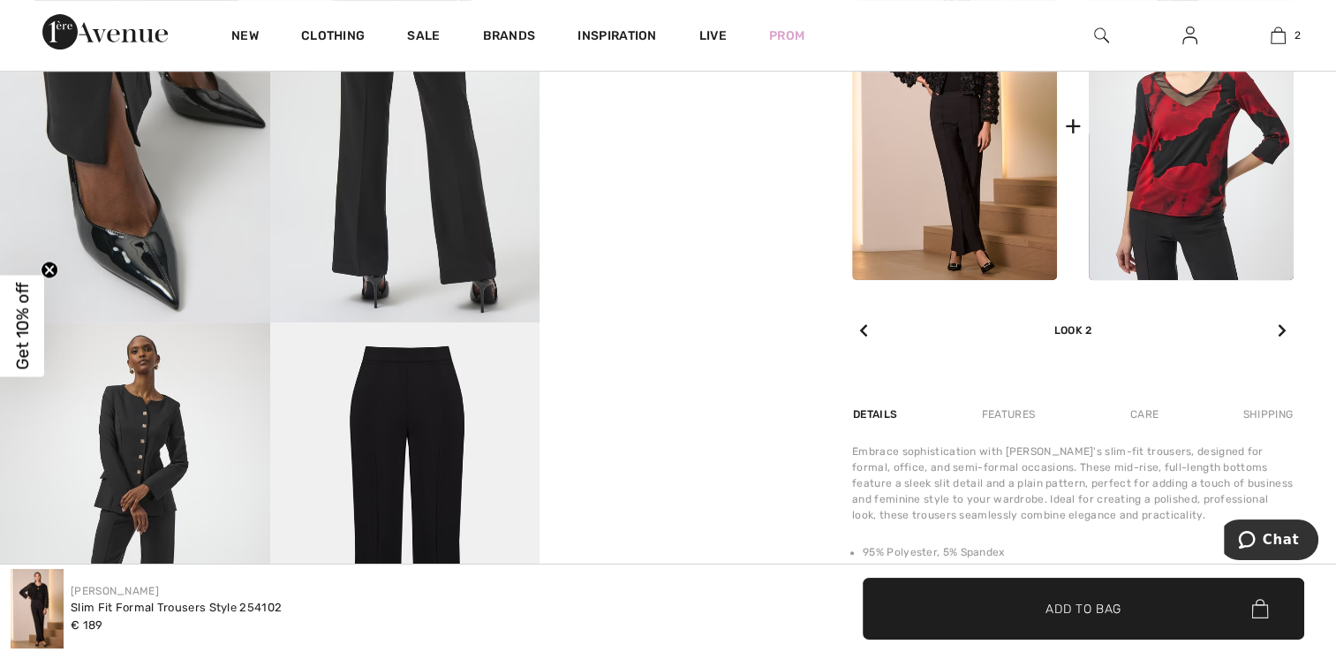
click at [1285, 328] on icon at bounding box center [1281, 330] width 9 height 14
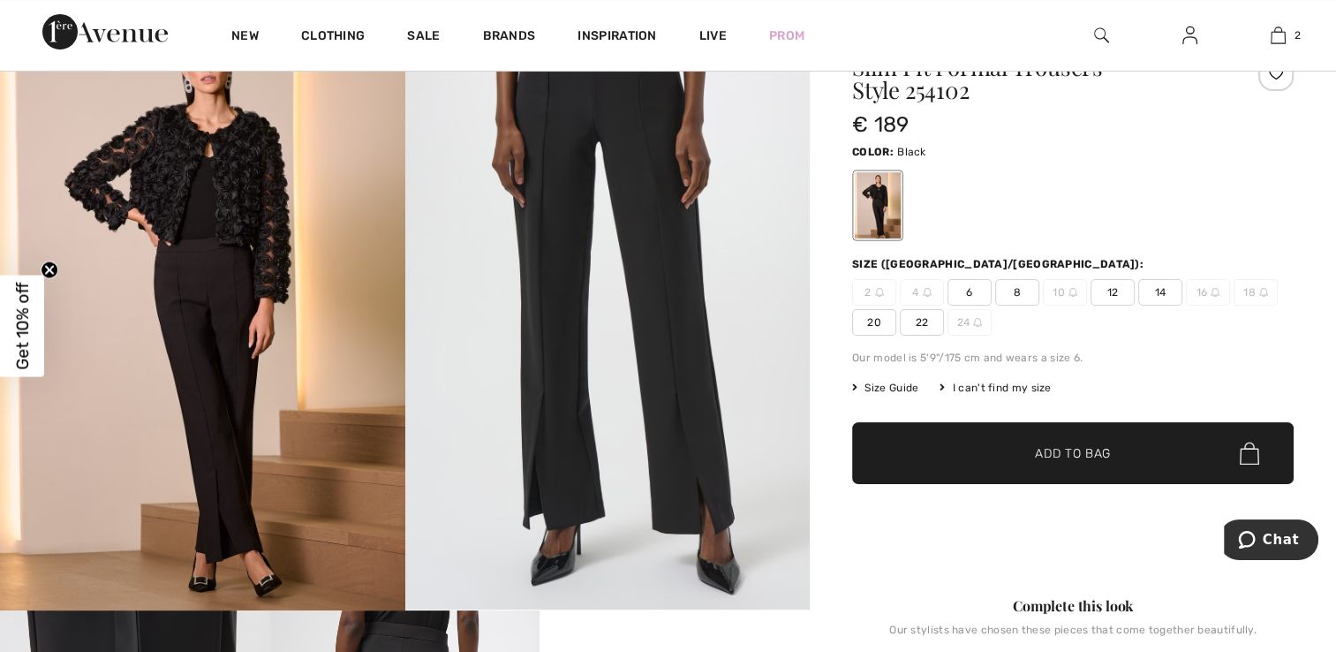
scroll to position [88, 0]
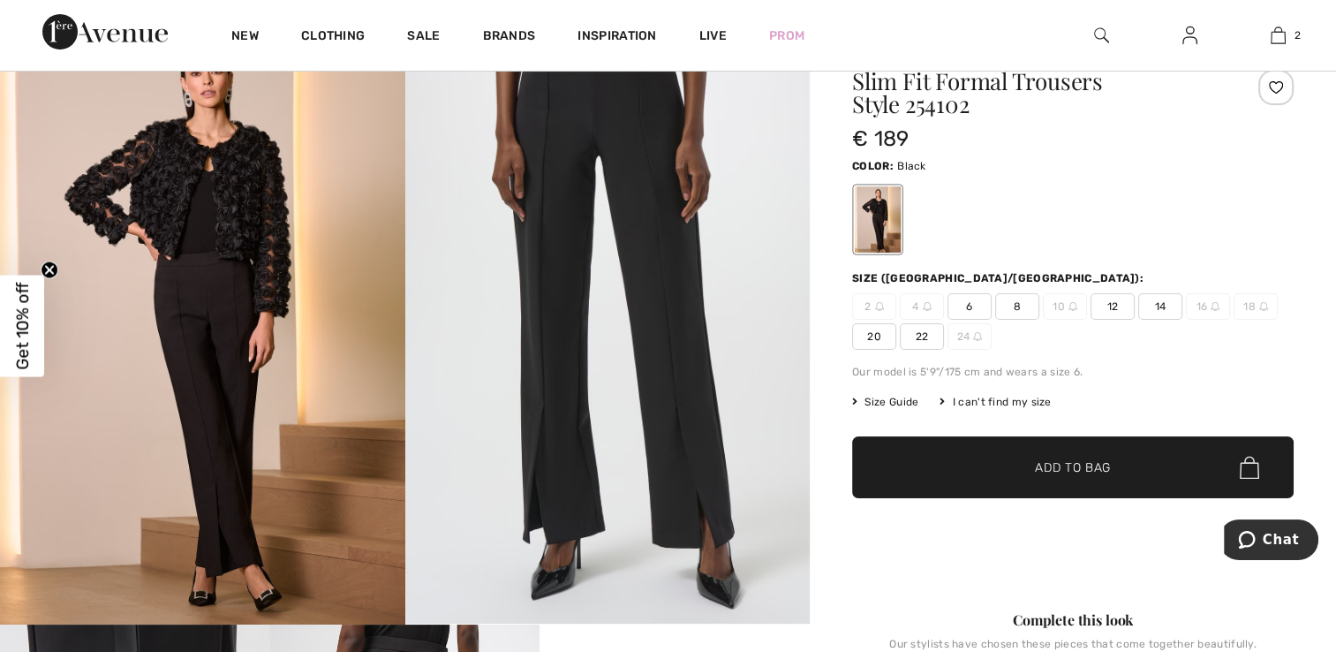
click at [896, 404] on span "Size Guide" at bounding box center [885, 402] width 66 height 16
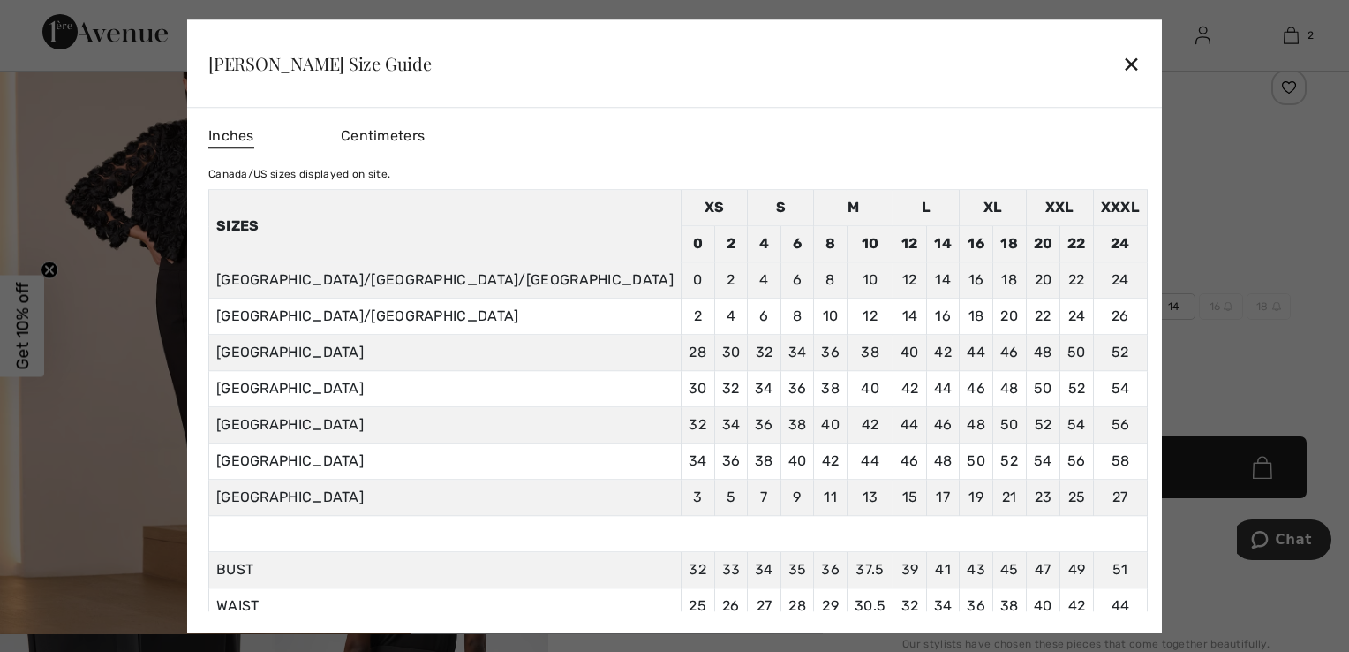
click at [1122, 69] on div "✕" at bounding box center [1131, 63] width 19 height 37
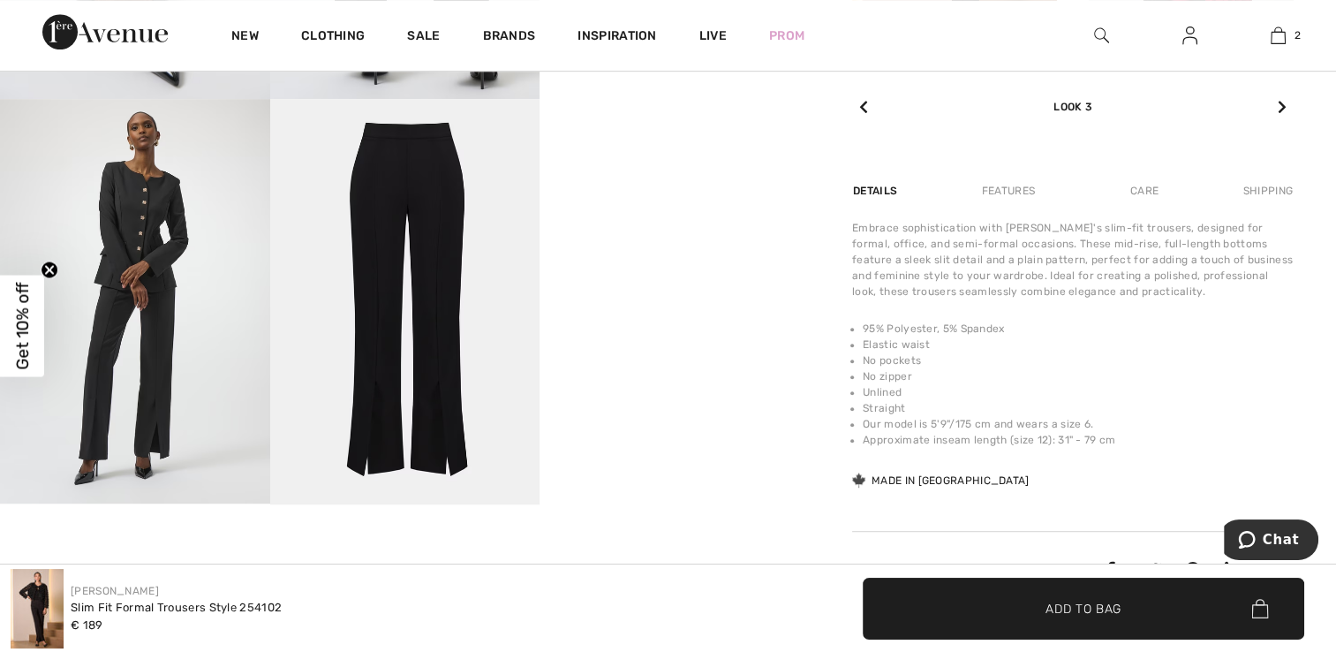
scroll to position [1059, 0]
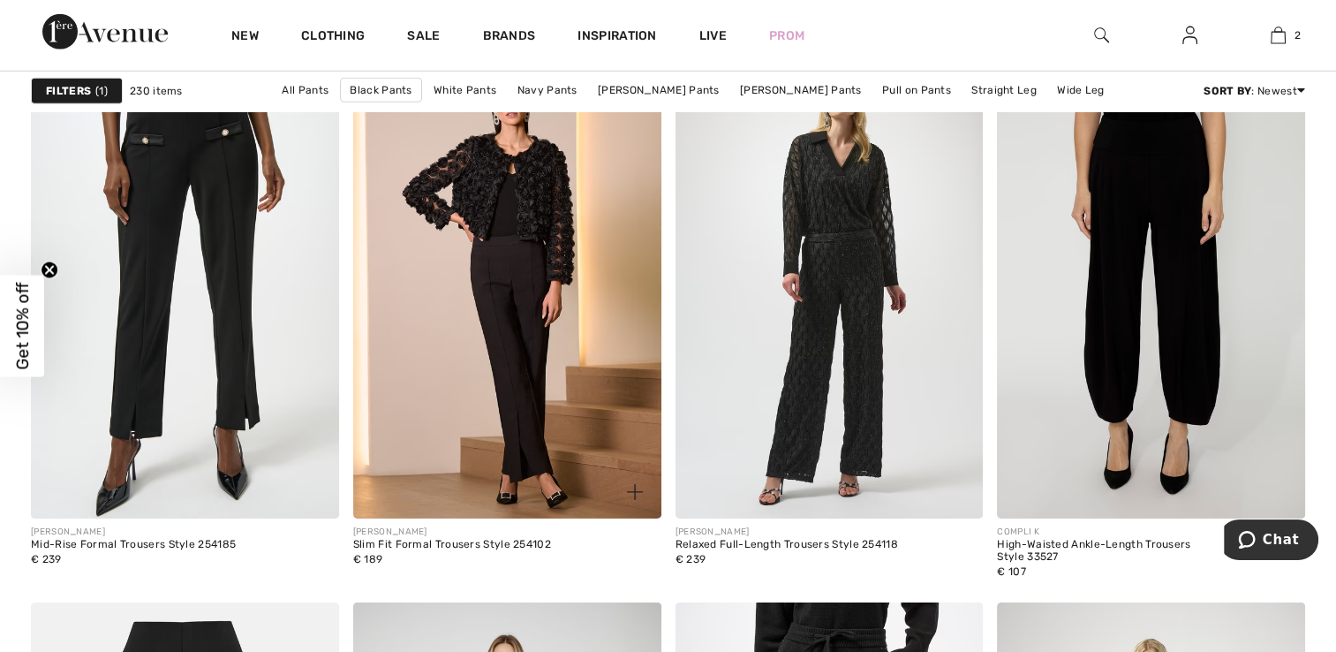
scroll to position [5474, 0]
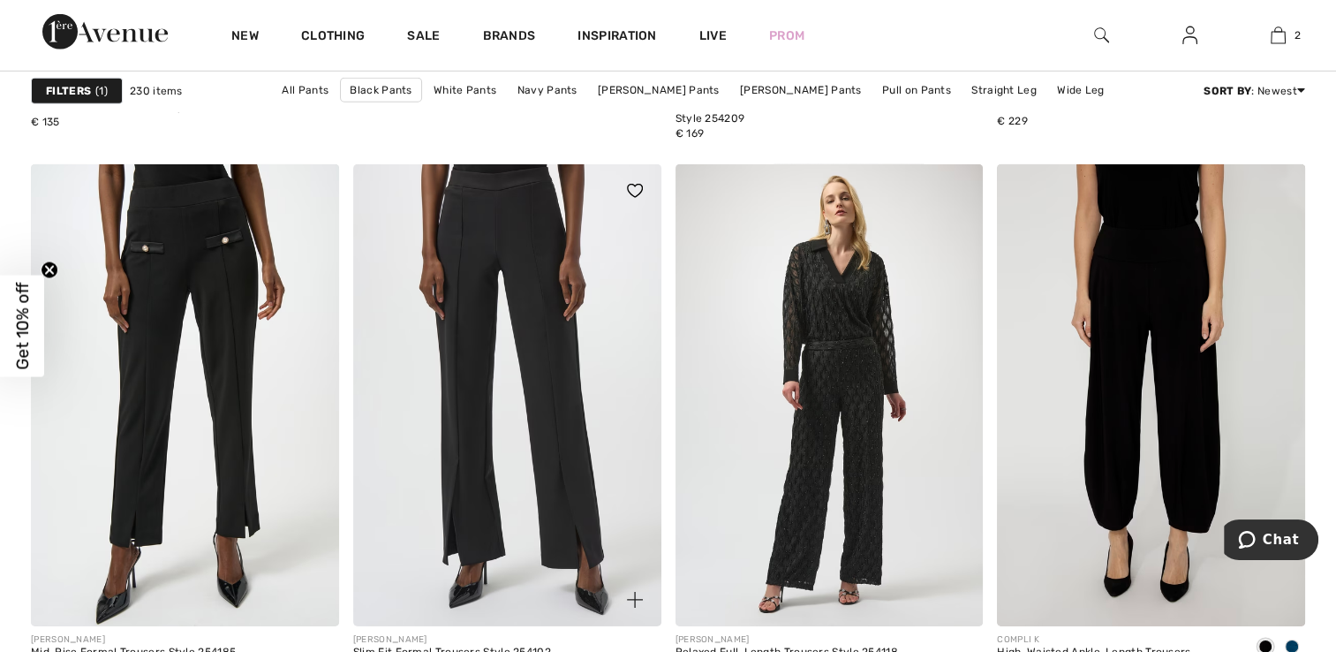
click at [478, 291] on img at bounding box center [507, 395] width 308 height 462
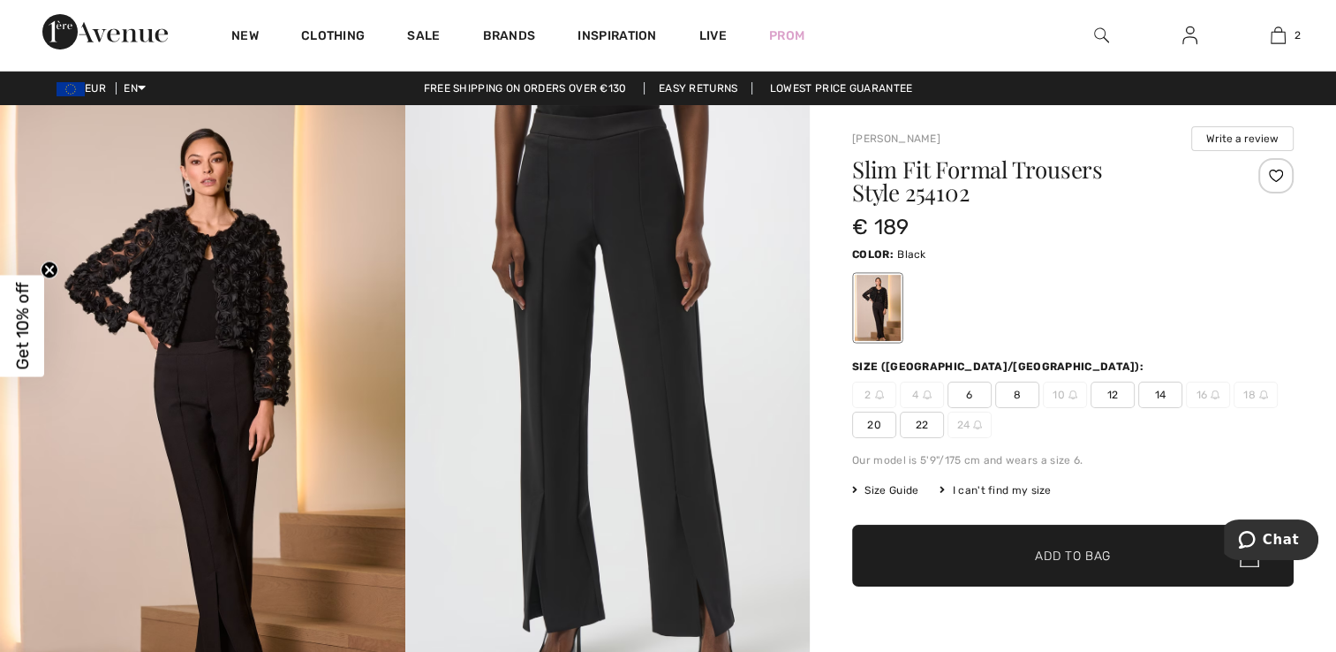
click at [1111, 394] on span "12" at bounding box center [1112, 394] width 44 height 26
click at [1102, 553] on span "Add to Bag" at bounding box center [1073, 555] width 76 height 19
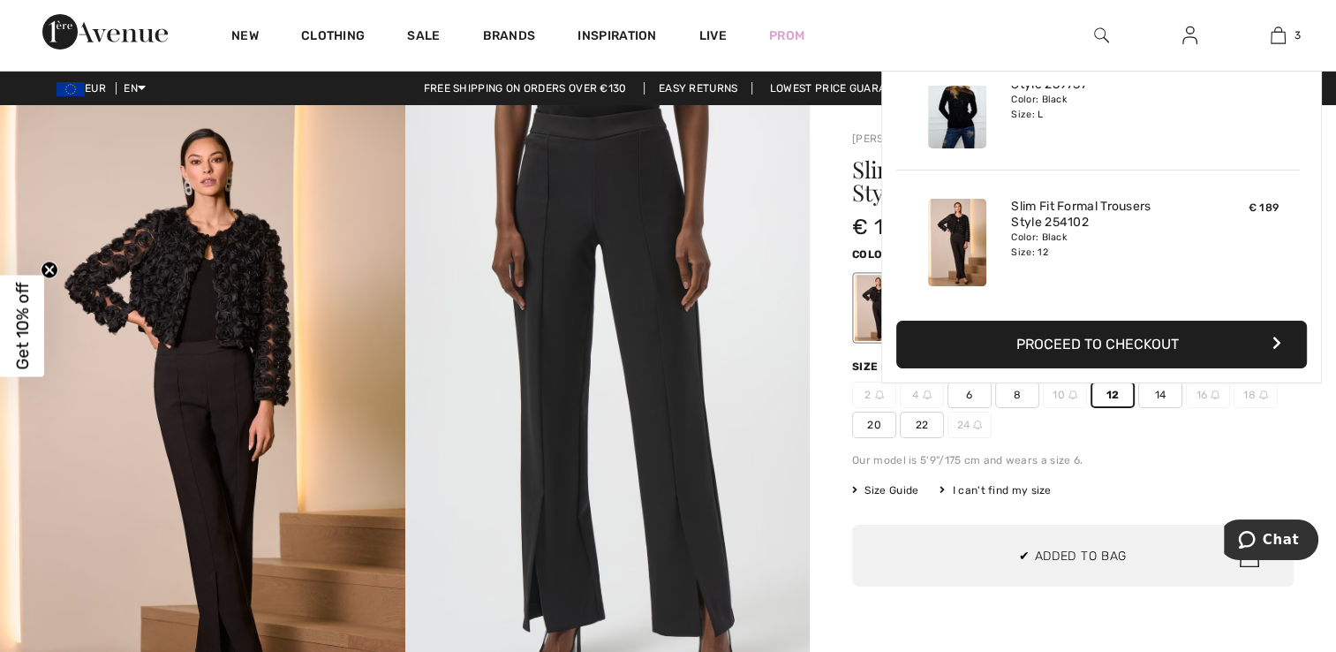
scroll to position [191, 0]
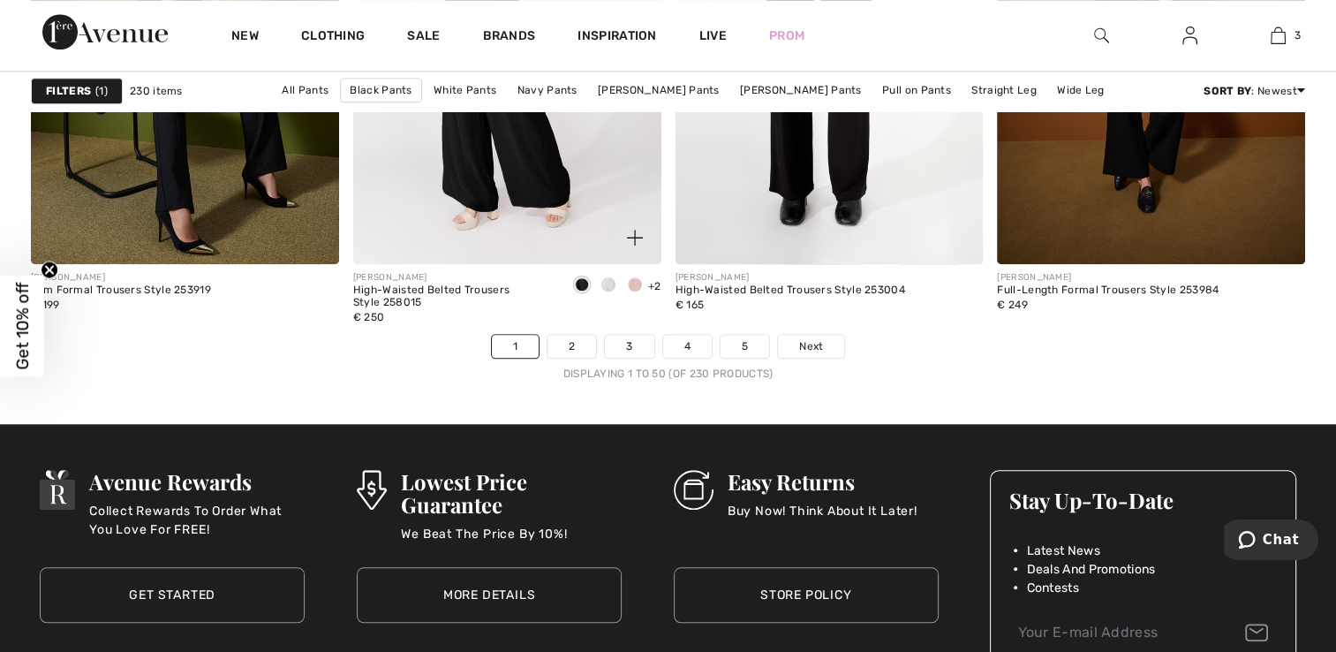
scroll to position [8387, 0]
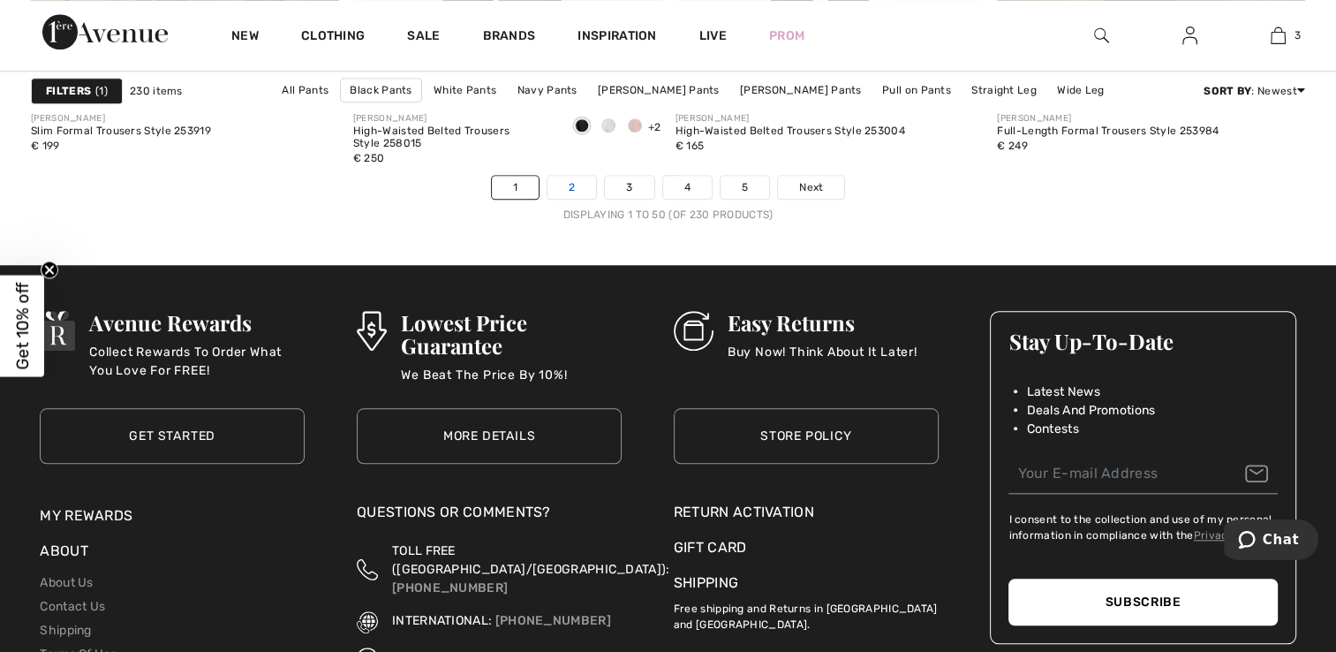
click at [574, 182] on link "2" at bounding box center [571, 187] width 49 height 23
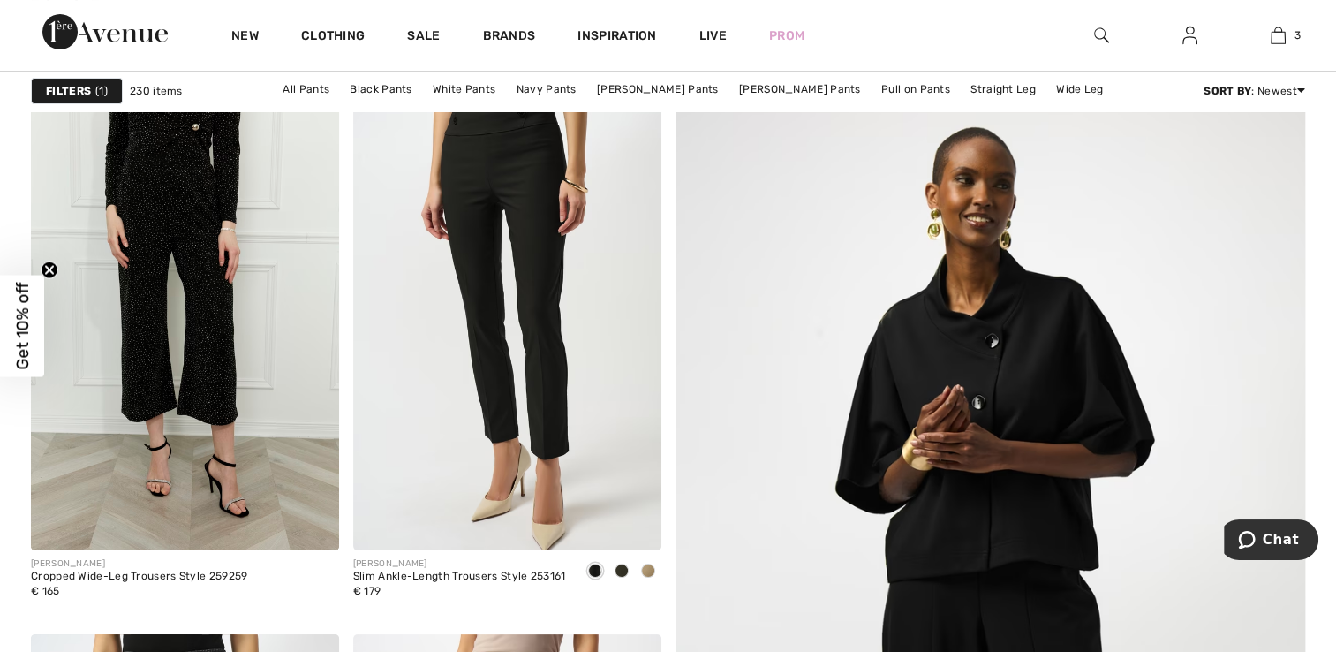
scroll to position [177, 0]
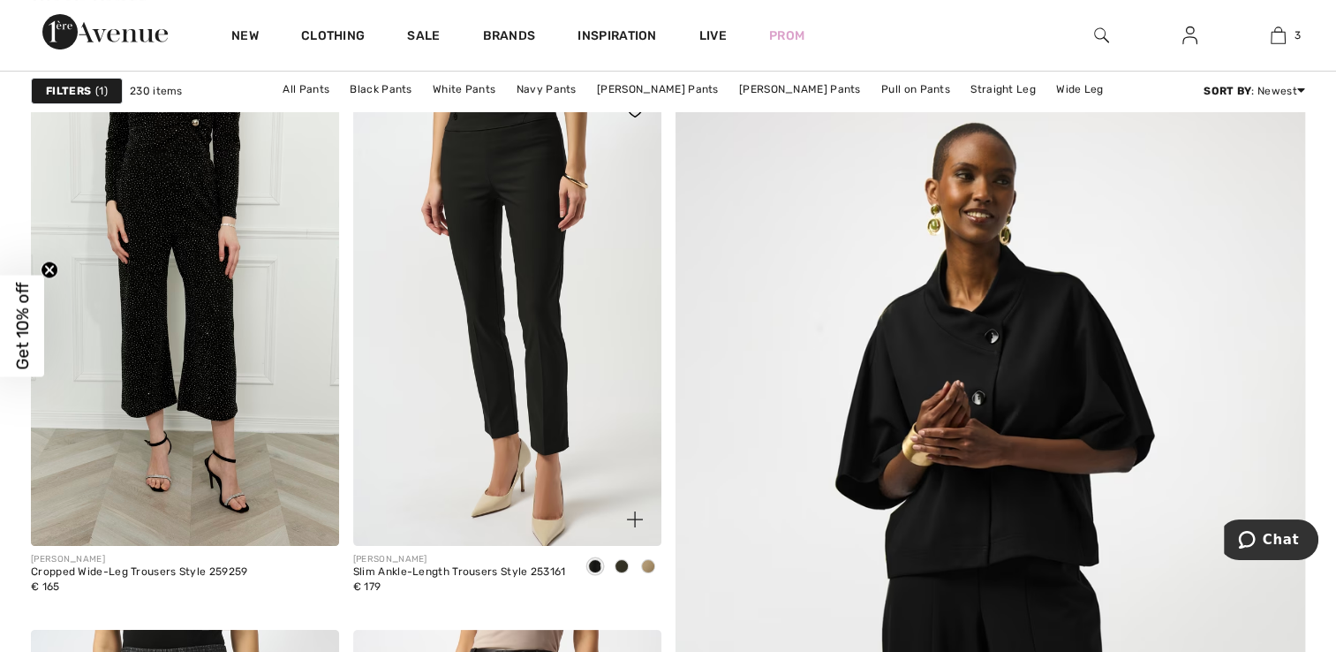
click at [547, 214] on img at bounding box center [507, 315] width 308 height 462
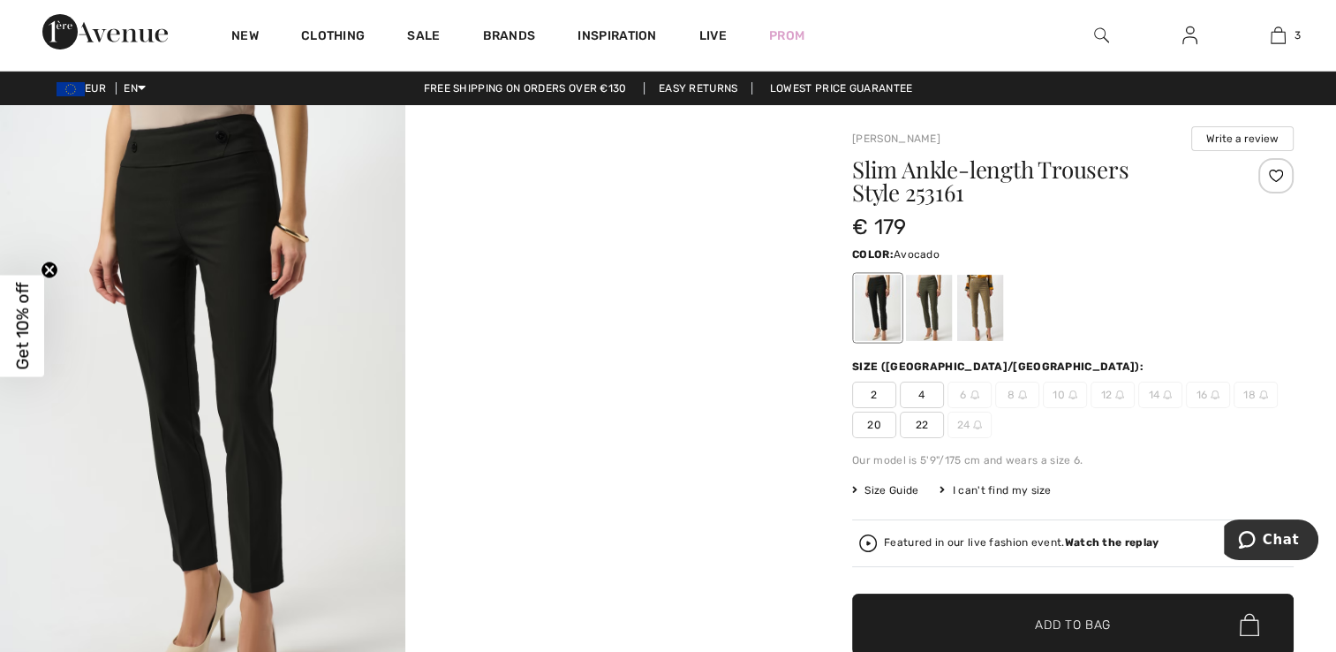
click at [930, 298] on div at bounding box center [929, 308] width 46 height 66
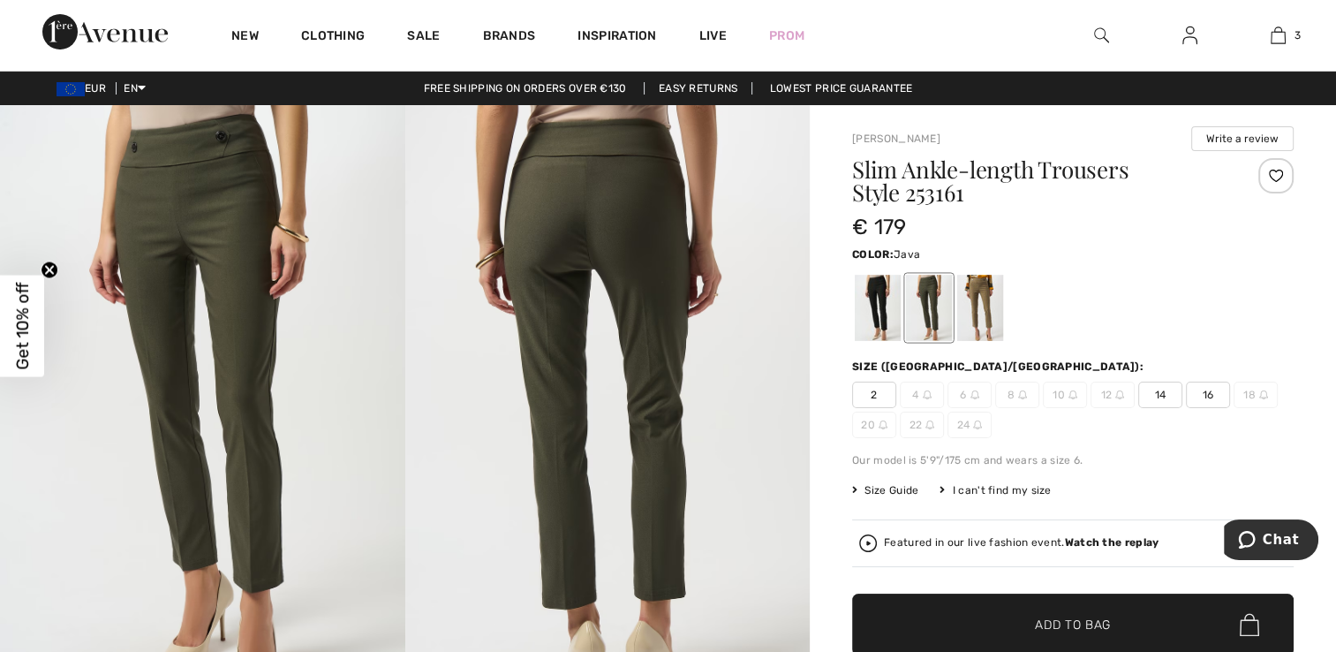
click at [983, 296] on div at bounding box center [980, 308] width 46 height 66
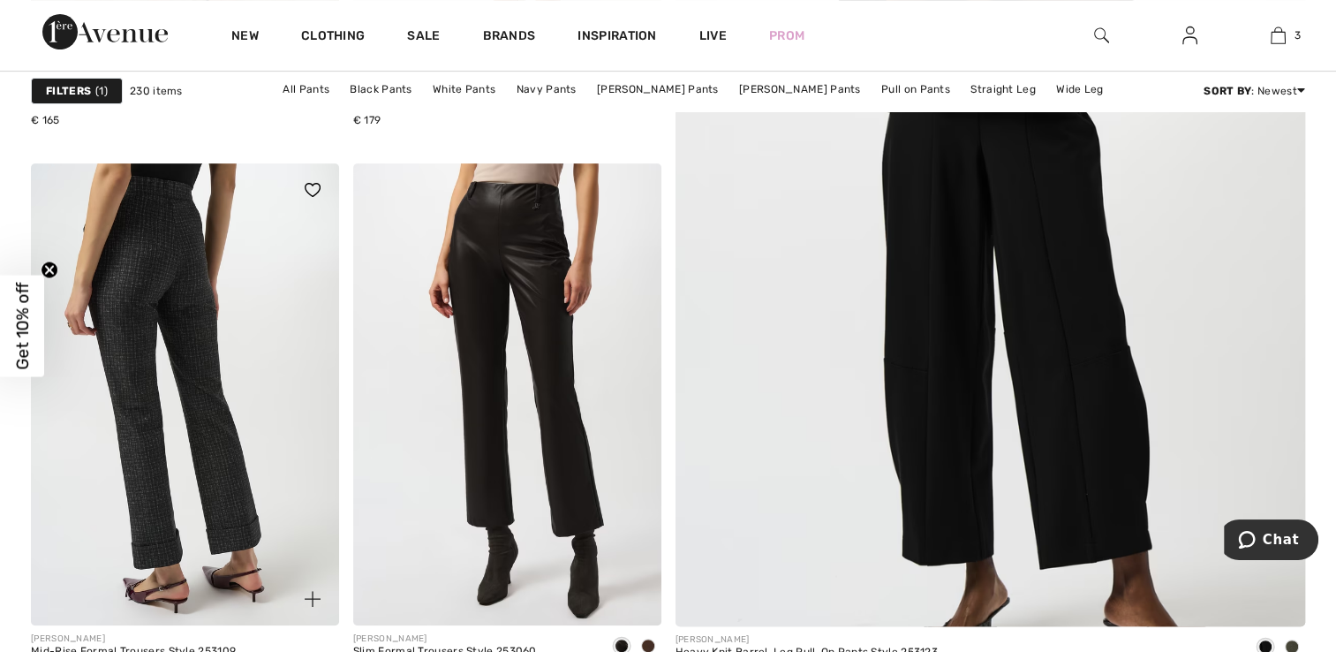
scroll to position [795, 0]
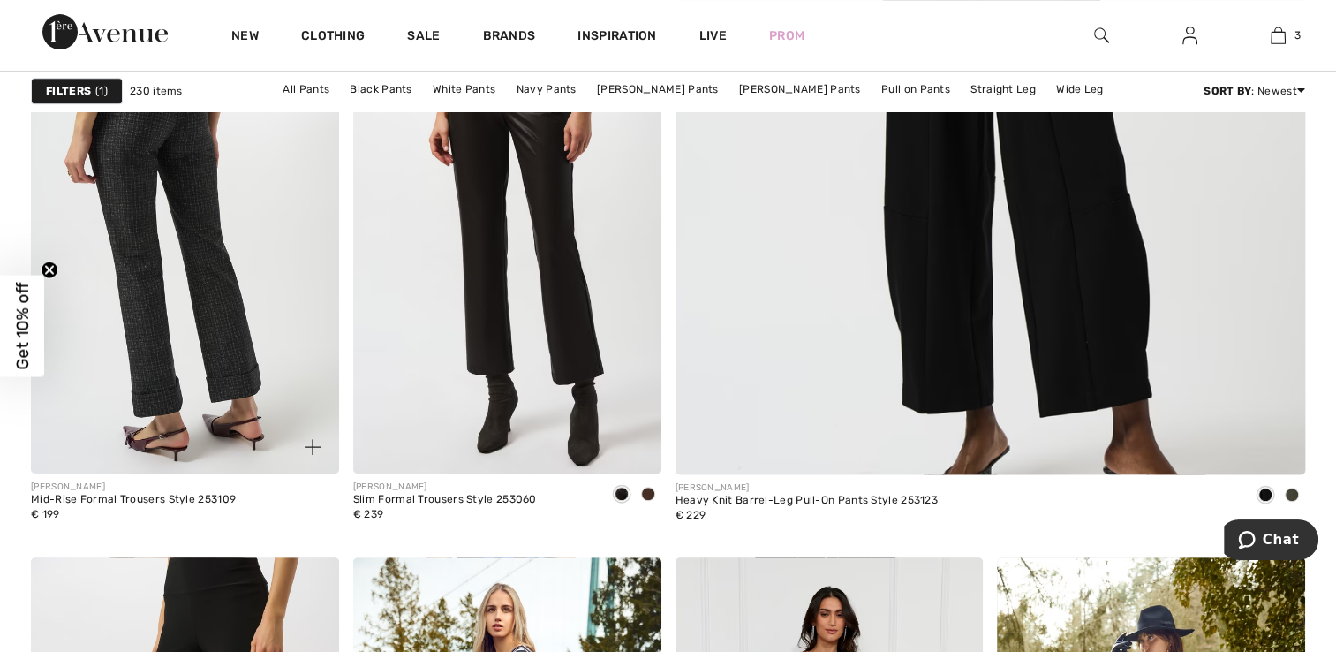
click at [165, 223] on img at bounding box center [185, 242] width 308 height 462
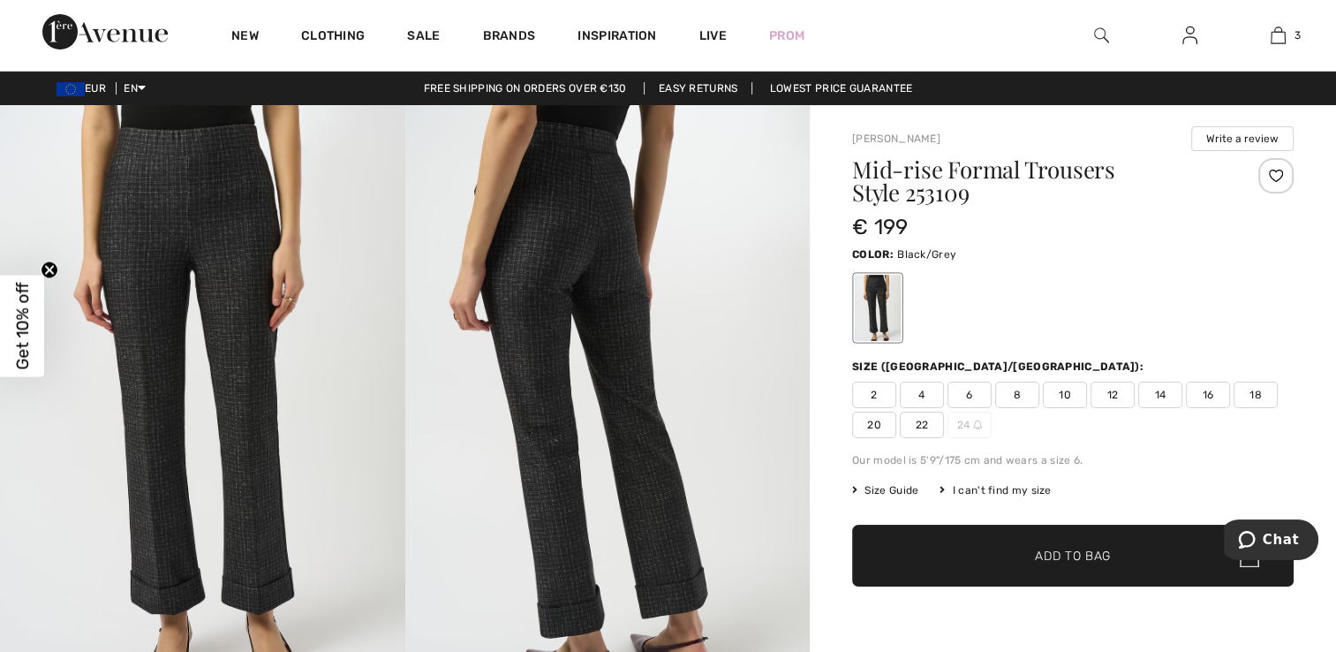
click at [212, 241] on img at bounding box center [202, 408] width 405 height 607
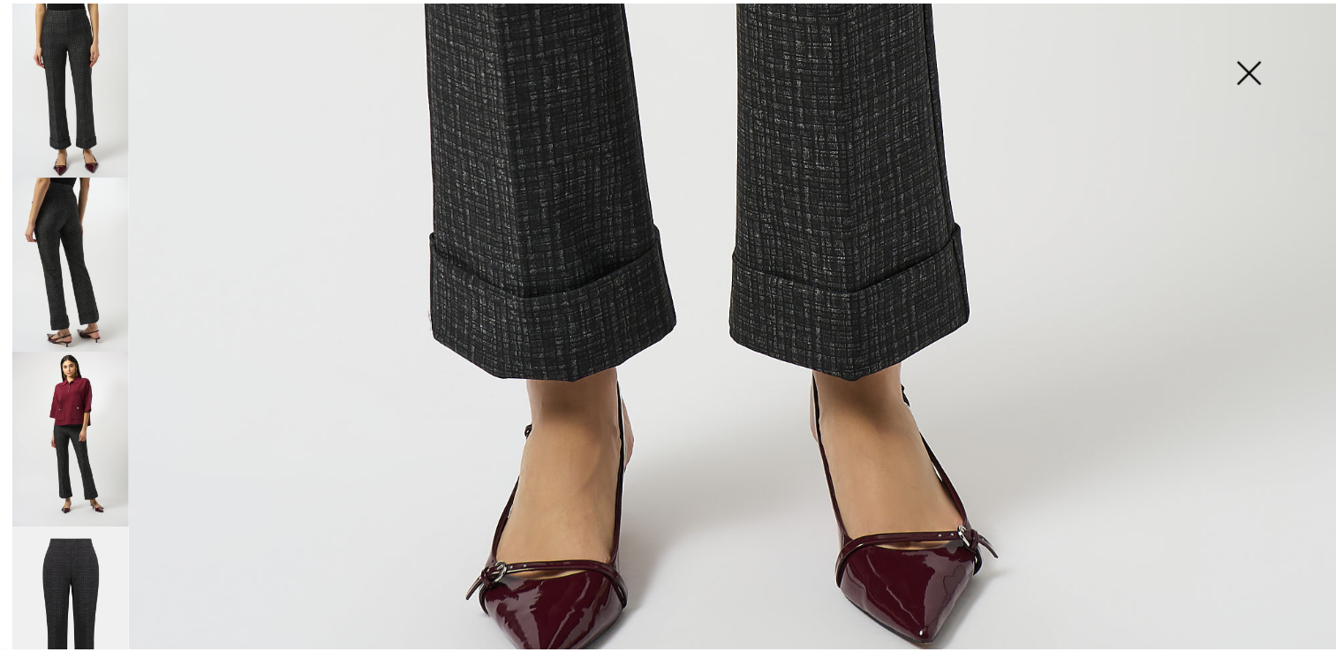
scroll to position [1324, 0]
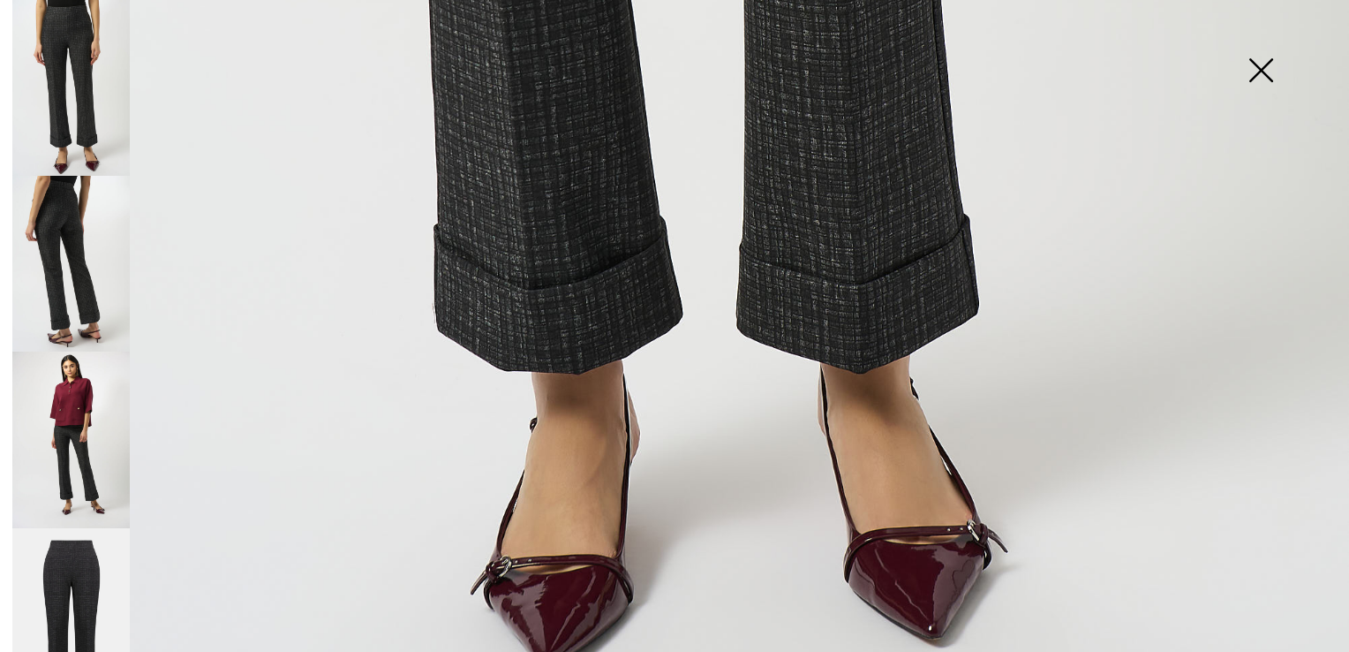
click at [1264, 73] on img at bounding box center [1261, 71] width 88 height 91
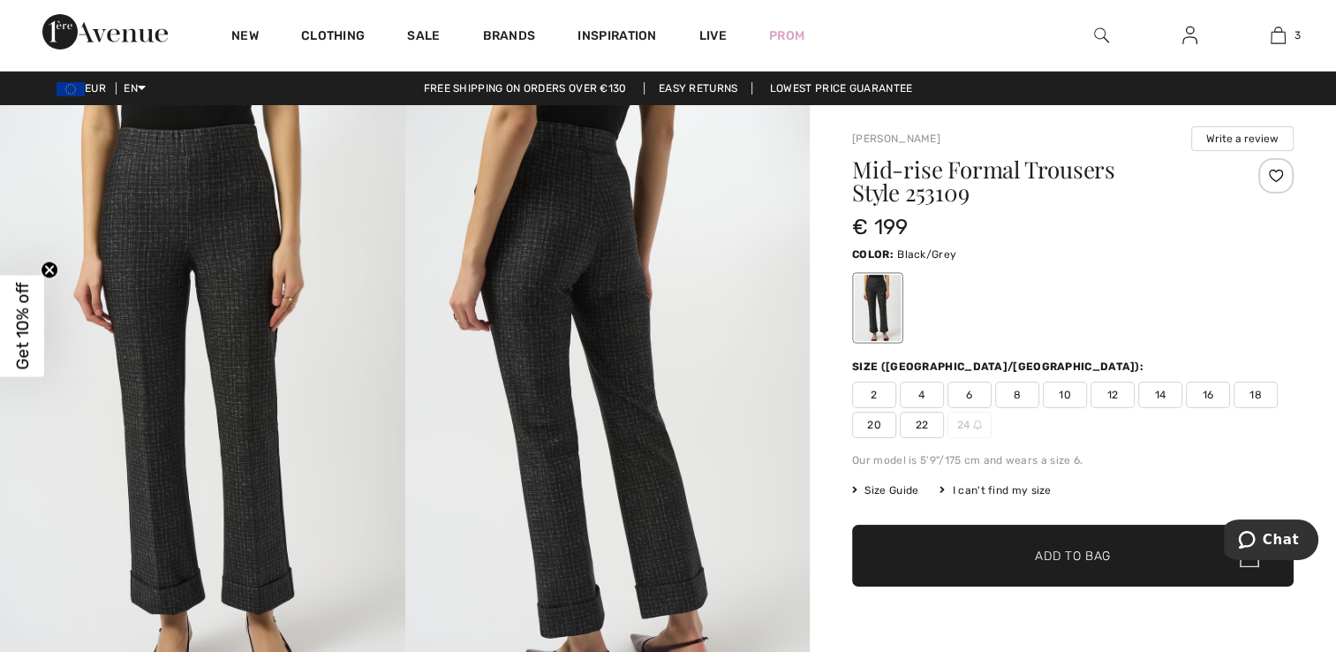
click at [1104, 388] on span "12" at bounding box center [1112, 394] width 44 height 26
click at [1062, 544] on span "✔ Added to Bag Add to Bag" at bounding box center [1072, 555] width 441 height 62
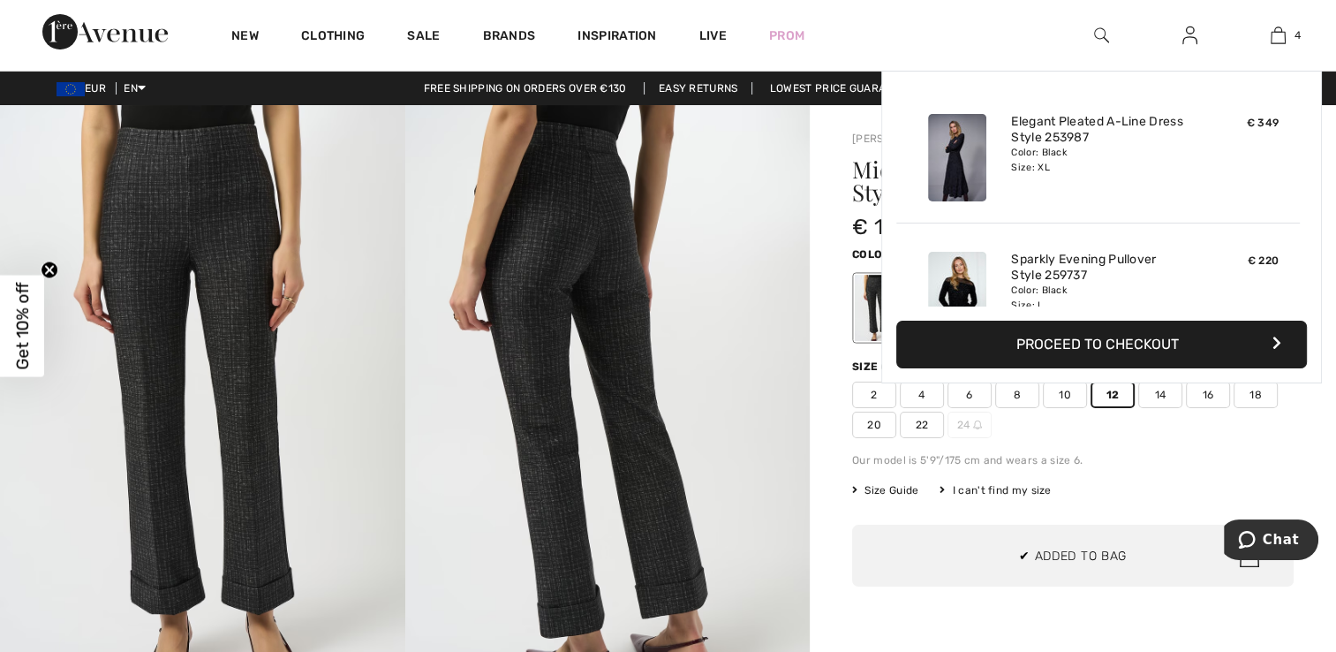
scroll to position [328, 0]
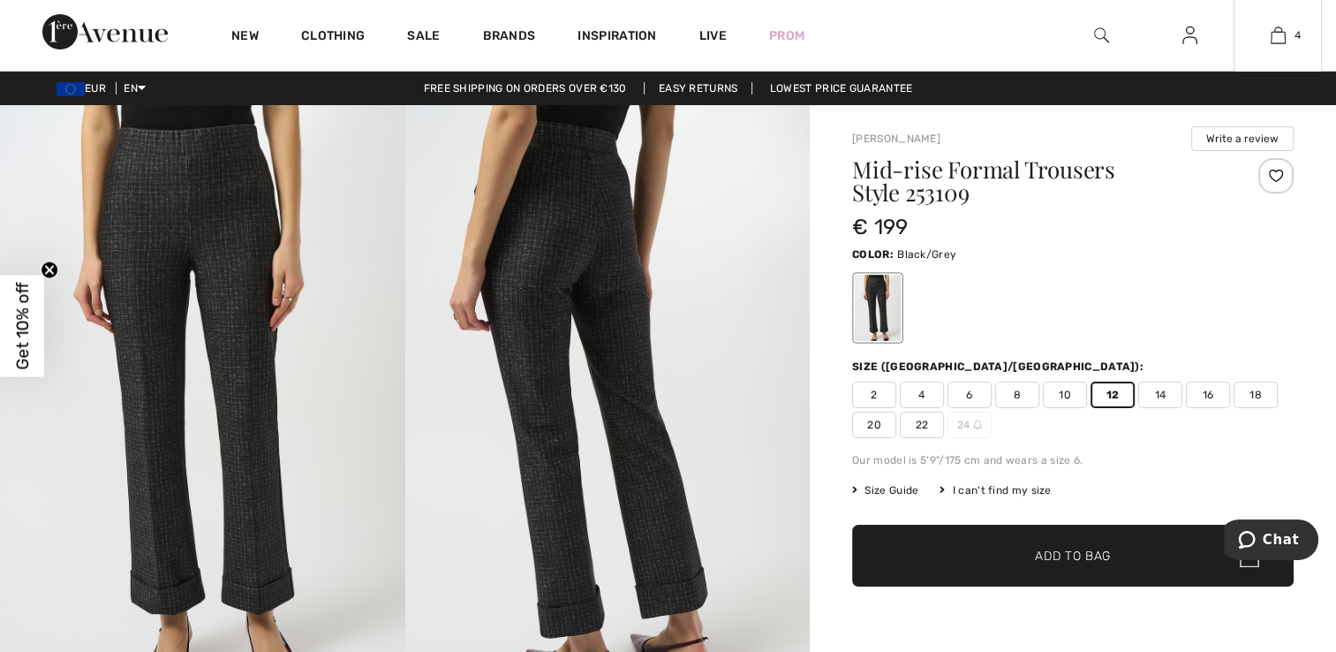
click at [1042, 344] on div "Mid-rise Formal Trousers Style 253109 € 199 Color: Black/Grey Size (CA/US): 2 4…" at bounding box center [1072, 406] width 441 height 497
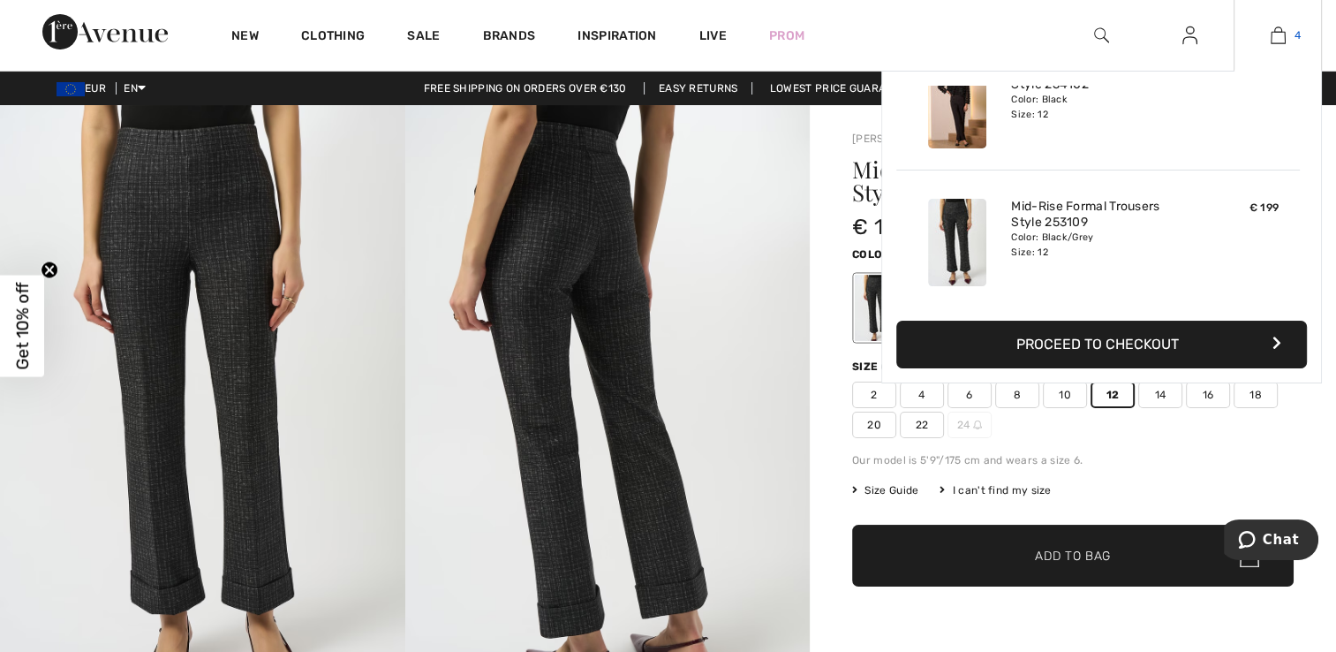
click at [1270, 37] on img at bounding box center [1277, 35] width 15 height 21
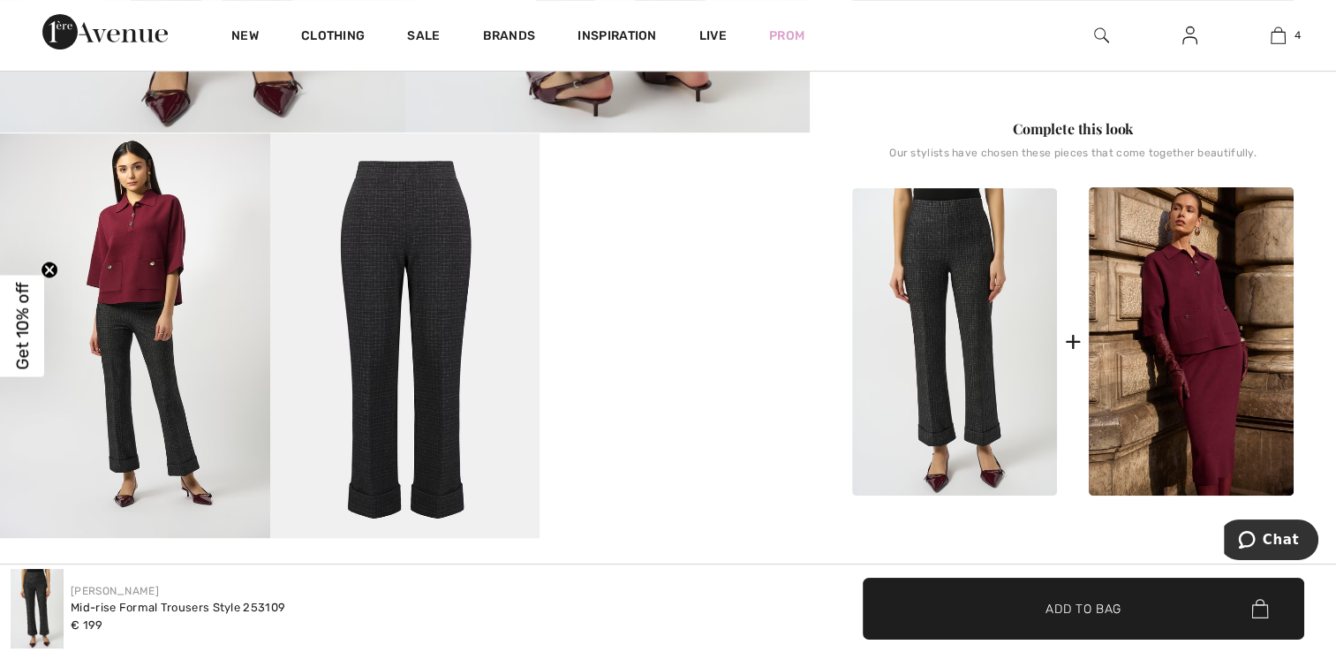
scroll to position [618, 0]
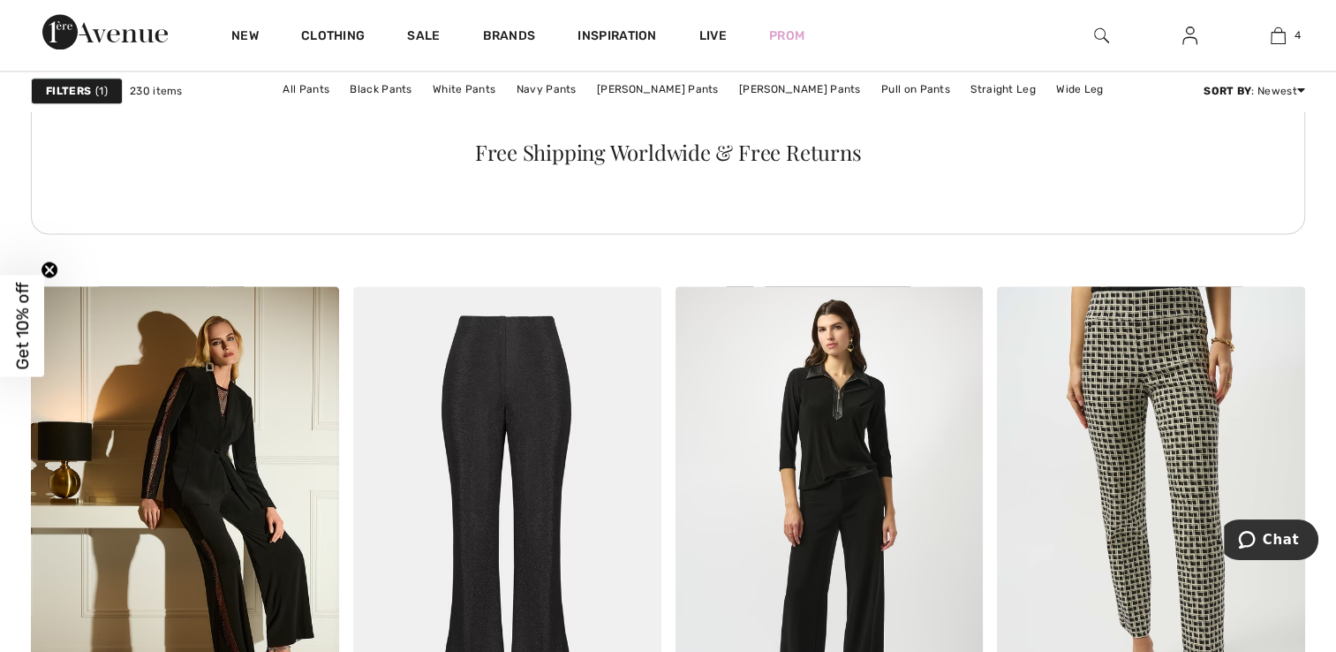
scroll to position [2472, 0]
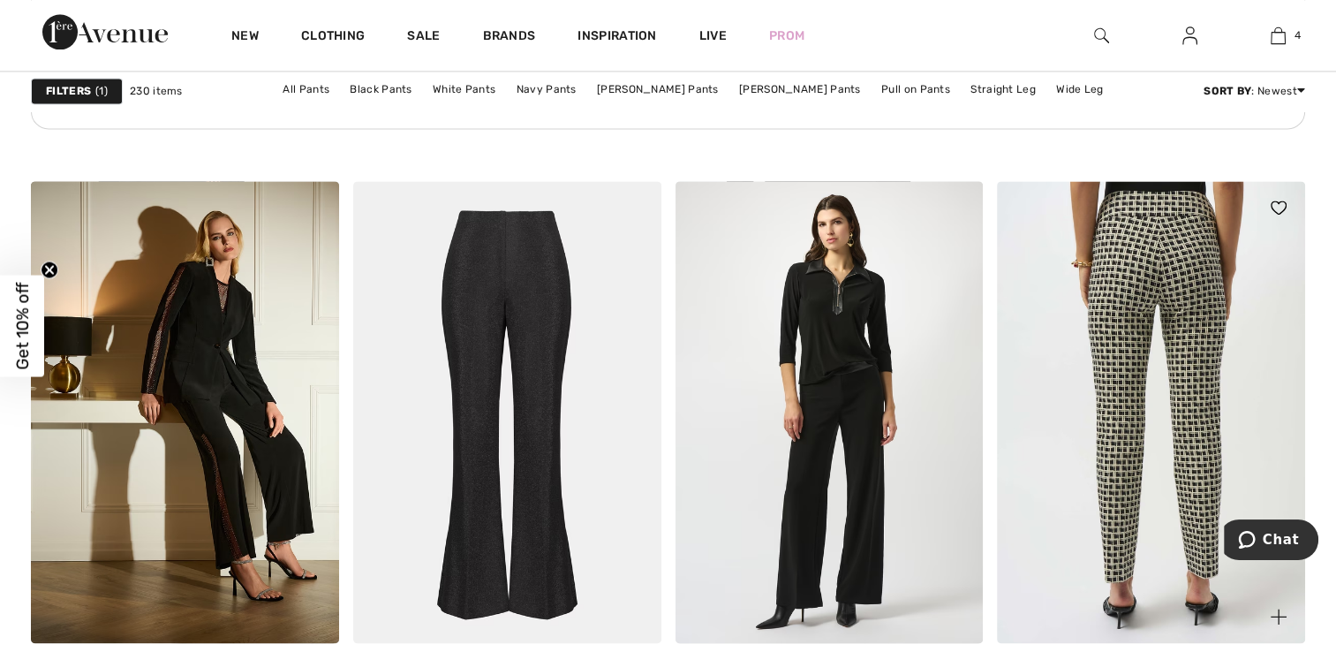
click at [1144, 290] on img at bounding box center [1151, 412] width 308 height 462
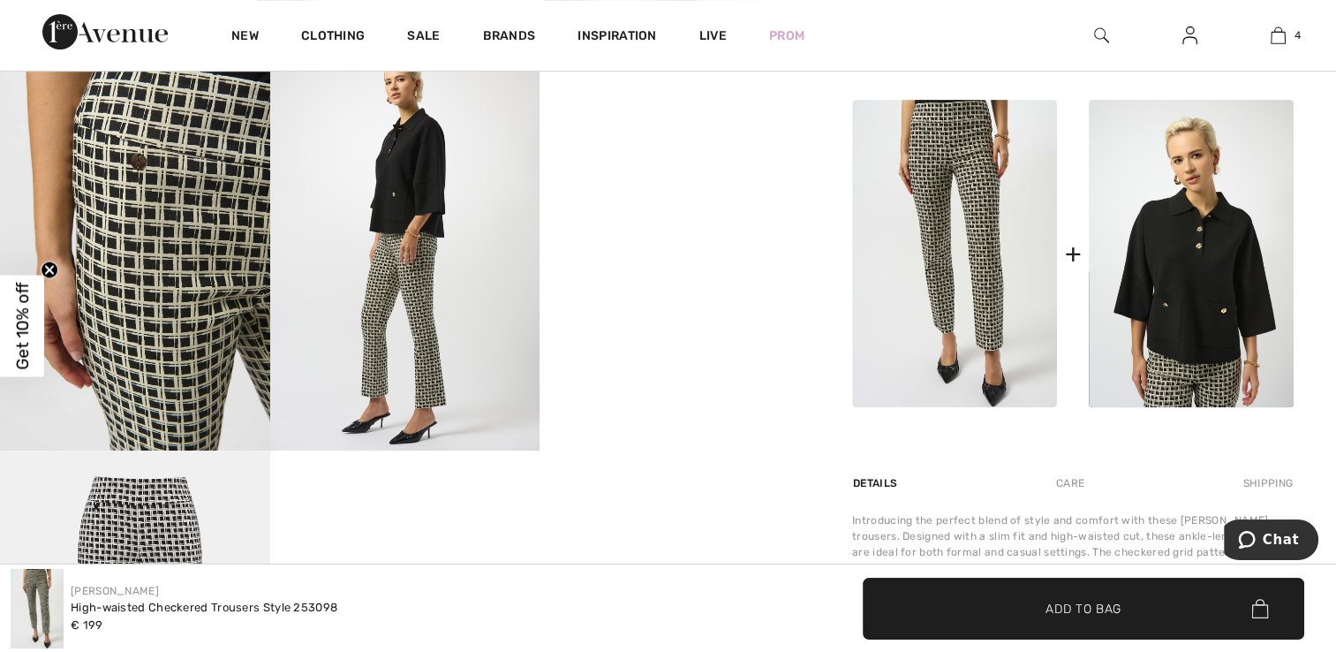
scroll to position [706, 0]
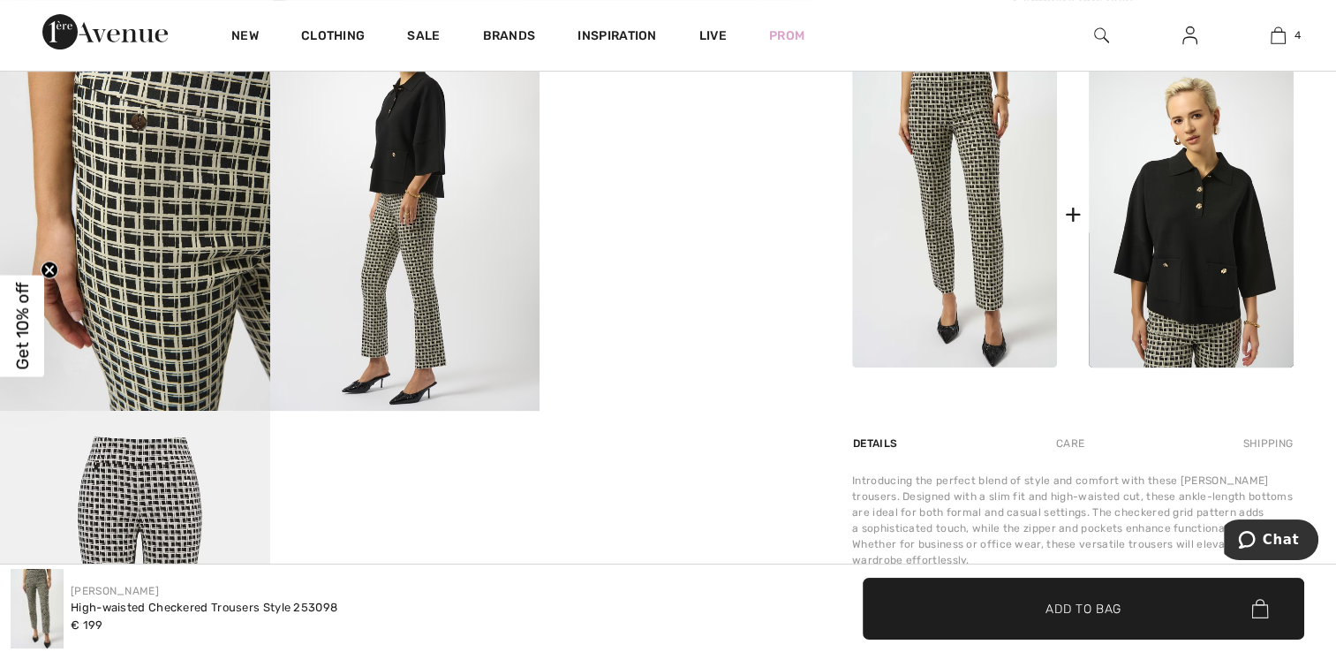
click at [175, 185] on img at bounding box center [135, 208] width 270 height 404
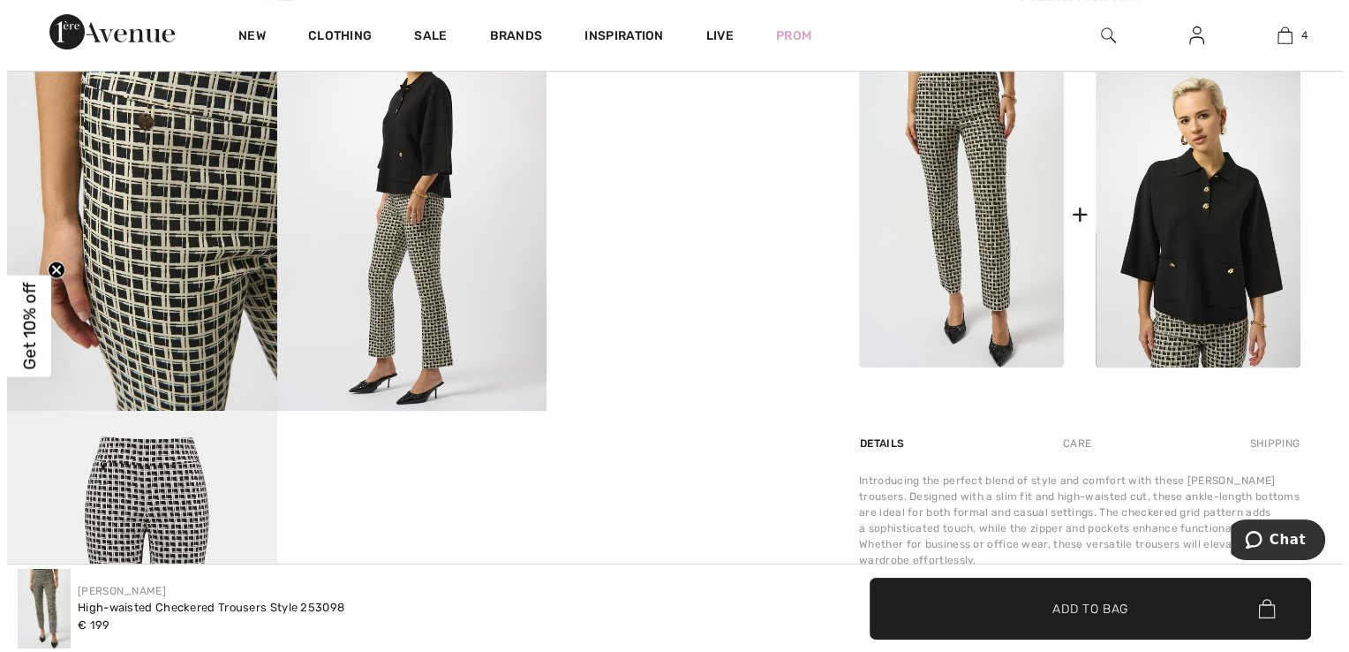
scroll to position [716, 0]
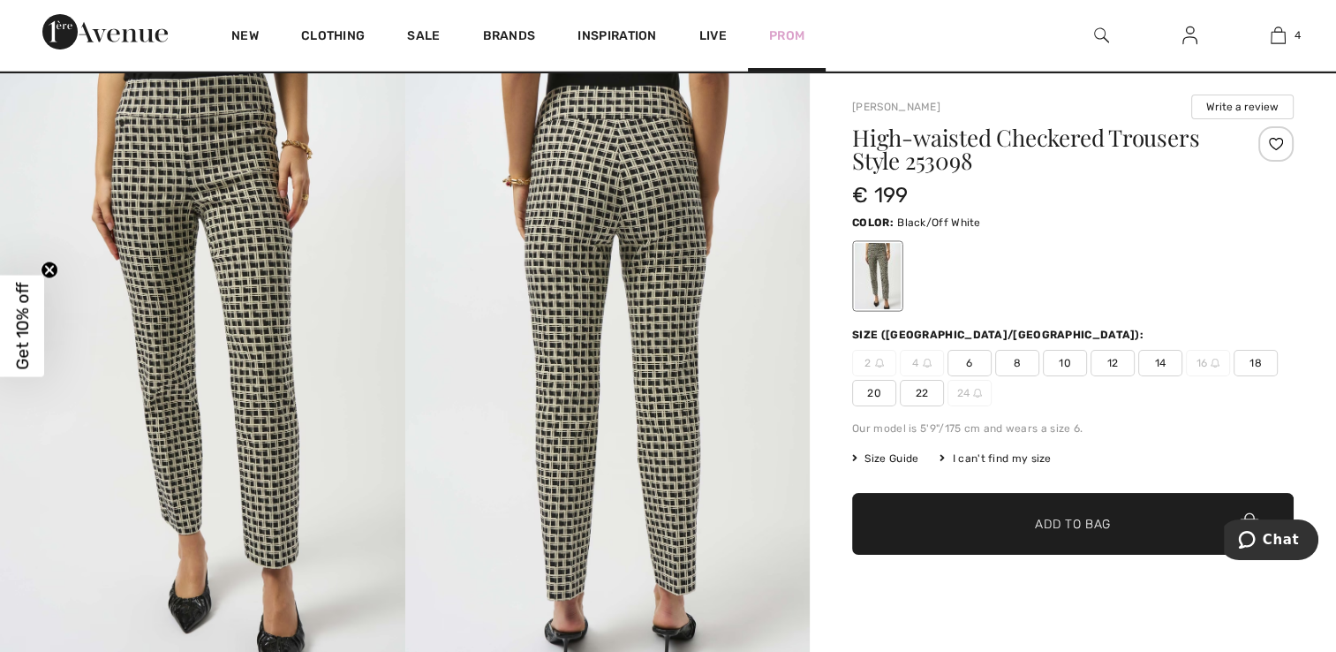
scroll to position [0, 0]
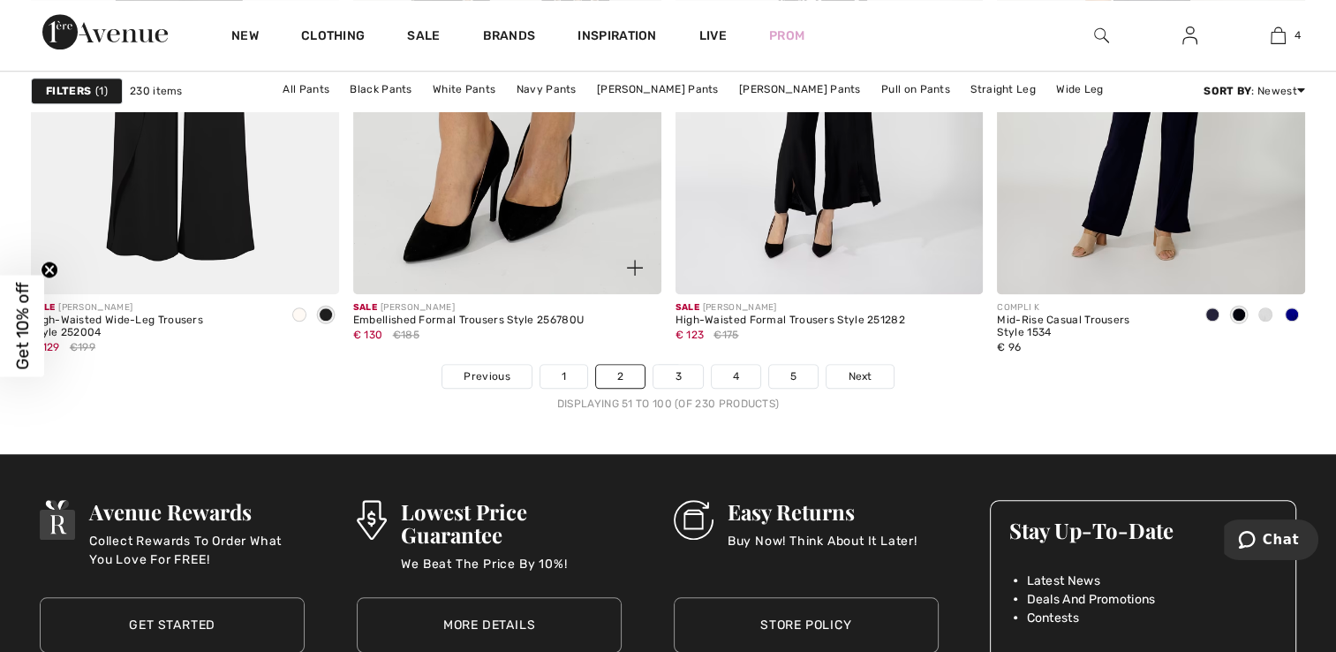
scroll to position [8210, 0]
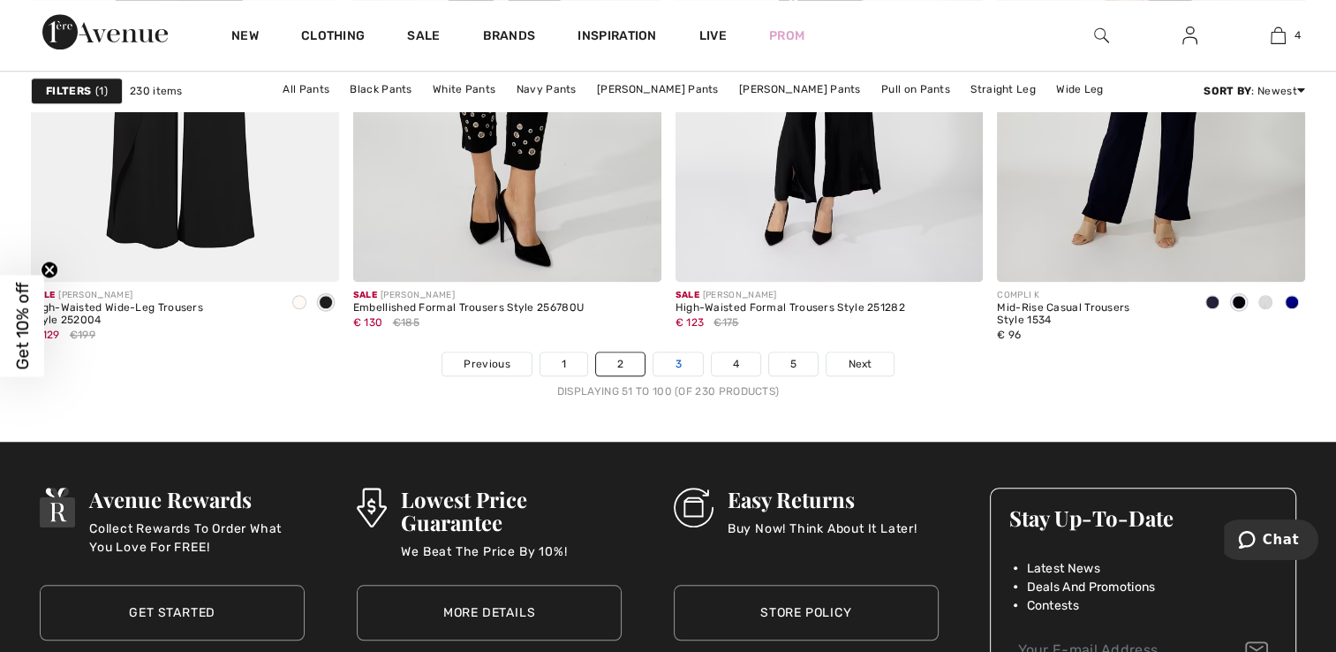
click at [672, 358] on link "3" at bounding box center [677, 363] width 49 height 23
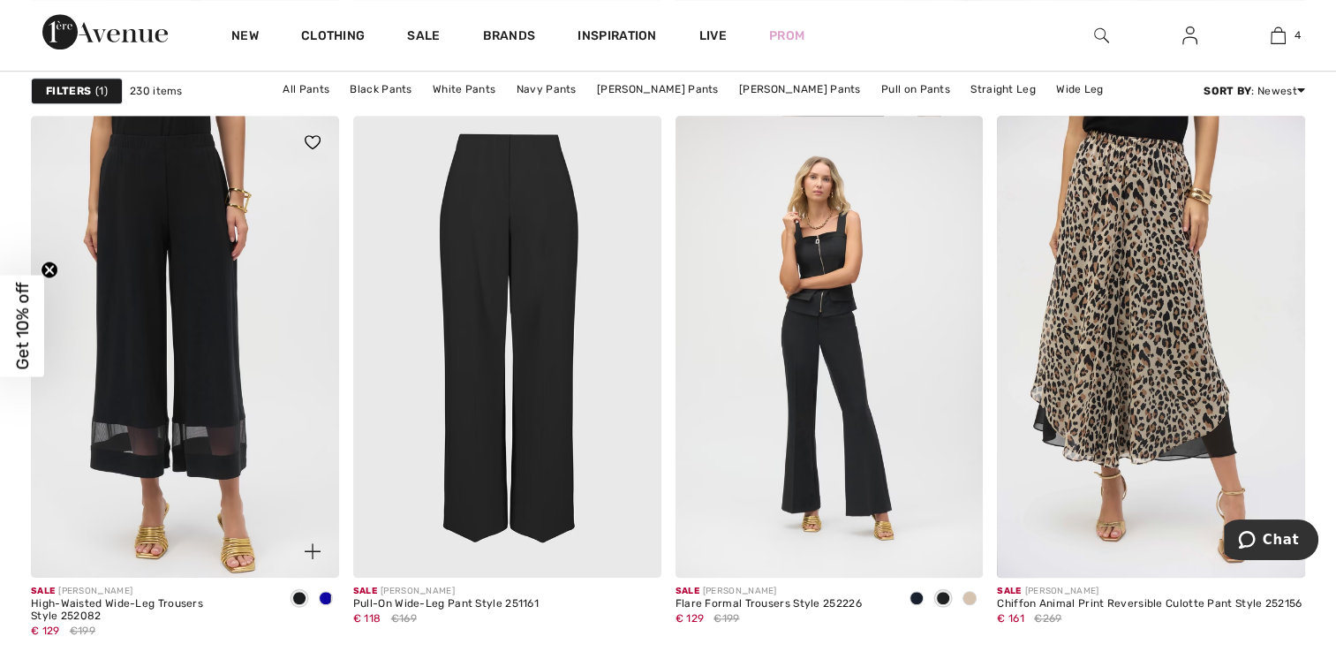
scroll to position [971, 0]
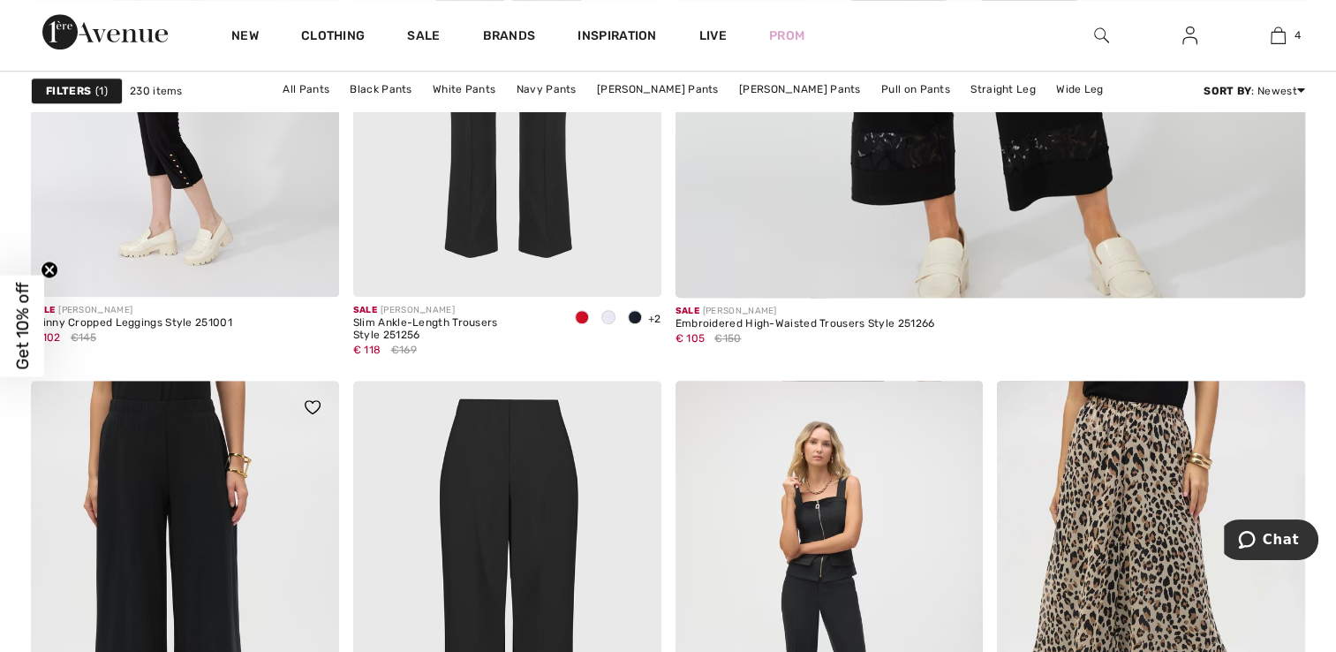
click at [172, 519] on img at bounding box center [185, 611] width 308 height 462
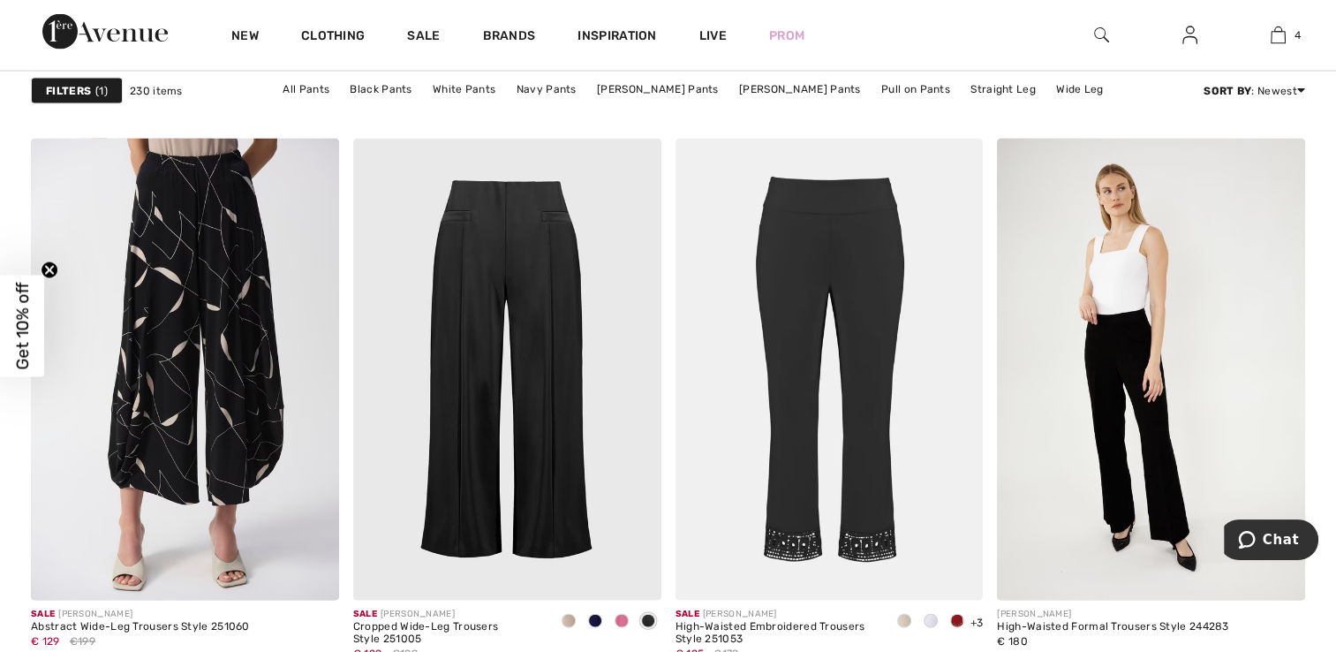
scroll to position [3708, 0]
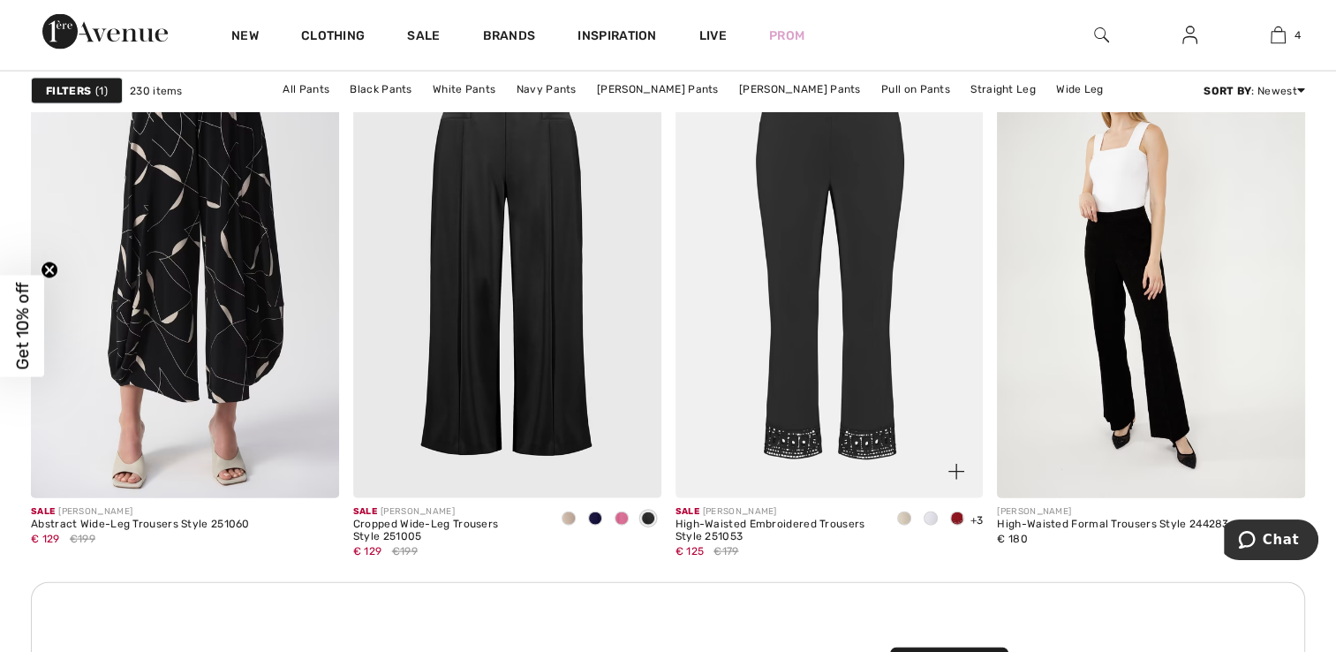
click at [816, 300] on img at bounding box center [829, 267] width 308 height 462
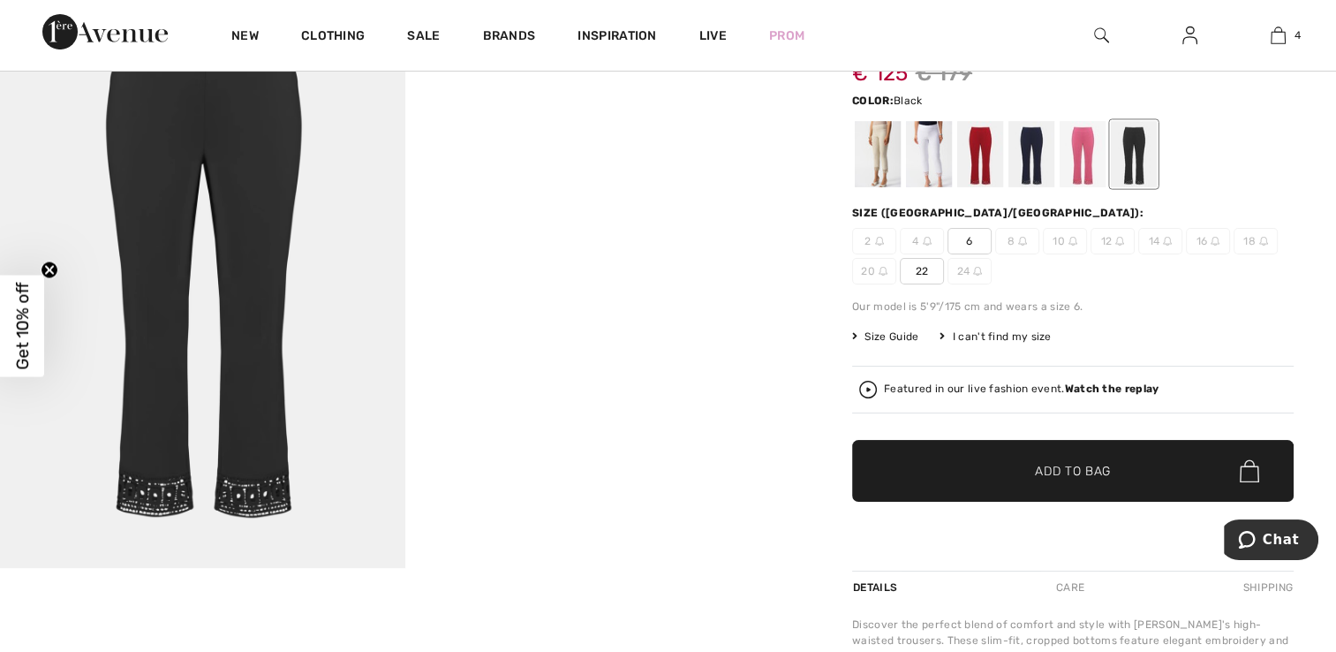
scroll to position [177, 0]
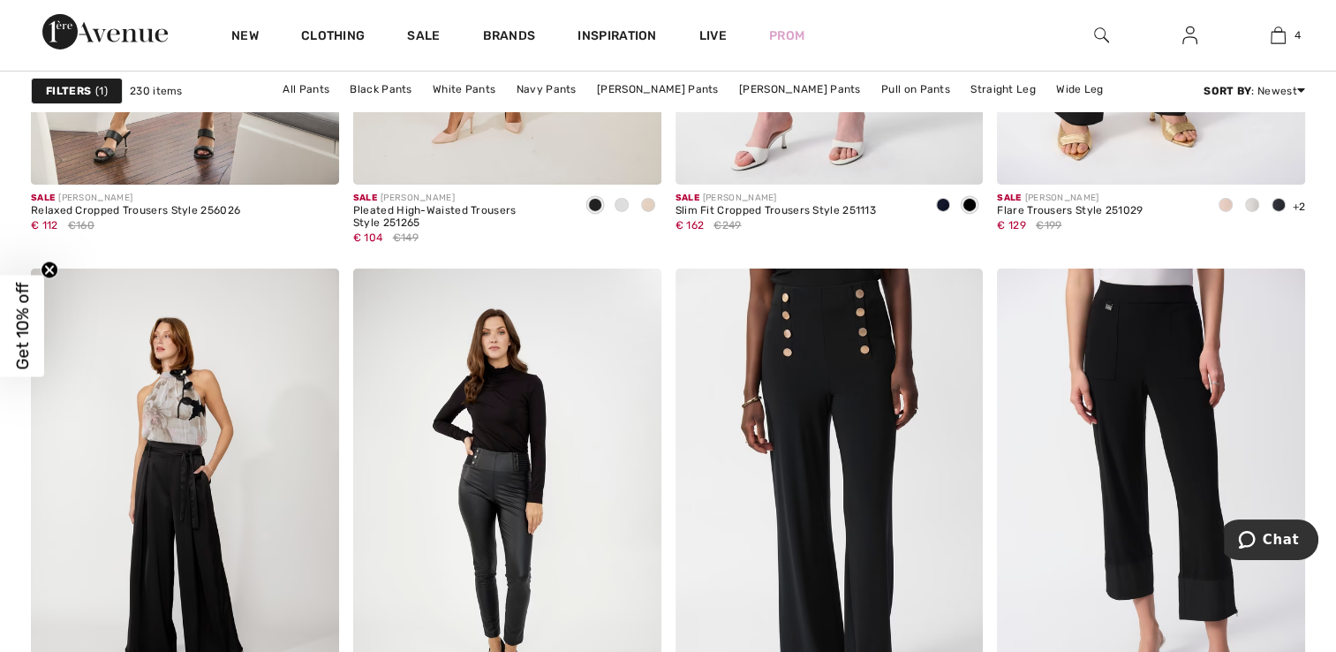
scroll to position [6180, 0]
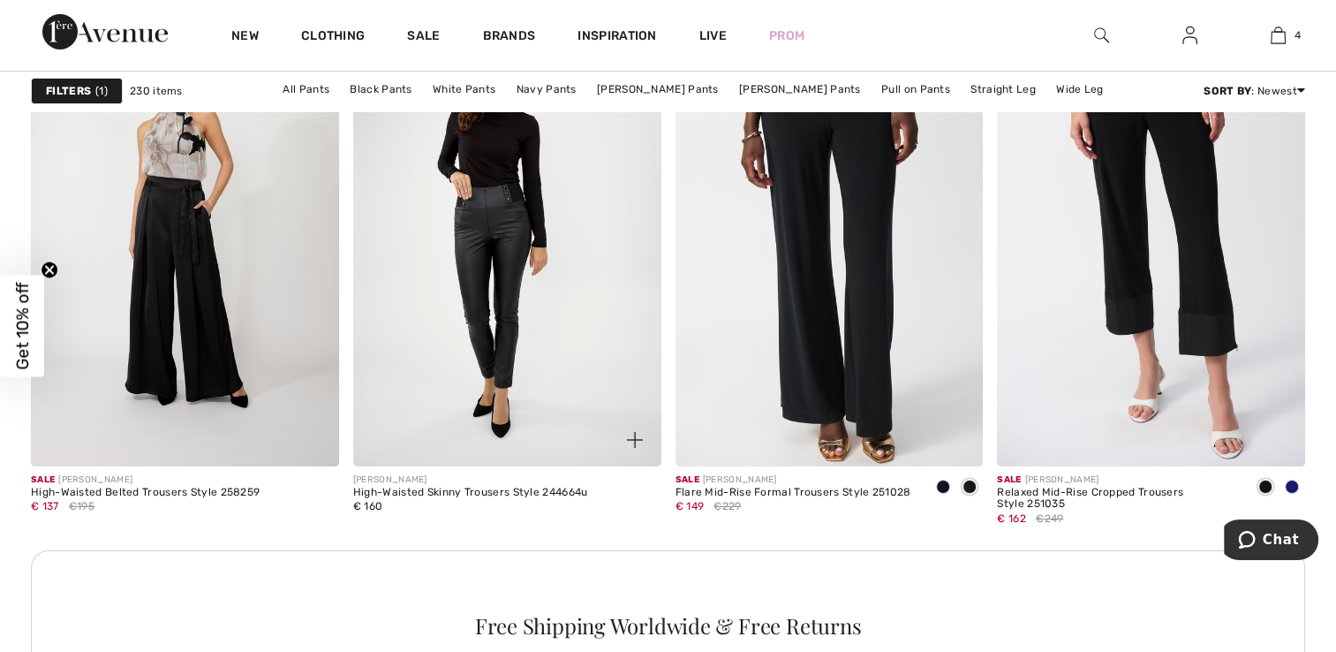
click at [490, 256] on img at bounding box center [507, 235] width 308 height 462
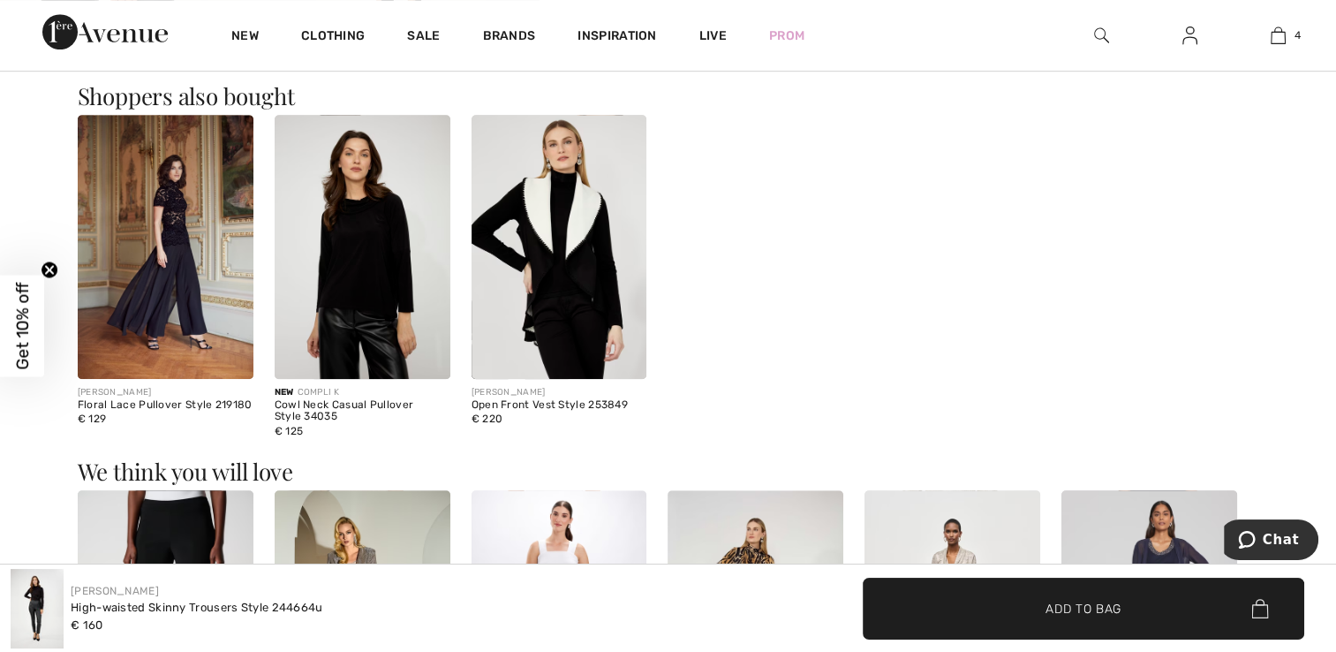
scroll to position [1059, 0]
